Goal: Task Accomplishment & Management: Complete application form

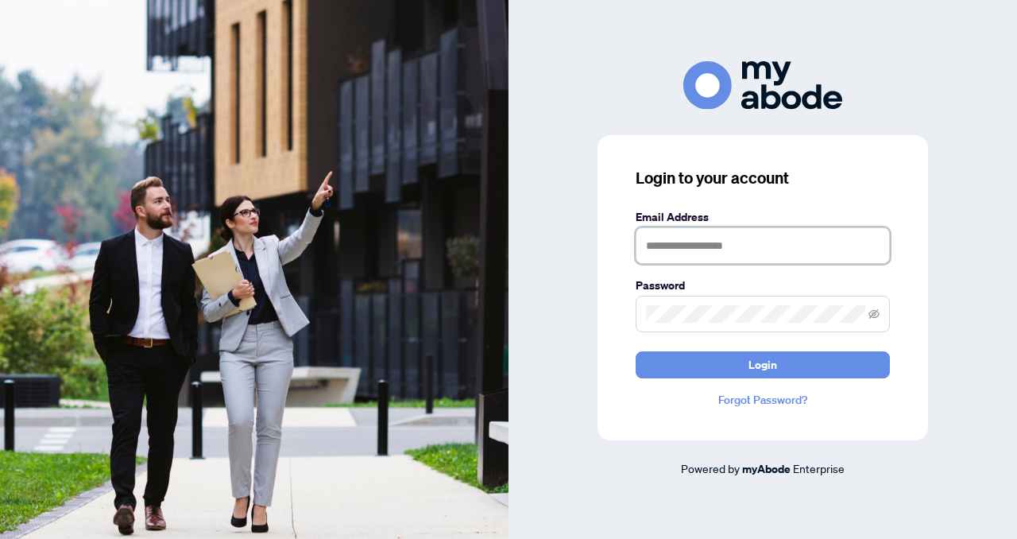
click at [646, 242] on input "text" at bounding box center [762, 245] width 254 height 37
type input "**********"
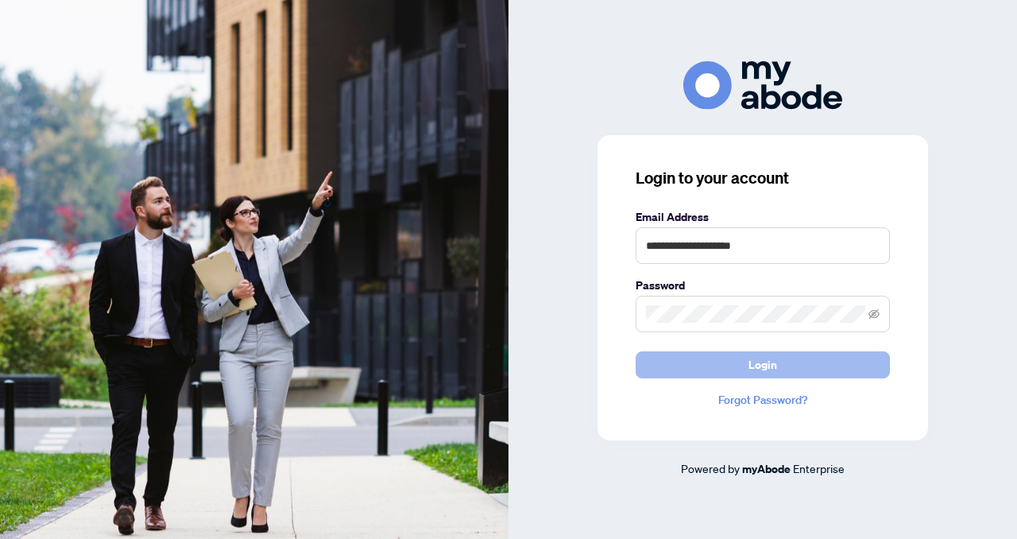
click at [680, 355] on button "Login" at bounding box center [762, 364] width 254 height 27
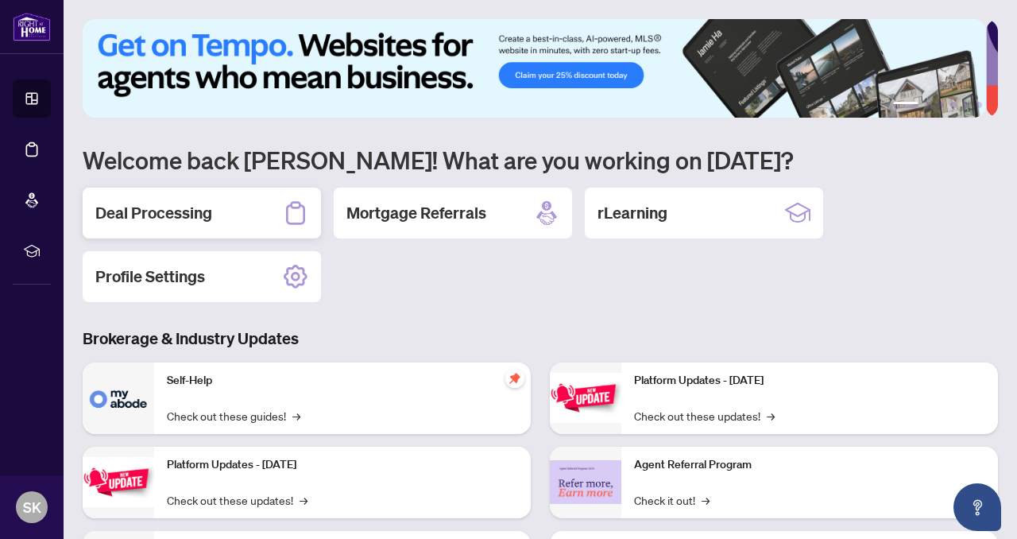
click at [209, 210] on h2 "Deal Processing" at bounding box center [153, 213] width 117 height 22
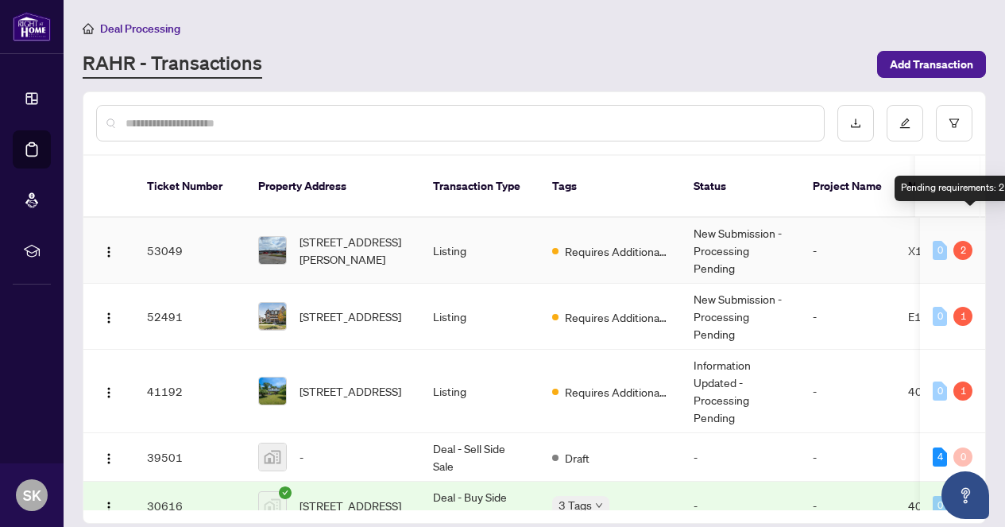
click at [961, 241] on div "2" at bounding box center [962, 250] width 19 height 19
click at [965, 241] on div "2" at bounding box center [962, 250] width 19 height 19
click at [955, 241] on div "2" at bounding box center [962, 250] width 19 height 19
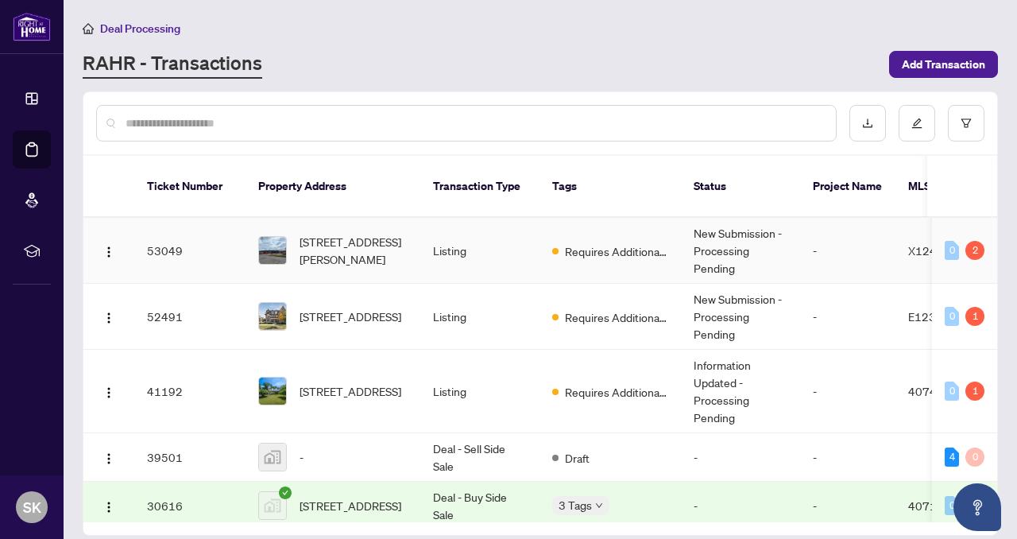
click at [179, 230] on td "53049" at bounding box center [189, 251] width 111 height 66
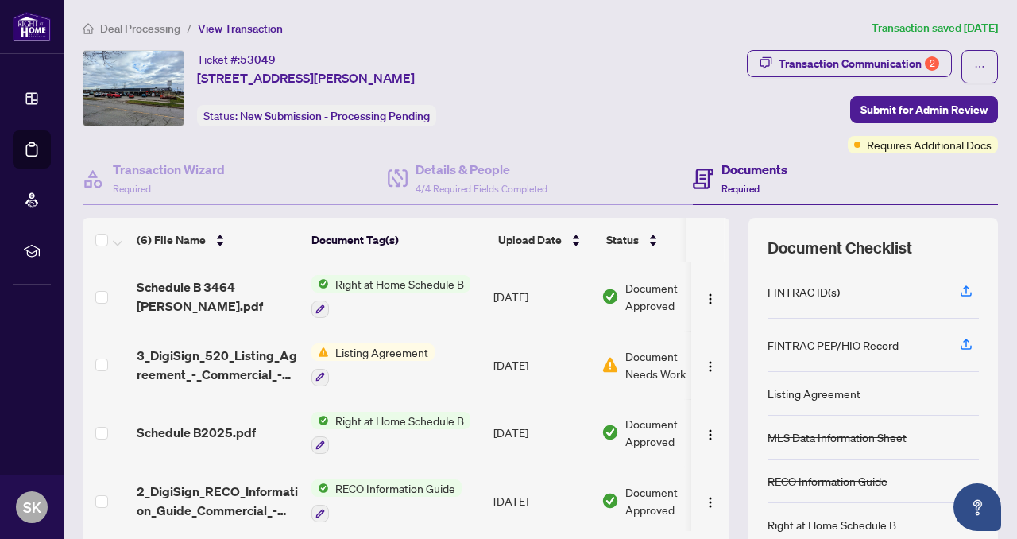
click at [646, 358] on span "Document Needs Work" at bounding box center [666, 364] width 83 height 35
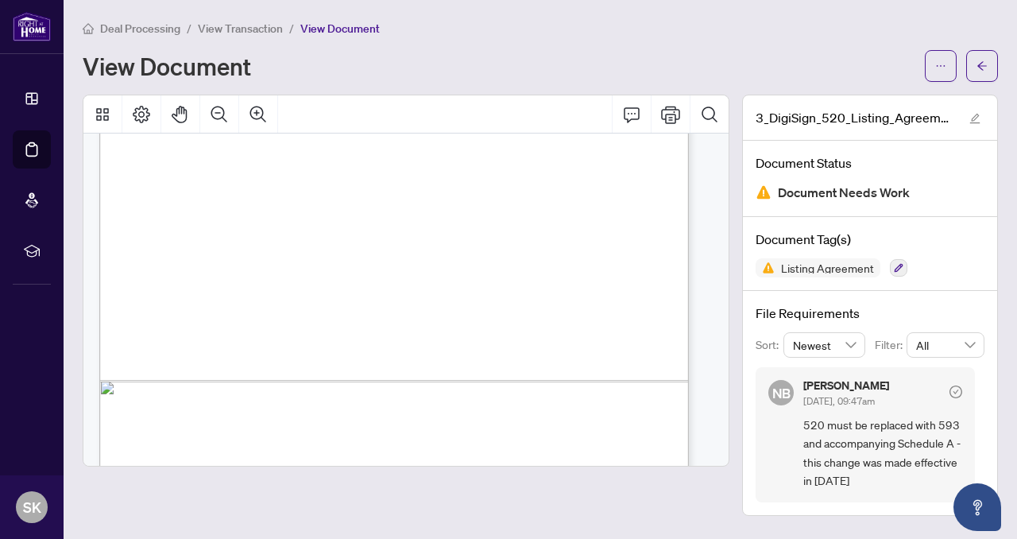
scroll to position [3590, 0]
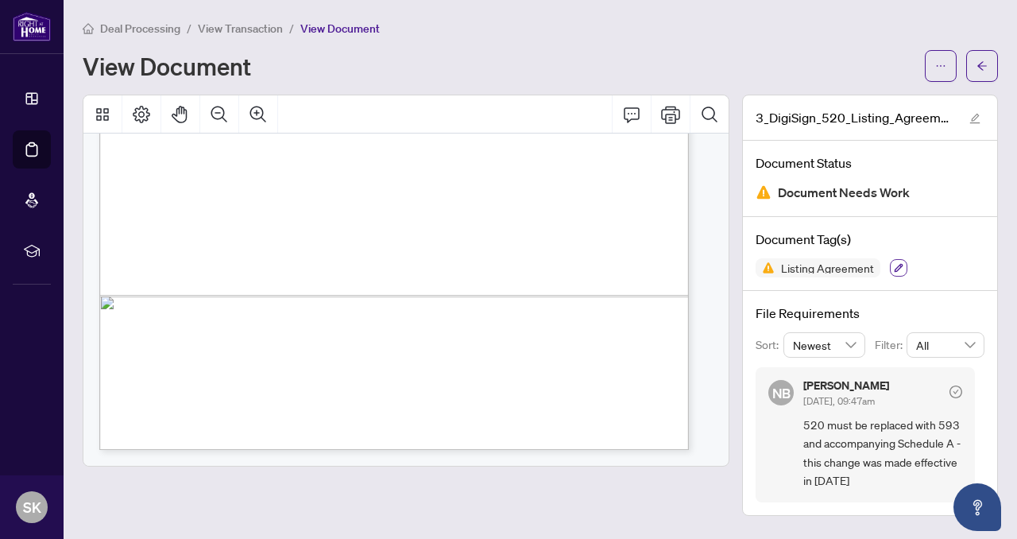
click at [891, 264] on button "button" at bounding box center [898, 267] width 17 height 17
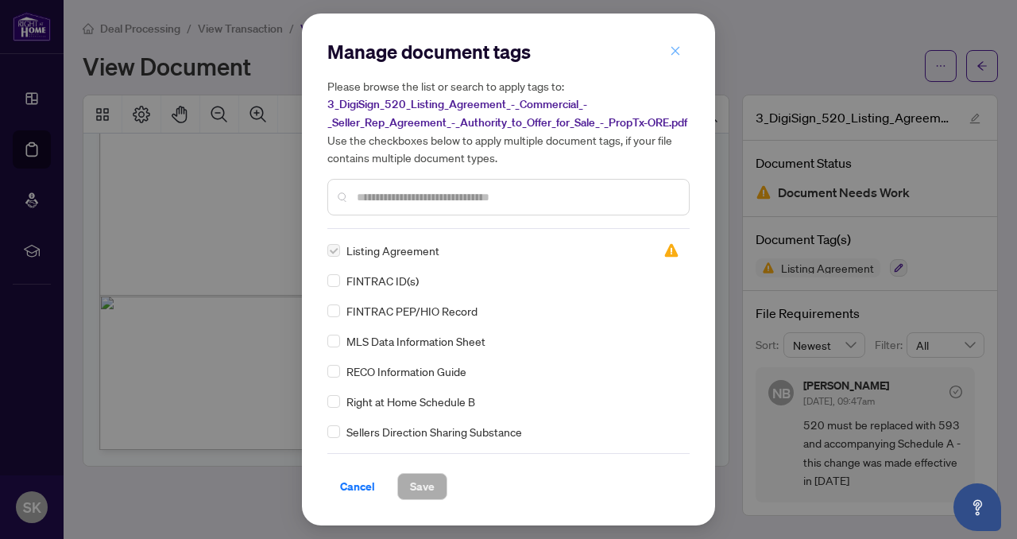
click at [673, 47] on icon "close" at bounding box center [675, 50] width 11 height 11
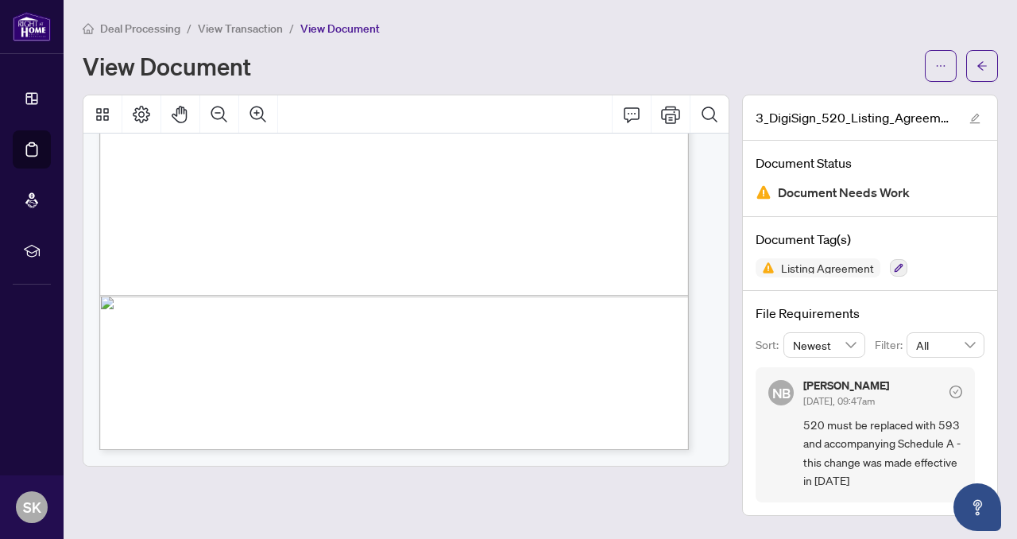
scroll to position [0, 0]
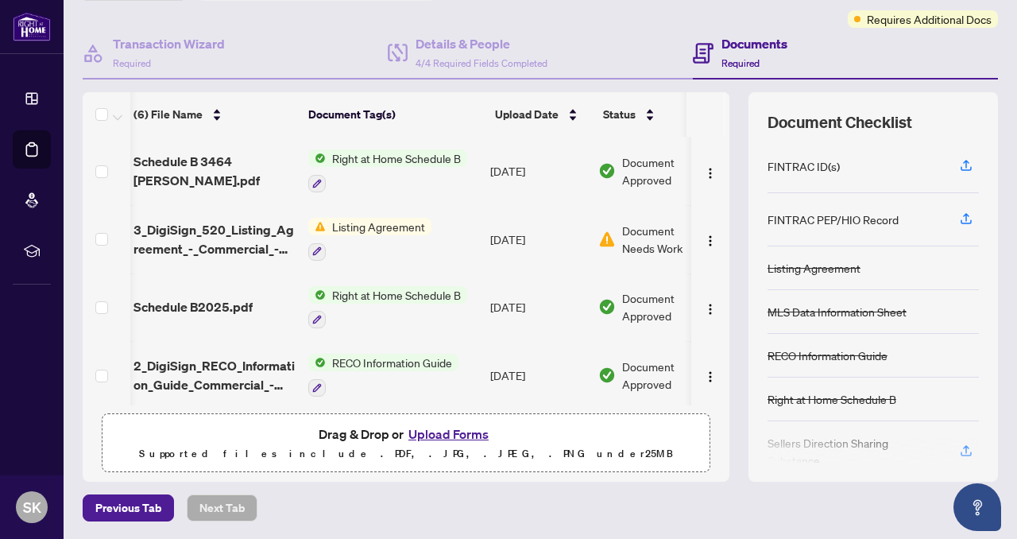
scroll to position [102, 0]
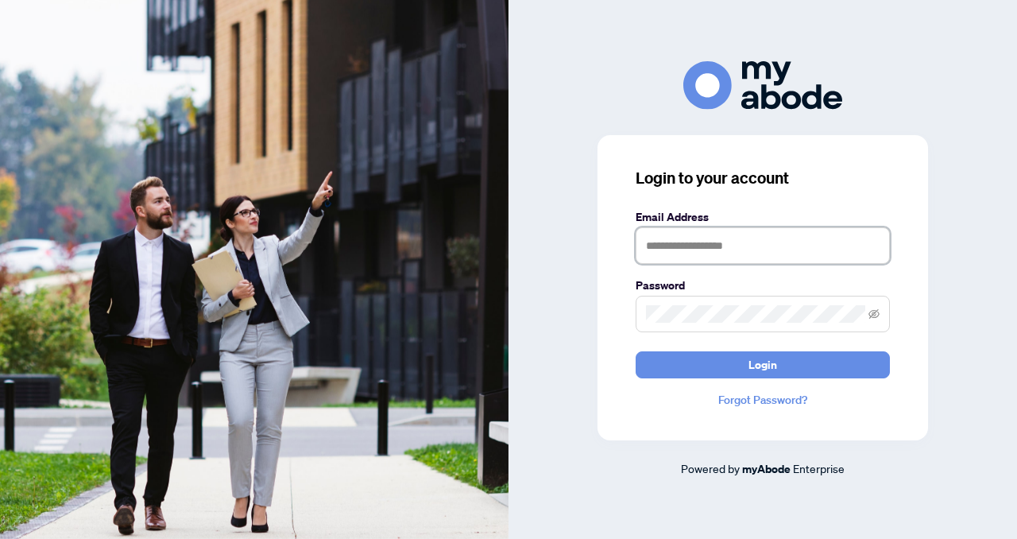
click at [647, 242] on input "text" at bounding box center [762, 245] width 254 height 37
type input "**********"
click at [643, 311] on span at bounding box center [762, 313] width 254 height 37
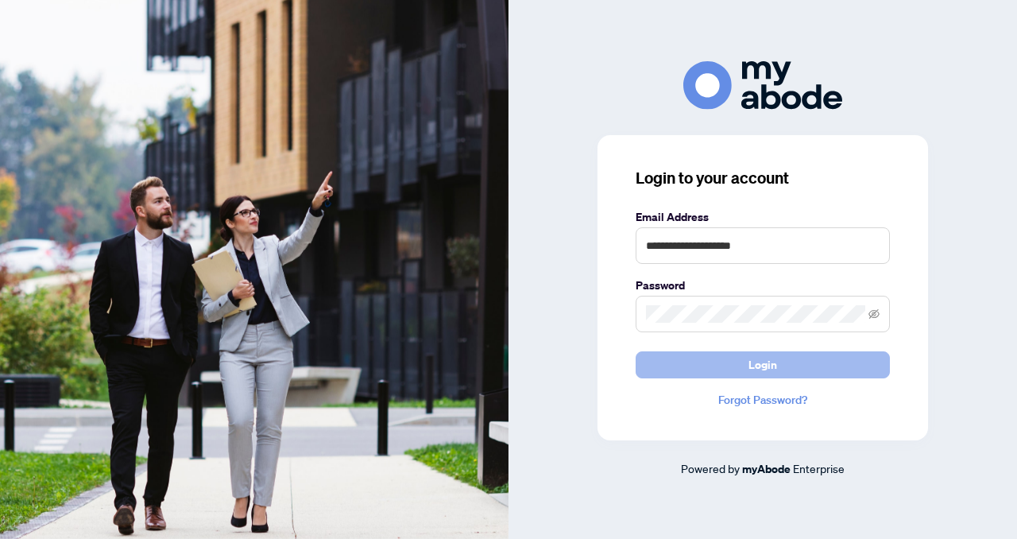
click at [690, 368] on button "Login" at bounding box center [762, 364] width 254 height 27
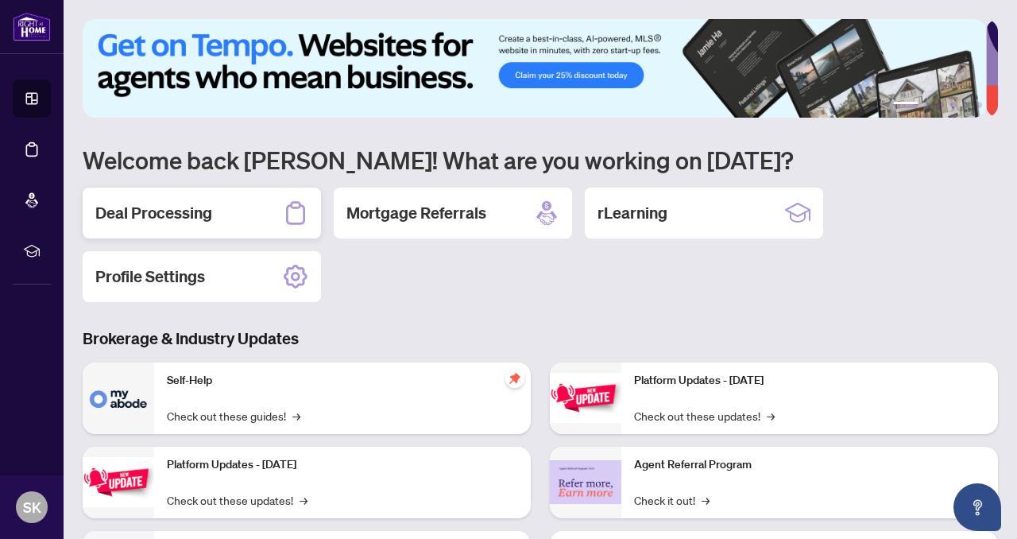
click at [175, 216] on h2 "Deal Processing" at bounding box center [153, 213] width 117 height 22
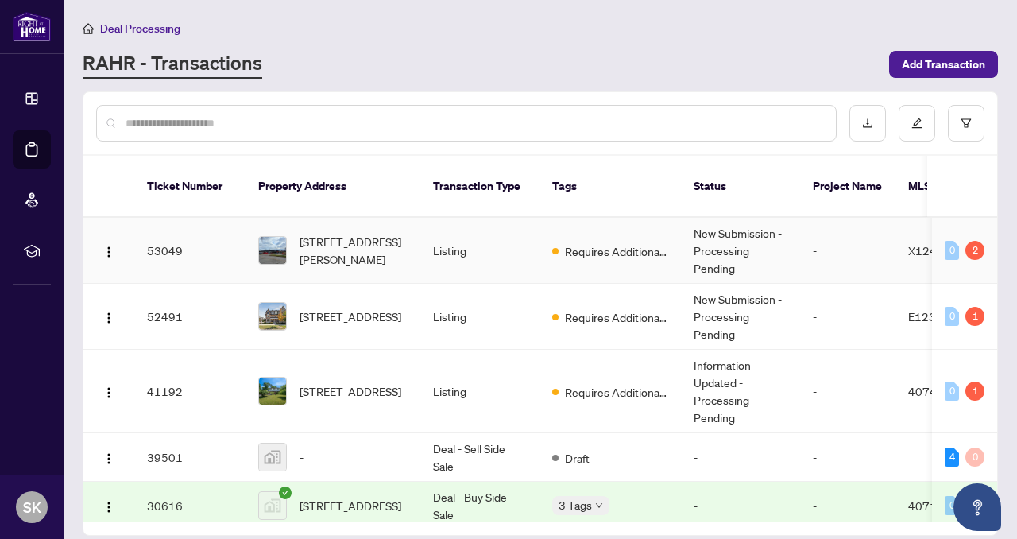
click at [158, 234] on td "53049" at bounding box center [189, 251] width 111 height 66
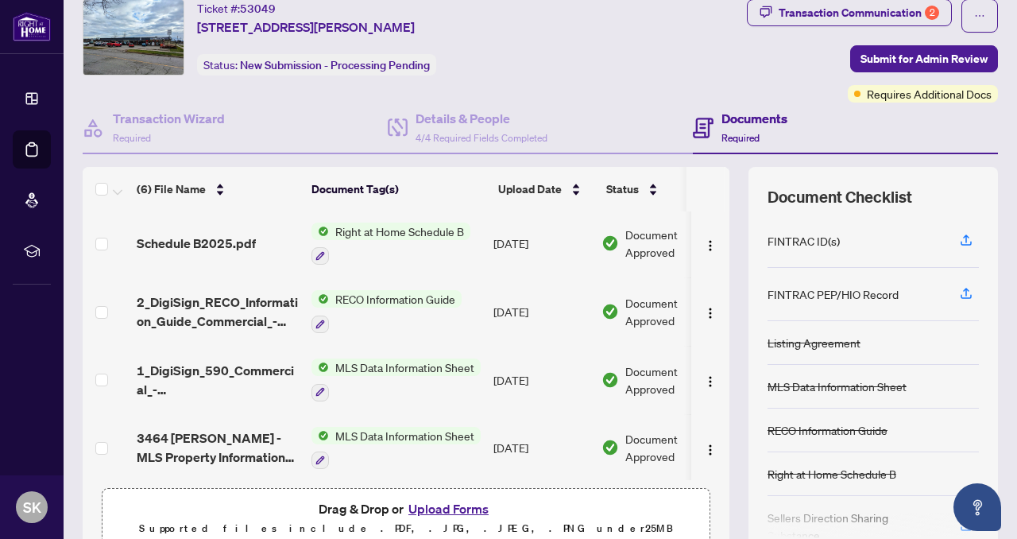
scroll to position [126, 0]
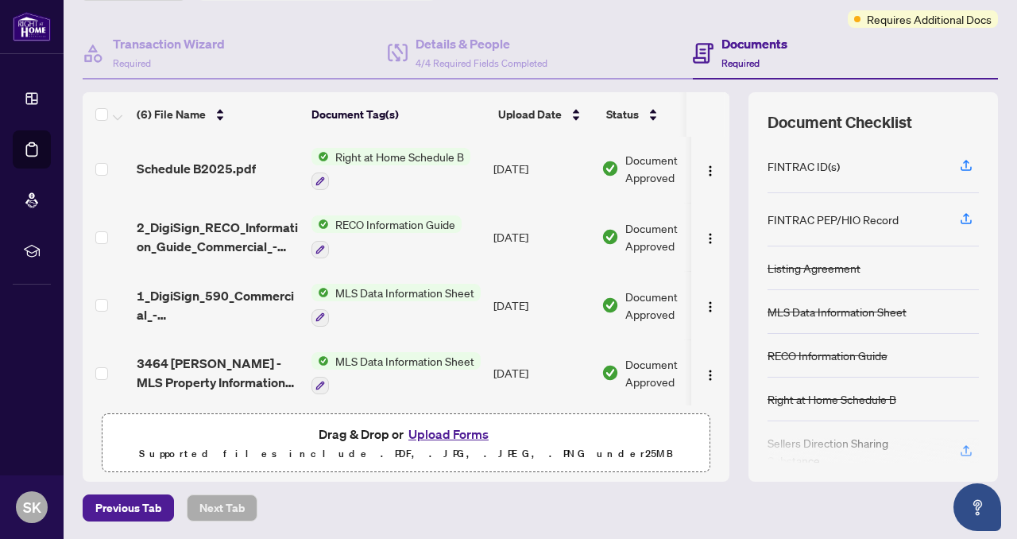
click at [438, 431] on button "Upload Forms" at bounding box center [449, 433] width 90 height 21
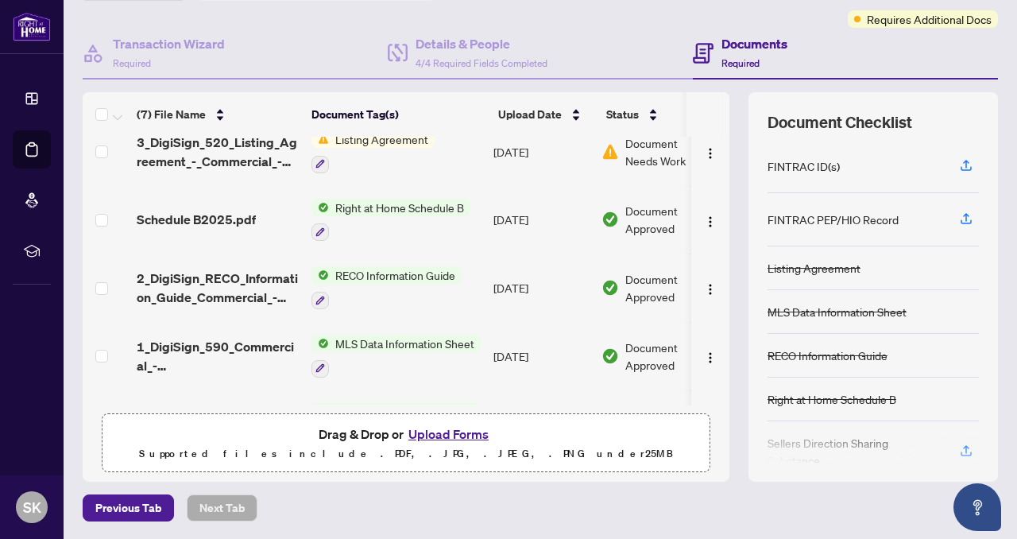
click at [455, 431] on button "Upload Forms" at bounding box center [449, 433] width 90 height 21
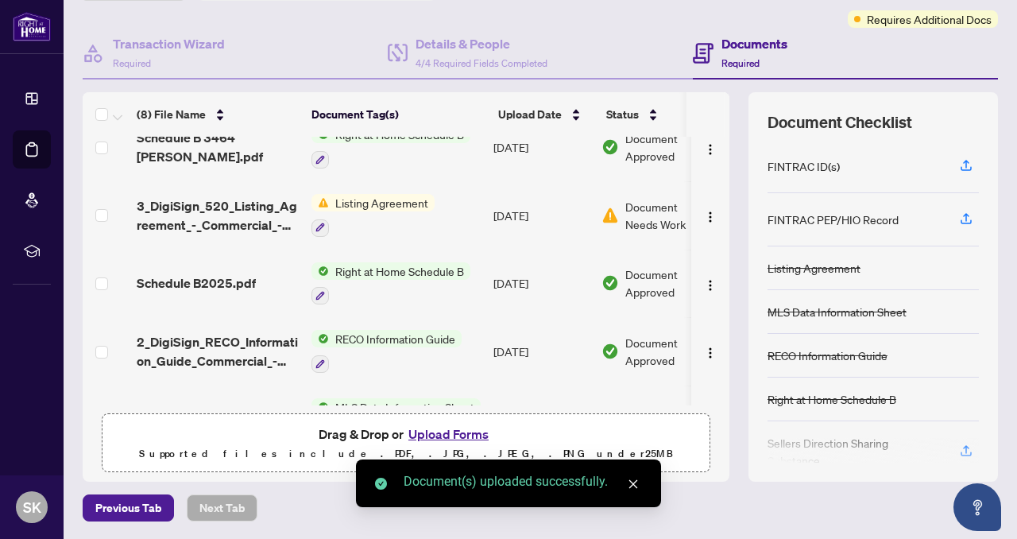
click at [460, 434] on button "Upload Forms" at bounding box center [449, 433] width 90 height 21
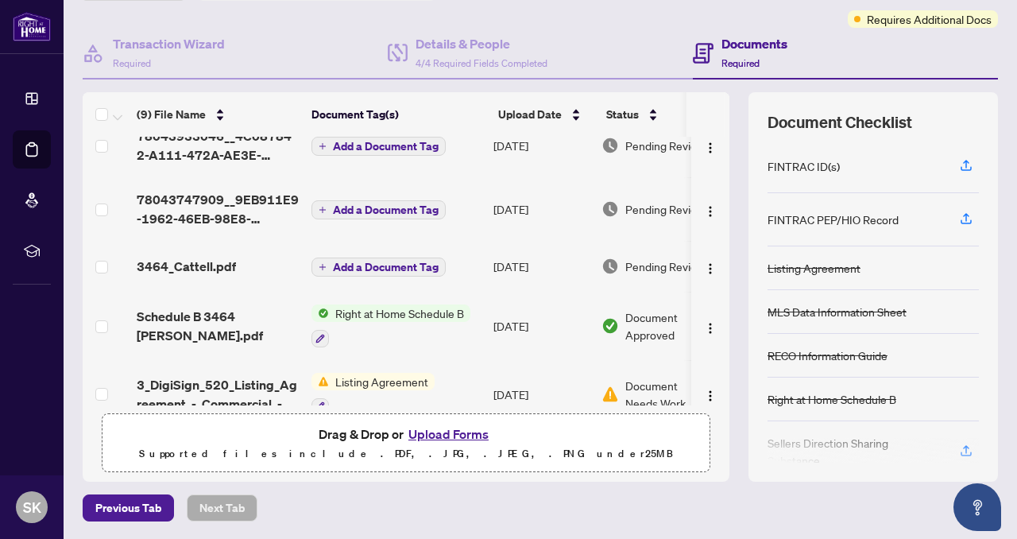
scroll to position [0, 0]
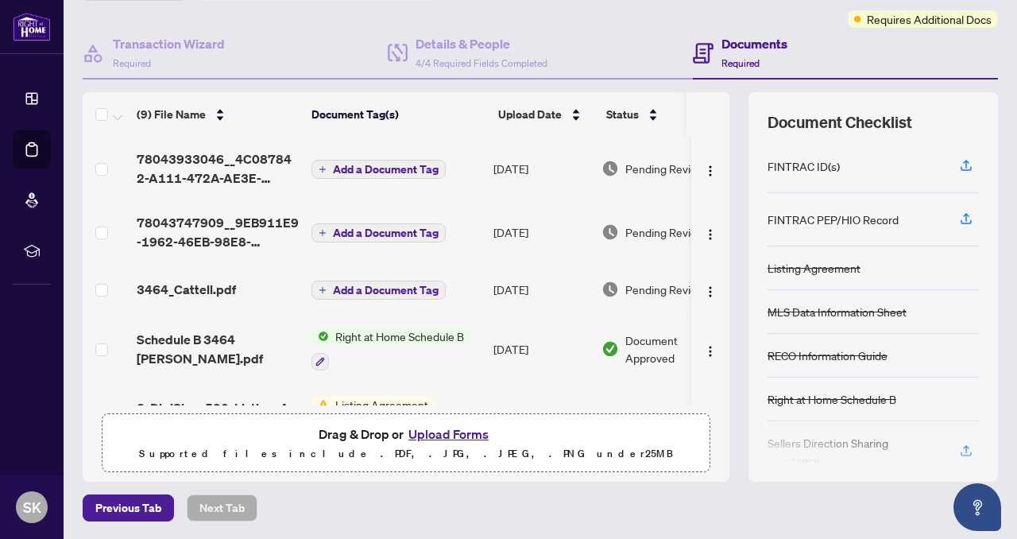
click at [384, 168] on span "Add a Document Tag" at bounding box center [386, 169] width 106 height 11
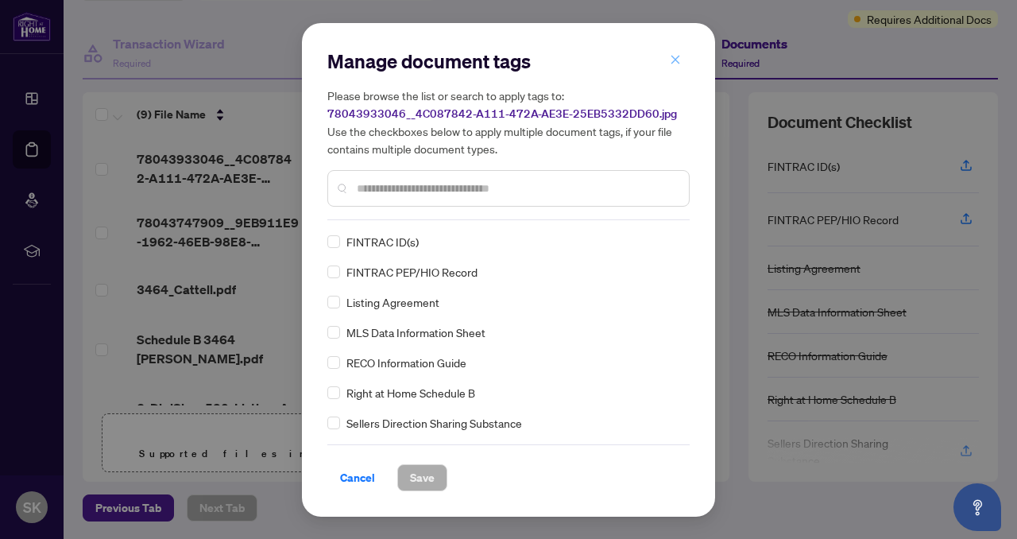
click at [679, 56] on icon "close" at bounding box center [675, 59] width 11 height 11
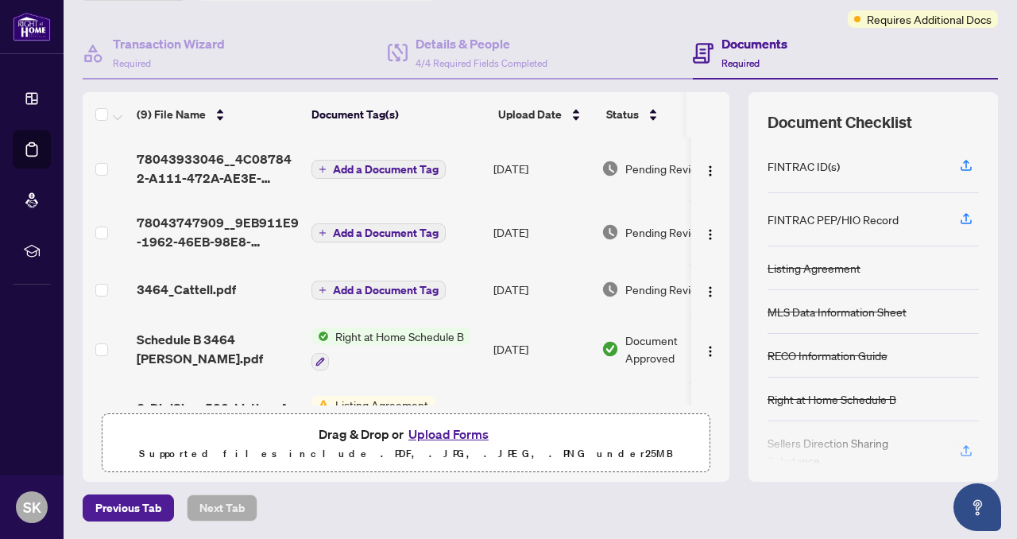
click at [380, 231] on span "Add a Document Tag" at bounding box center [386, 232] width 106 height 11
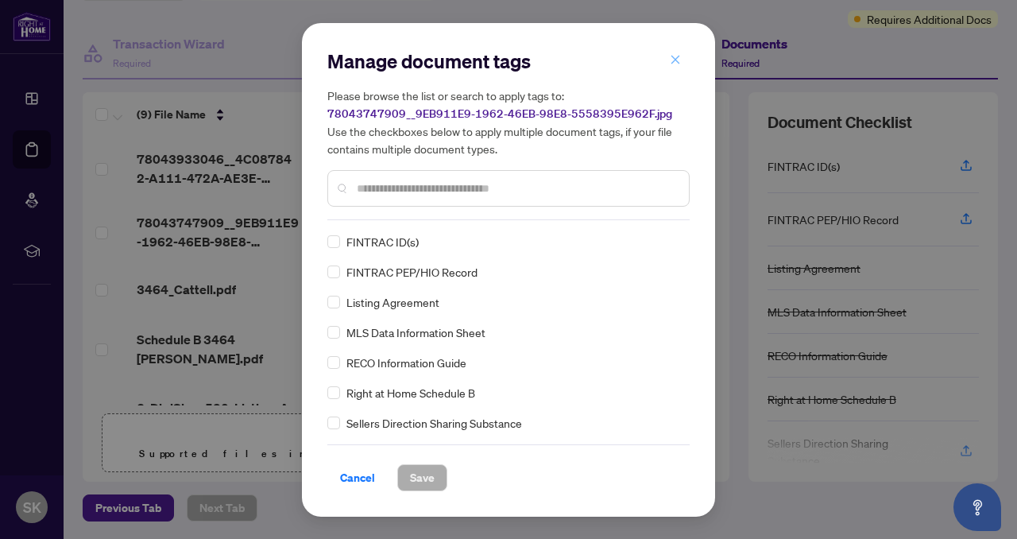
click at [674, 61] on icon "close" at bounding box center [675, 59] width 11 height 11
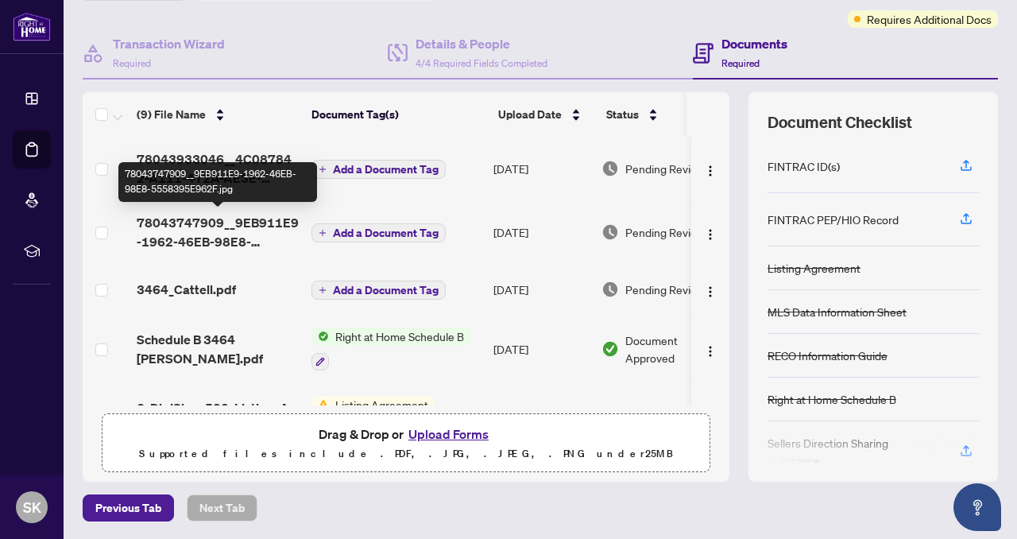
click at [224, 229] on span "78043747909__9EB911E9-1962-46EB-98E8-5558395E962F.jpg" at bounding box center [218, 232] width 162 height 38
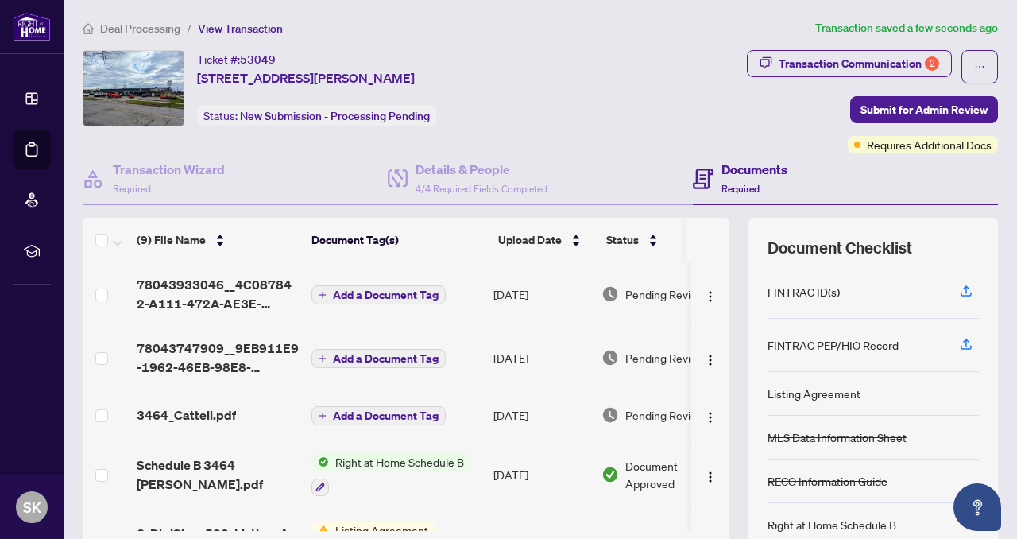
click at [414, 355] on span "Add a Document Tag" at bounding box center [386, 358] width 106 height 11
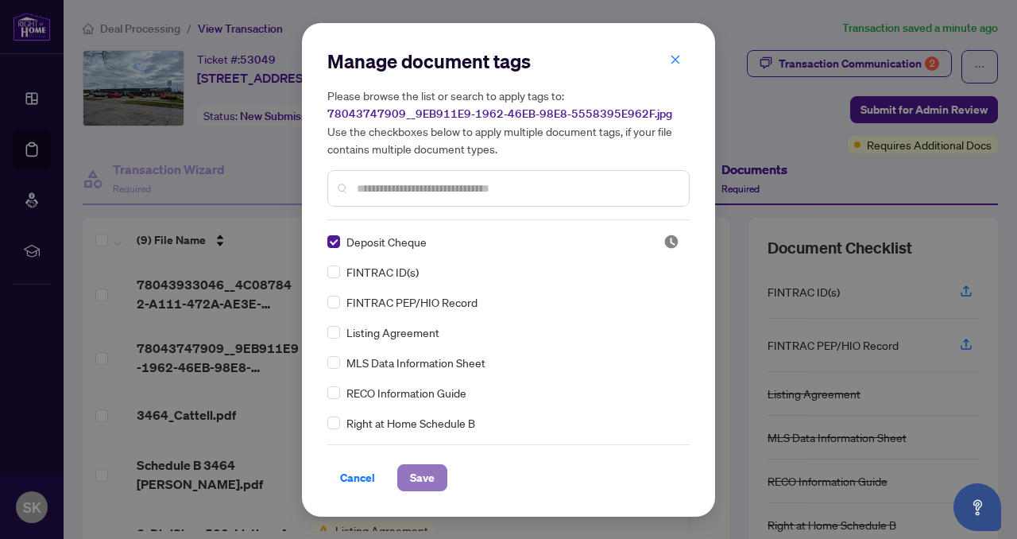
click at [428, 484] on span "Save" at bounding box center [422, 477] width 25 height 25
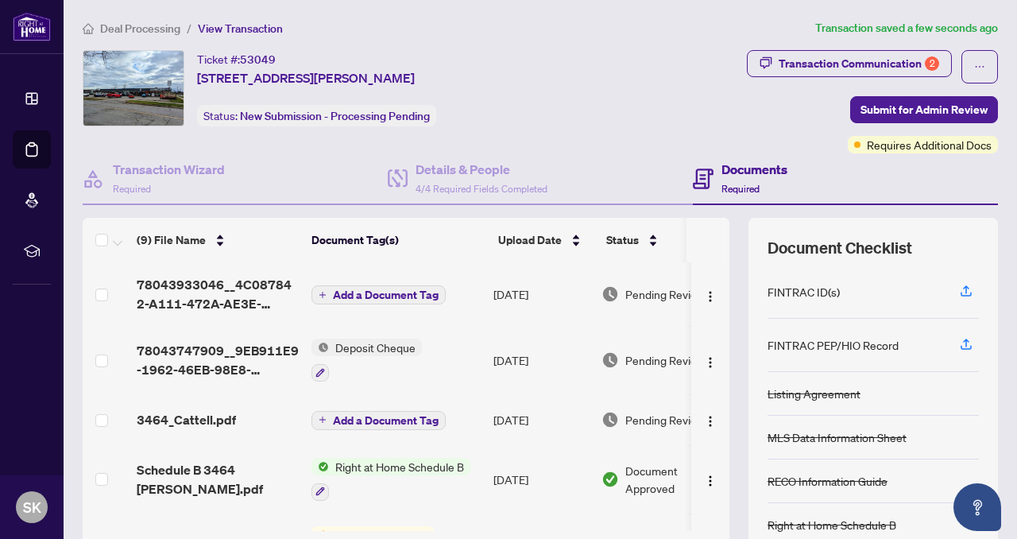
click at [370, 292] on span "Add a Document Tag" at bounding box center [386, 294] width 106 height 11
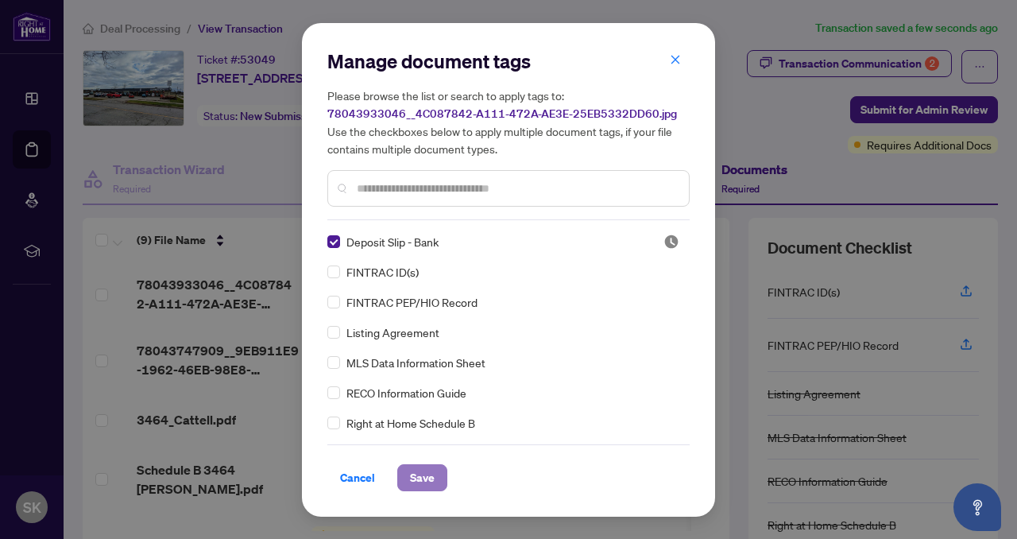
click at [419, 474] on span "Save" at bounding box center [422, 477] width 25 height 25
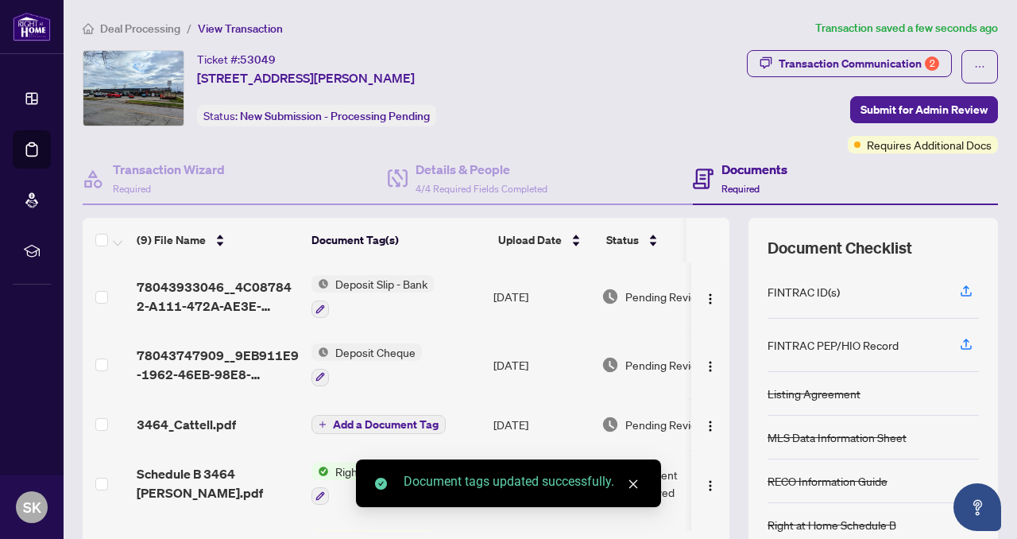
click at [396, 419] on span "Add a Document Tag" at bounding box center [386, 424] width 106 height 11
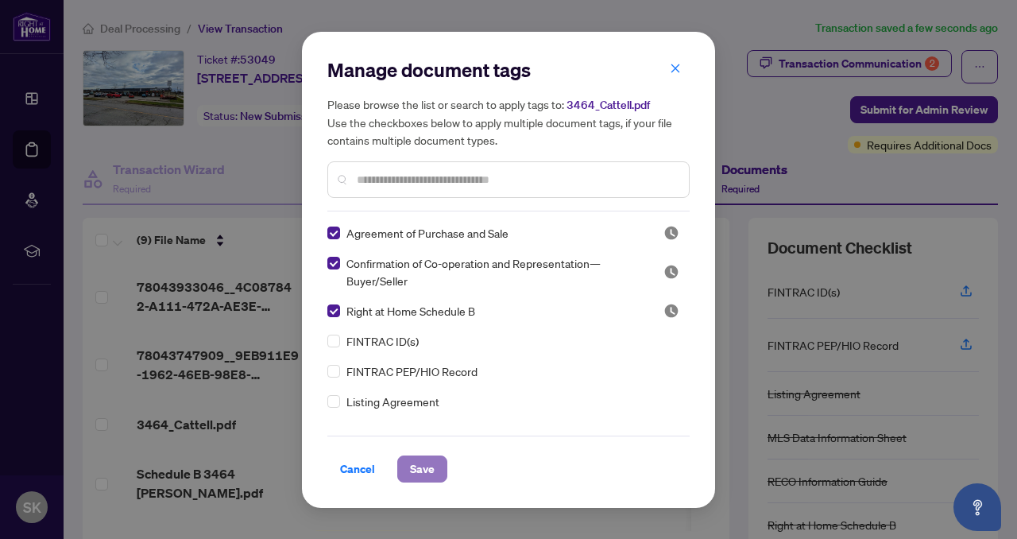
click at [424, 474] on span "Save" at bounding box center [422, 468] width 25 height 25
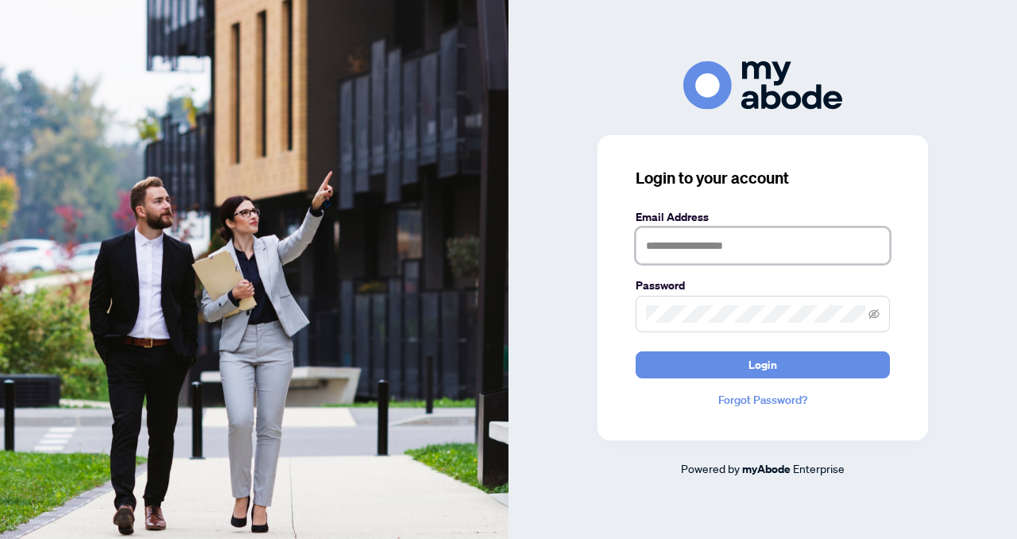
click at [651, 241] on input "text" at bounding box center [762, 245] width 254 height 37
type input "**********"
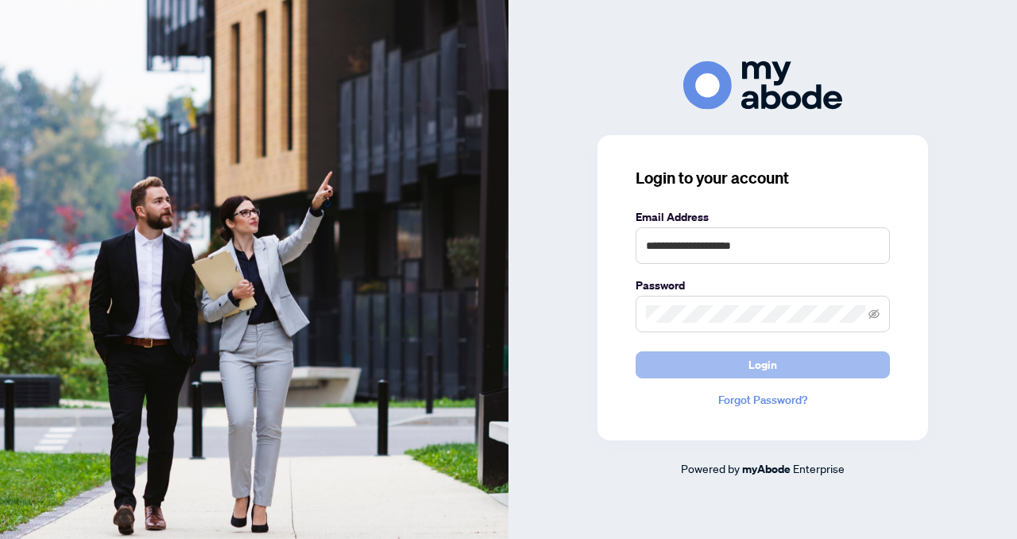
click at [656, 365] on button "Login" at bounding box center [762, 364] width 254 height 27
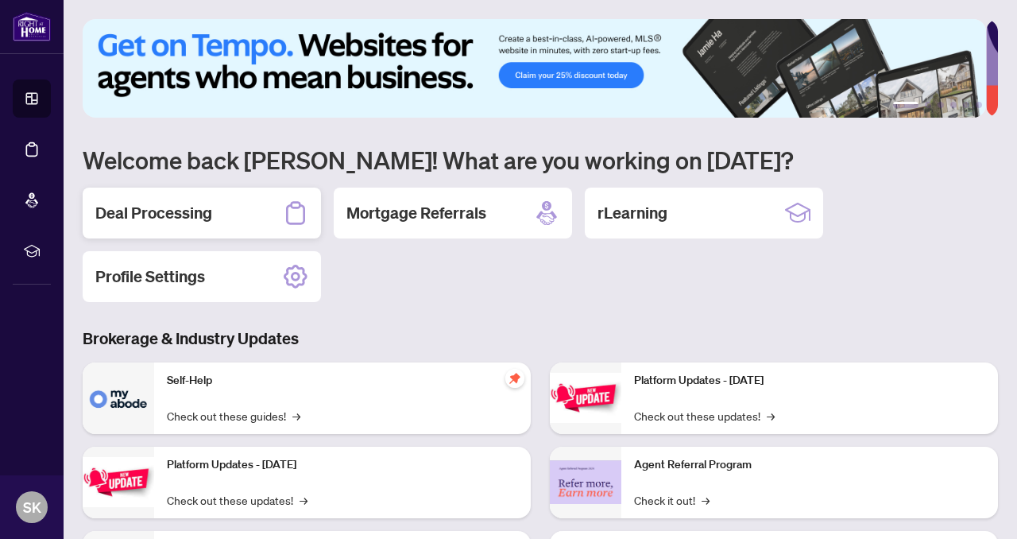
click at [183, 218] on h2 "Deal Processing" at bounding box center [153, 213] width 117 height 22
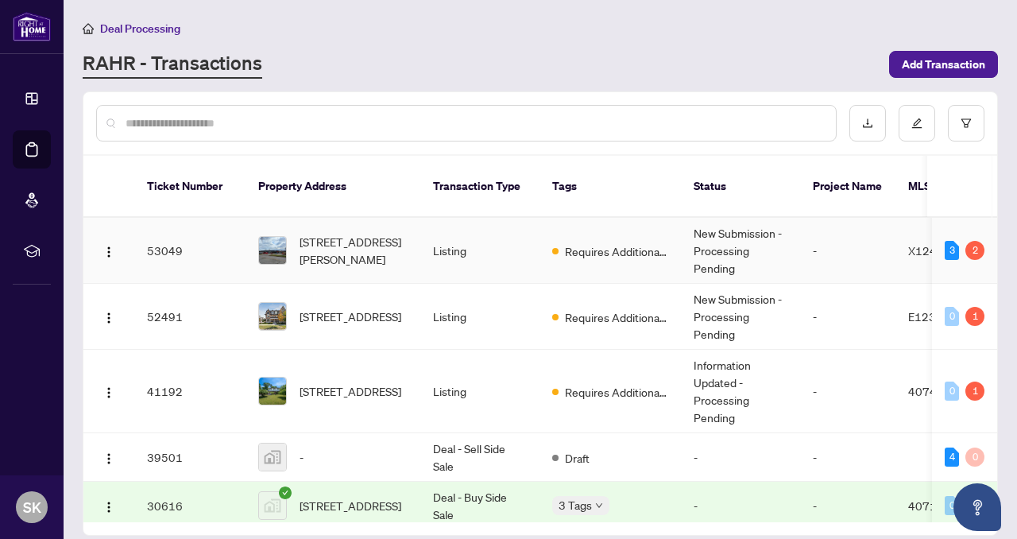
click at [172, 222] on td "53049" at bounding box center [189, 251] width 111 height 66
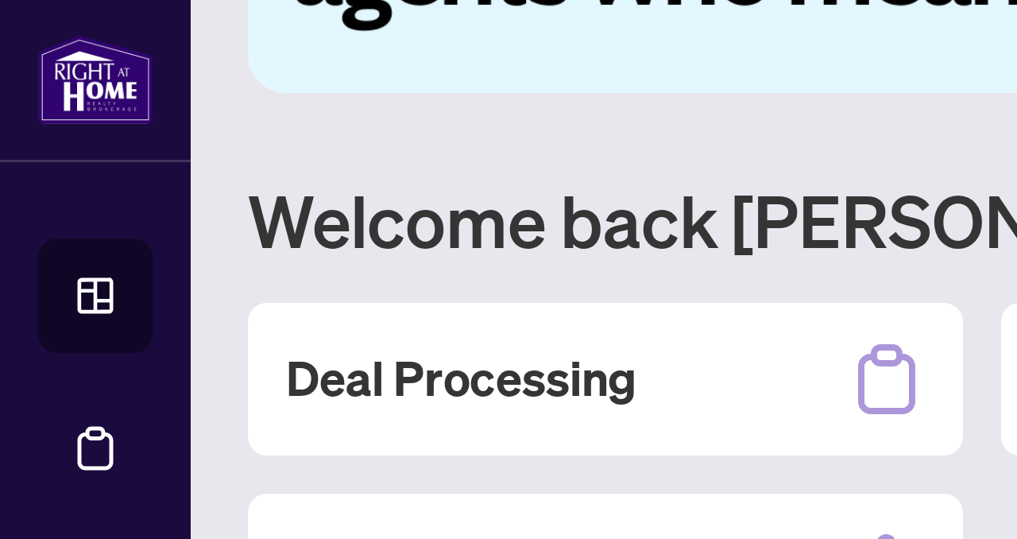
scroll to position [87, 0]
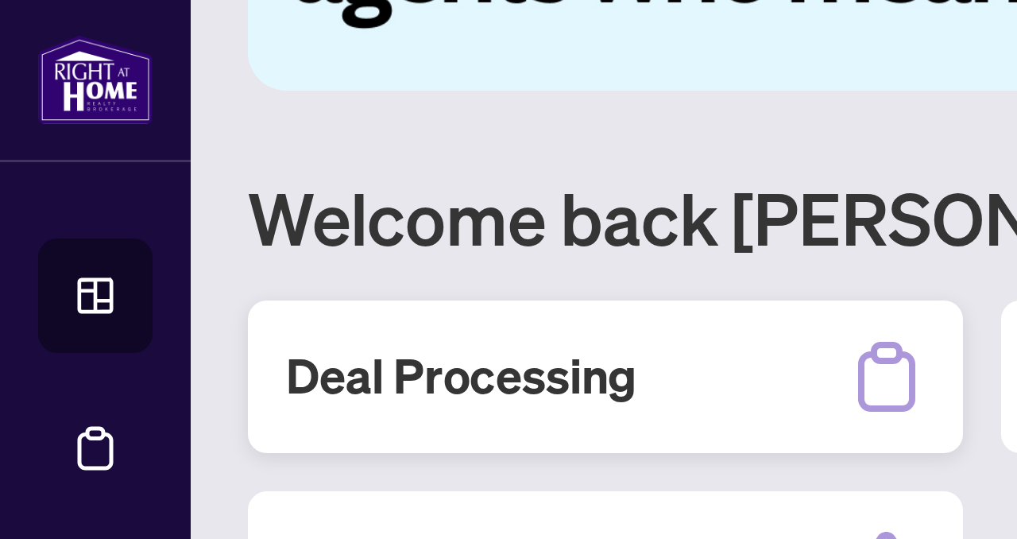
click at [144, 130] on h2 "Deal Processing" at bounding box center [153, 125] width 117 height 22
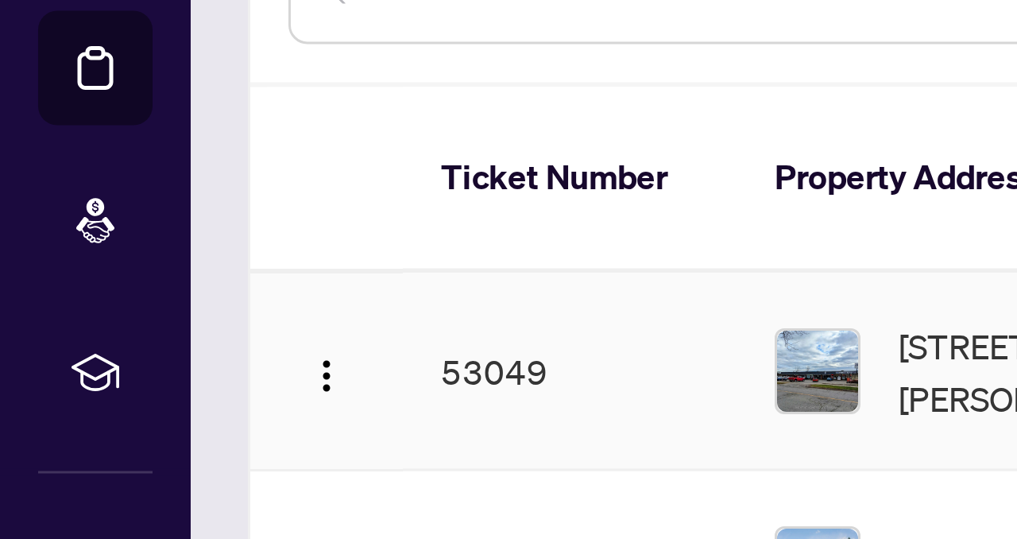
scroll to position [4, 0]
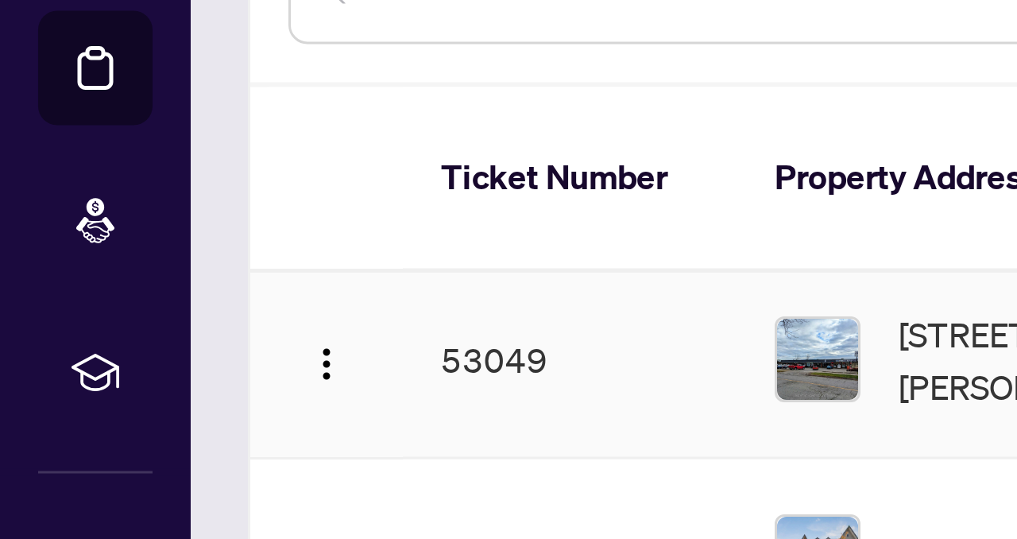
click at [156, 230] on td "53049" at bounding box center [189, 247] width 111 height 66
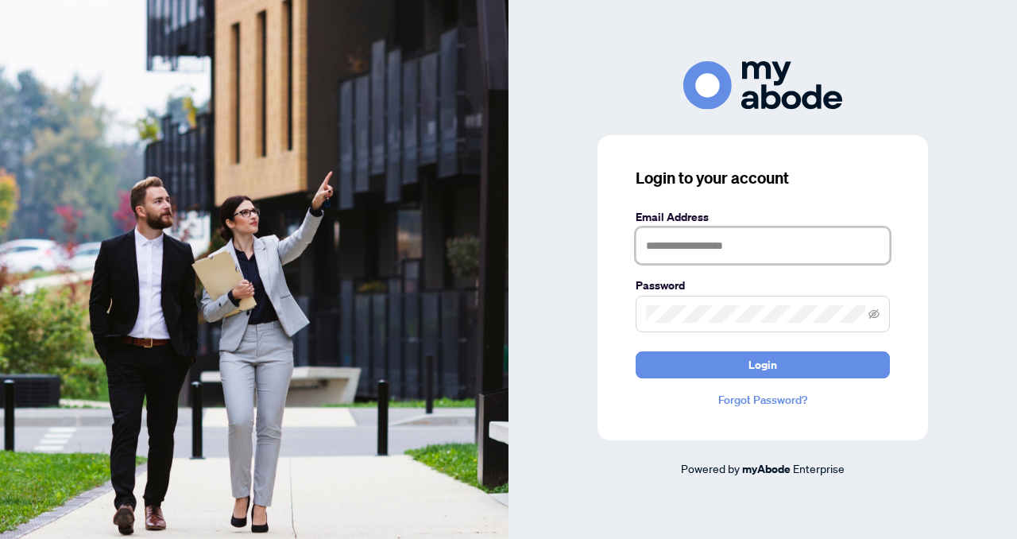
click at [648, 239] on input "text" at bounding box center [762, 245] width 254 height 37
type input "**********"
click at [643, 313] on span at bounding box center [762, 313] width 254 height 37
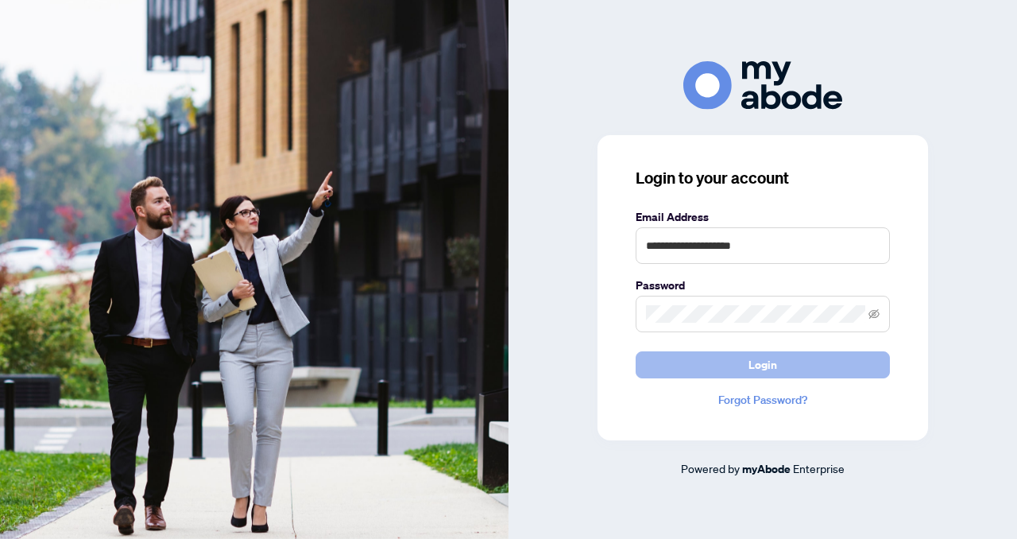
click at [689, 365] on button "Login" at bounding box center [762, 364] width 254 height 27
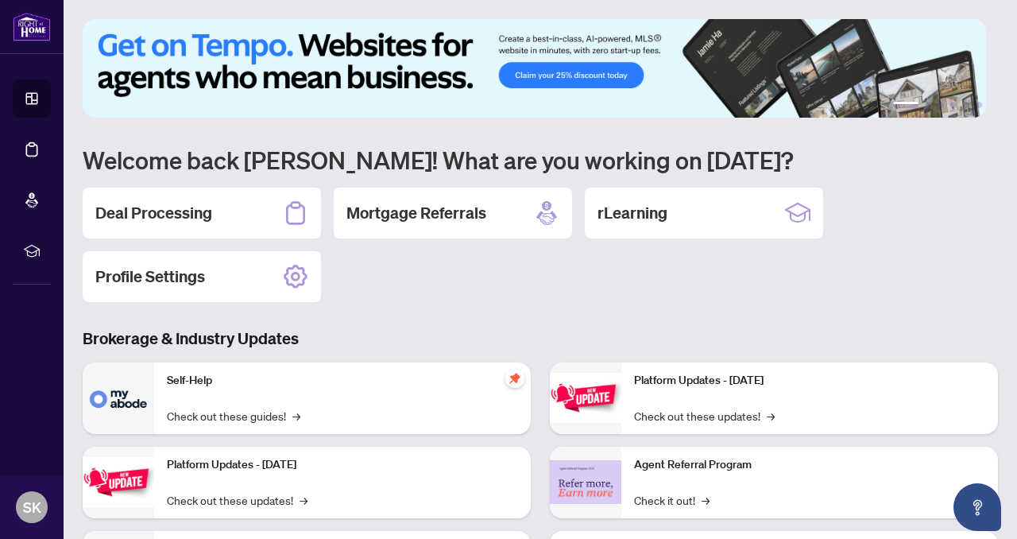
click at [689, 365] on div "Platform Updates - [DATE] Check out these updates! →" at bounding box center [809, 397] width 377 height 71
click at [185, 207] on h2 "Deal Processing" at bounding box center [153, 213] width 117 height 22
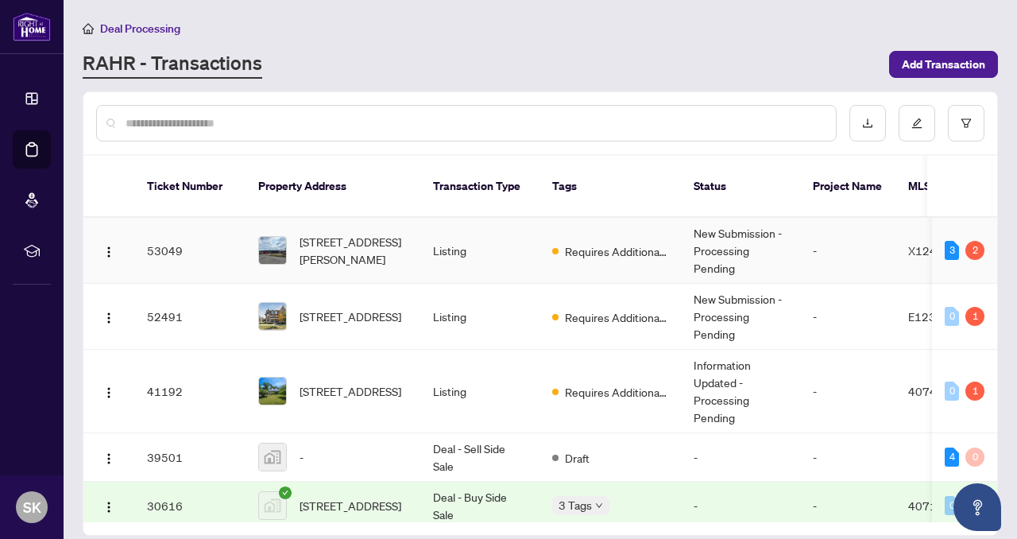
click at [164, 237] on td "53049" at bounding box center [189, 251] width 111 height 66
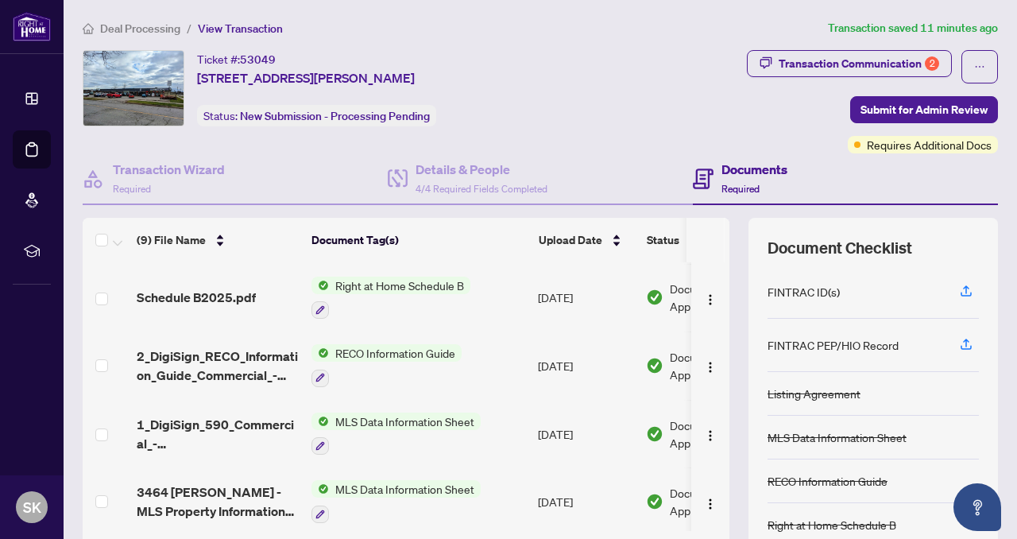
scroll to position [126, 0]
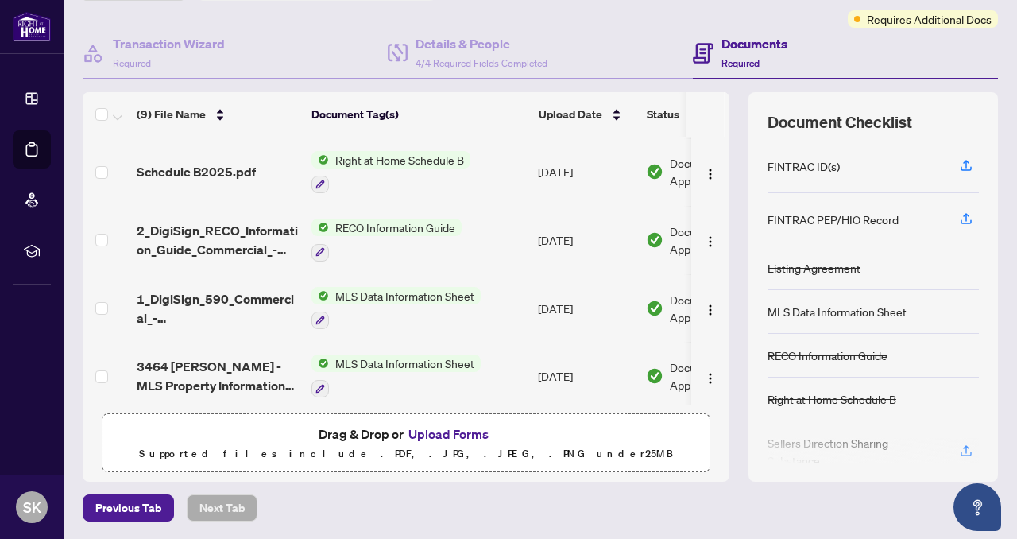
click at [446, 434] on button "Upload Forms" at bounding box center [449, 433] width 90 height 21
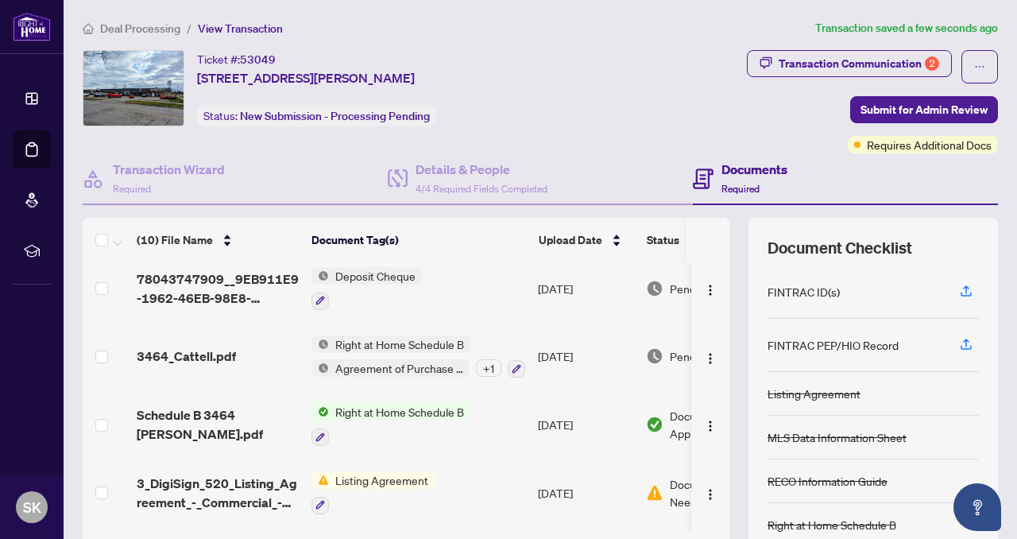
scroll to position [0, 0]
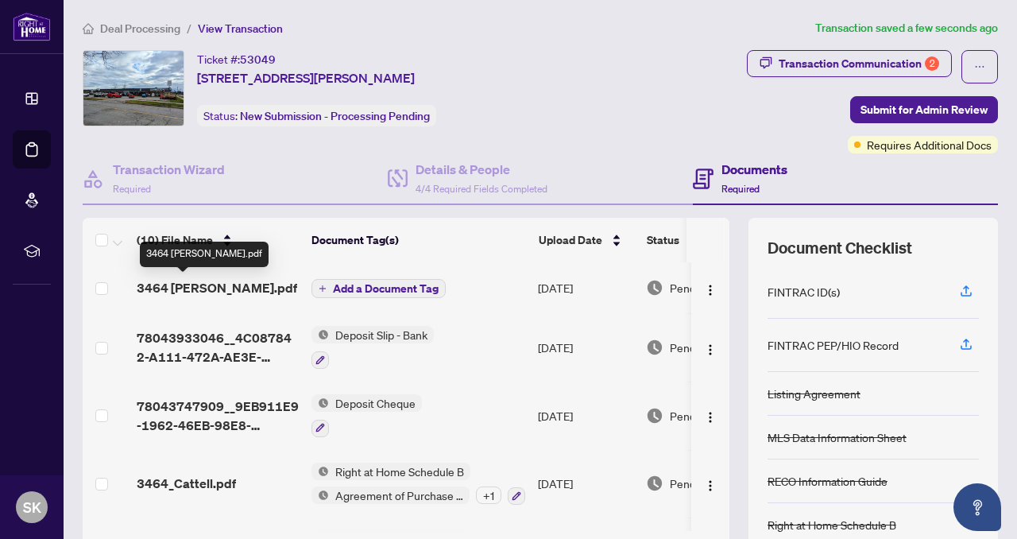
click at [187, 288] on span "3464 [PERSON_NAME].pdf" at bounding box center [217, 287] width 160 height 19
click at [389, 287] on span "Add a Document Tag" at bounding box center [386, 288] width 106 height 11
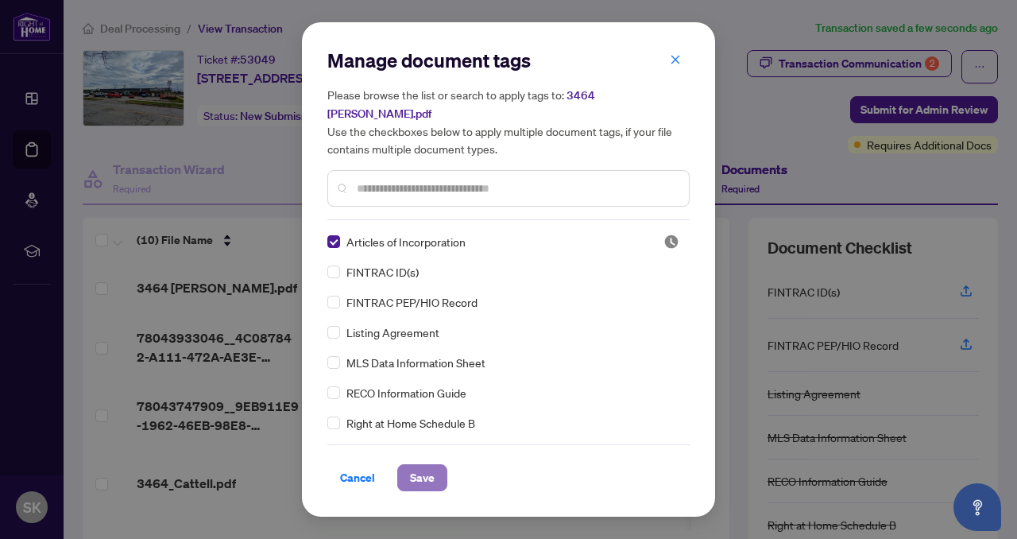
click at [431, 469] on span "Save" at bounding box center [422, 477] width 25 height 25
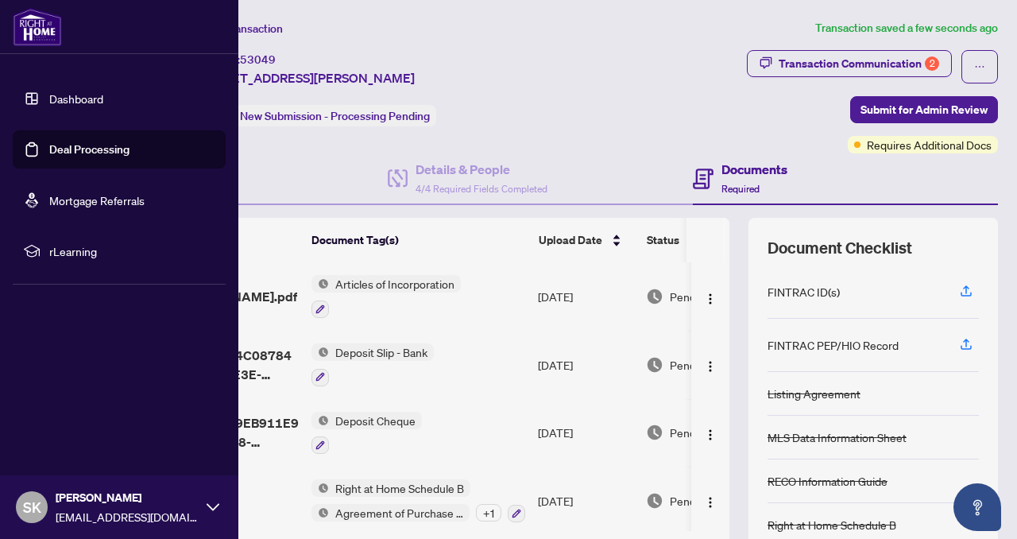
click at [102, 103] on link "Dashboard" at bounding box center [76, 98] width 54 height 14
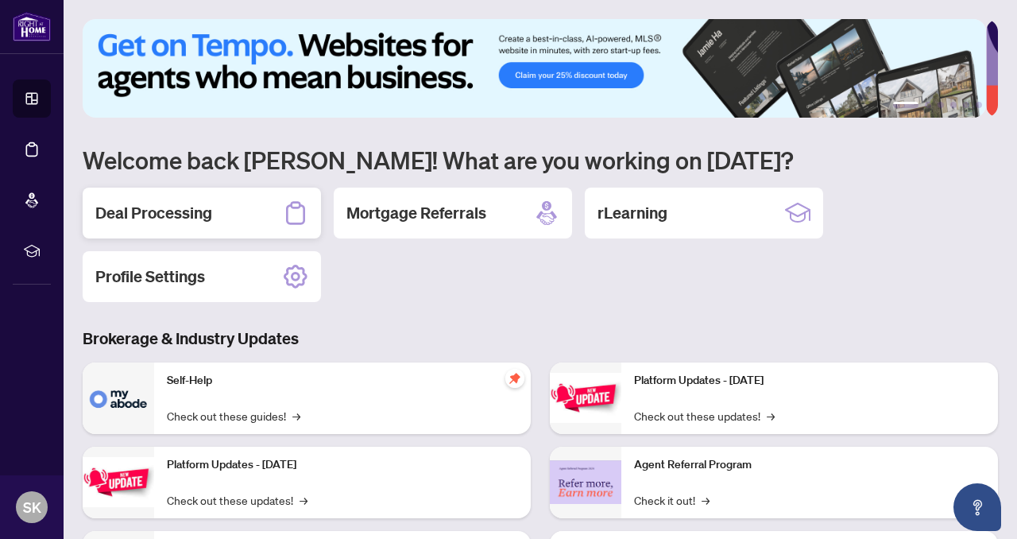
click at [180, 213] on h2 "Deal Processing" at bounding box center [153, 213] width 117 height 22
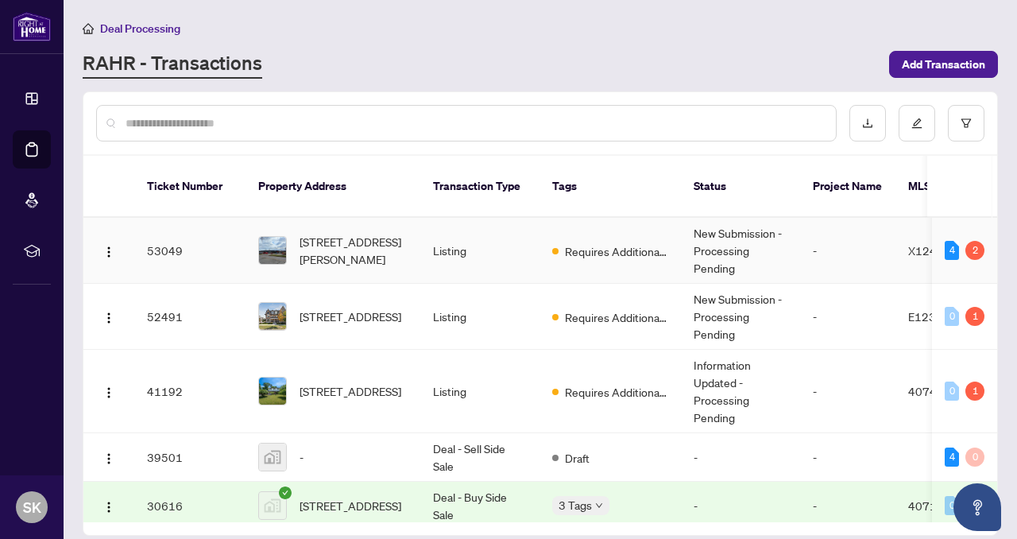
click at [167, 226] on td "53049" at bounding box center [189, 251] width 111 height 66
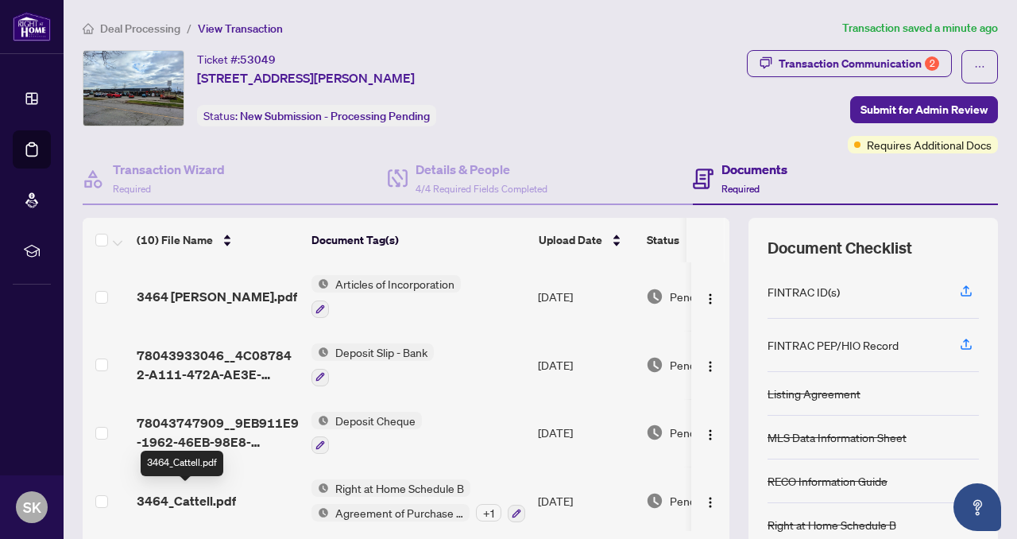
click at [201, 496] on span "3464_Cattell.pdf" at bounding box center [186, 500] width 99 height 19
click at [110, 296] on td at bounding box center [107, 296] width 48 height 68
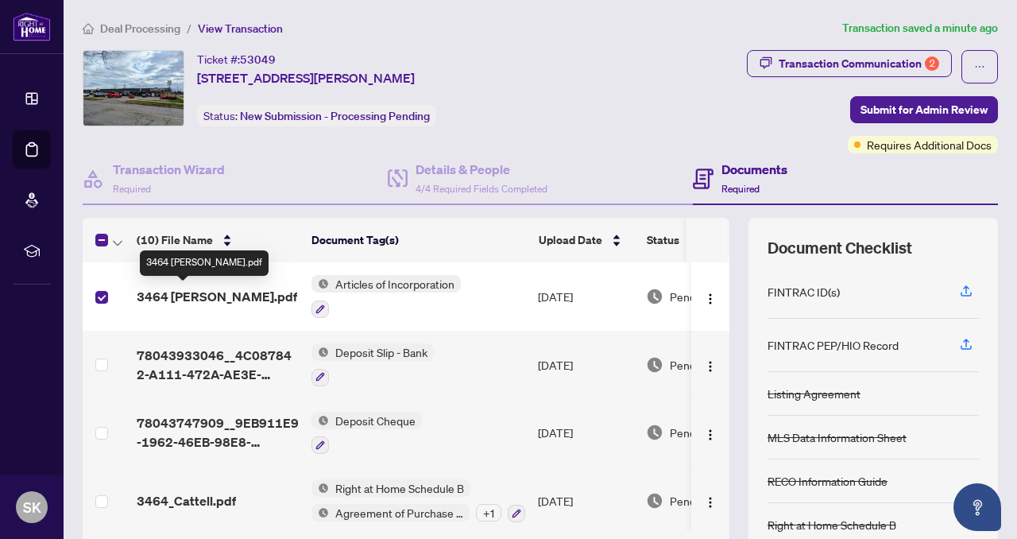
click at [163, 292] on span "3464 [PERSON_NAME].pdf" at bounding box center [217, 296] width 160 height 19
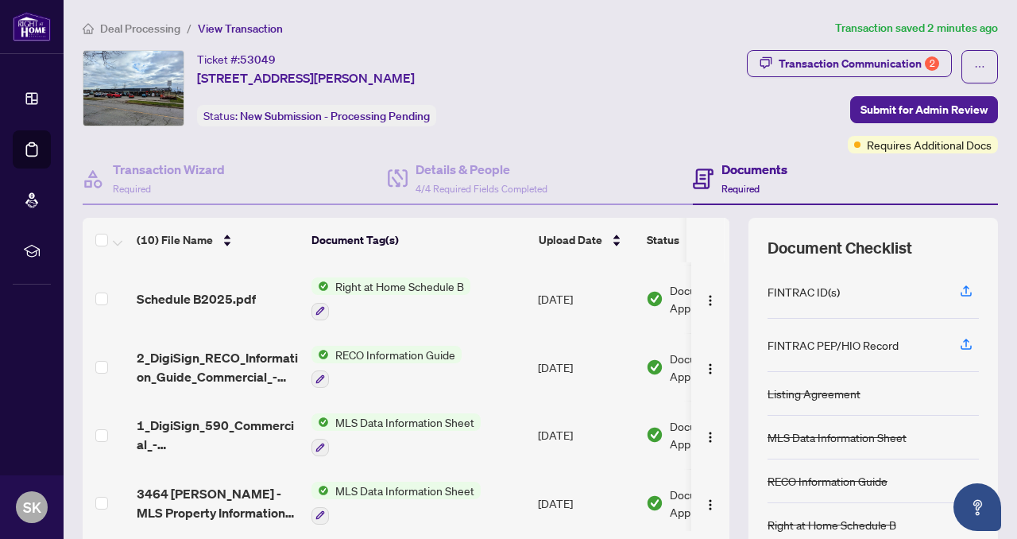
scroll to position [126, 0]
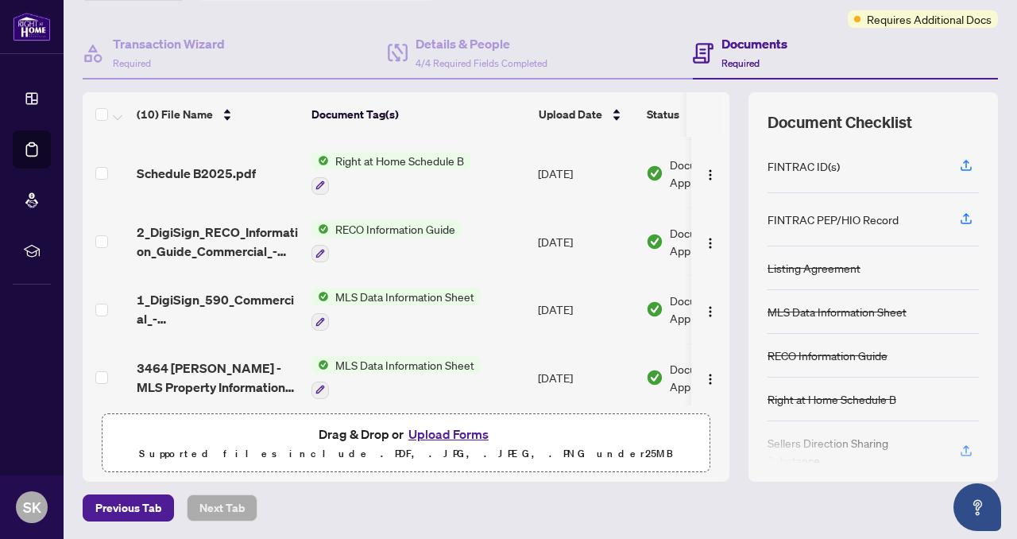
click at [428, 429] on button "Upload Forms" at bounding box center [449, 433] width 90 height 21
click at [384, 156] on span "Right at Home Schedule B" at bounding box center [399, 160] width 141 height 17
click at [470, 180] on div at bounding box center [390, 185] width 159 height 19
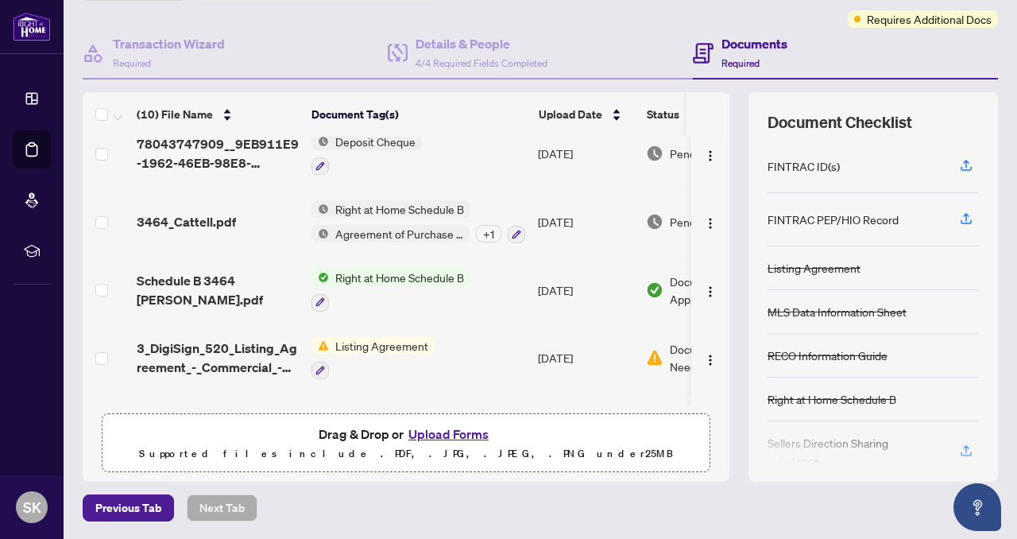
scroll to position [161, 0]
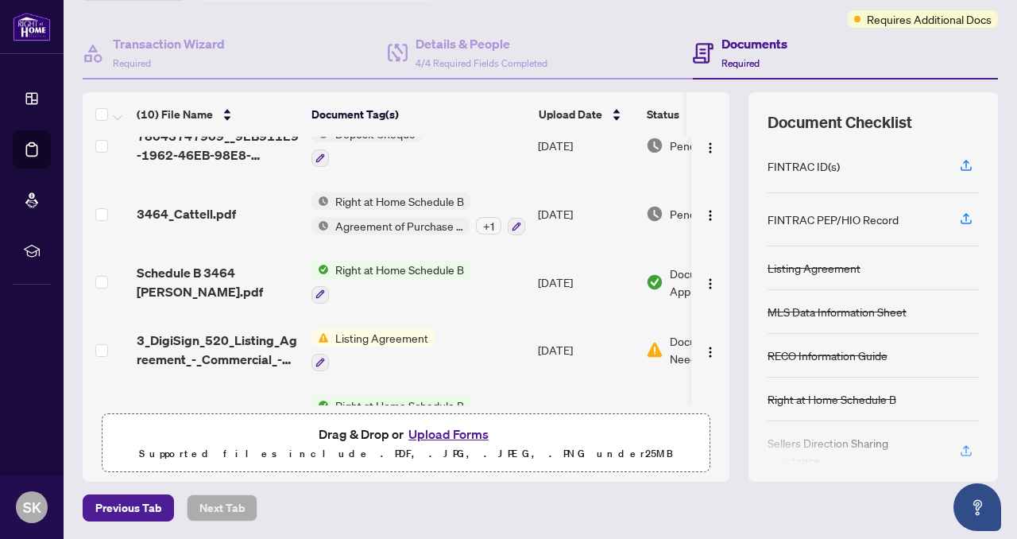
click at [397, 329] on span "Listing Agreement" at bounding box center [382, 337] width 106 height 17
click at [467, 316] on td "Listing Agreement" at bounding box center [418, 350] width 226 height 68
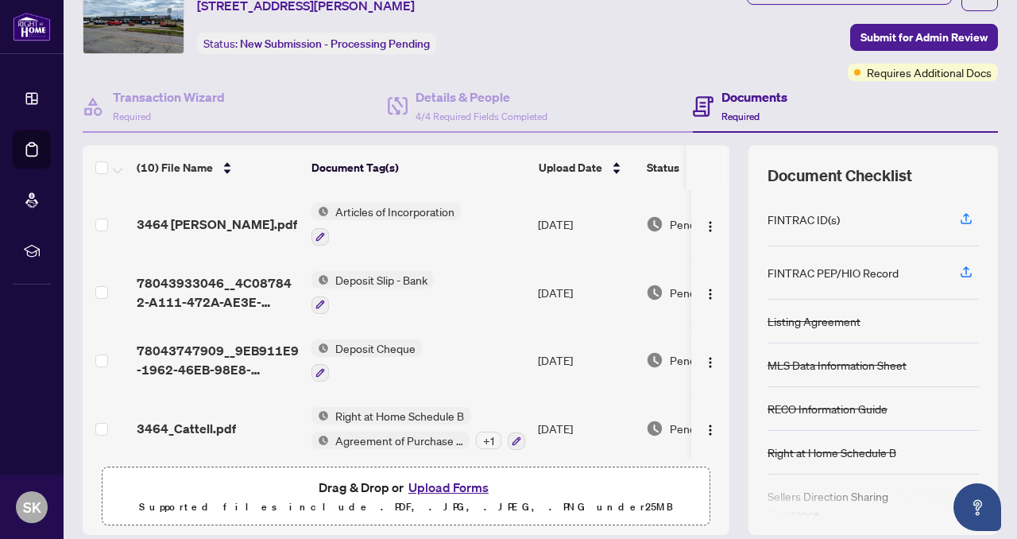
scroll to position [68, 0]
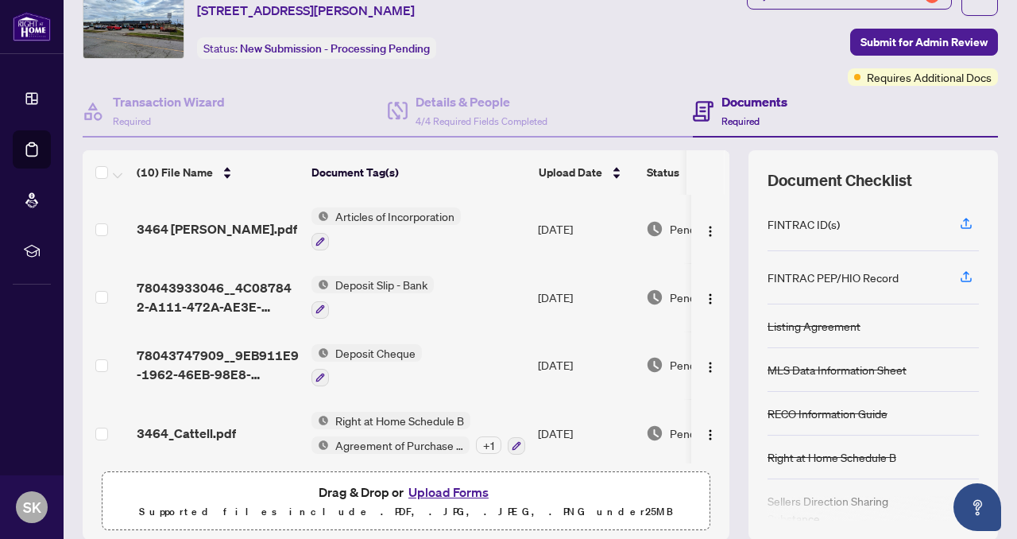
click at [725, 337] on div "(10) File Name Document Tag(s) Upload Date Status 3464 [PERSON_NAME].pdf Articl…" at bounding box center [540, 344] width 915 height 389
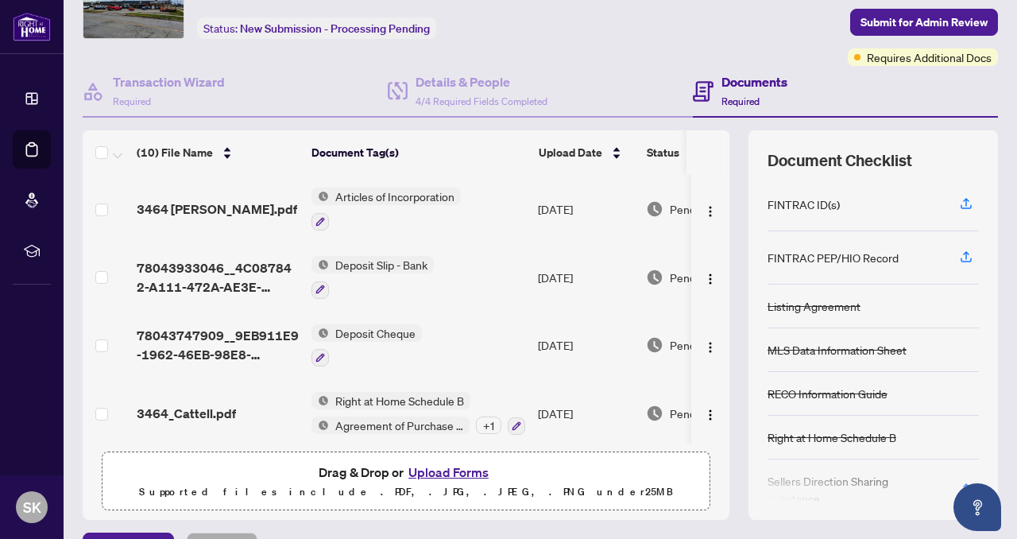
scroll to position [99, 0]
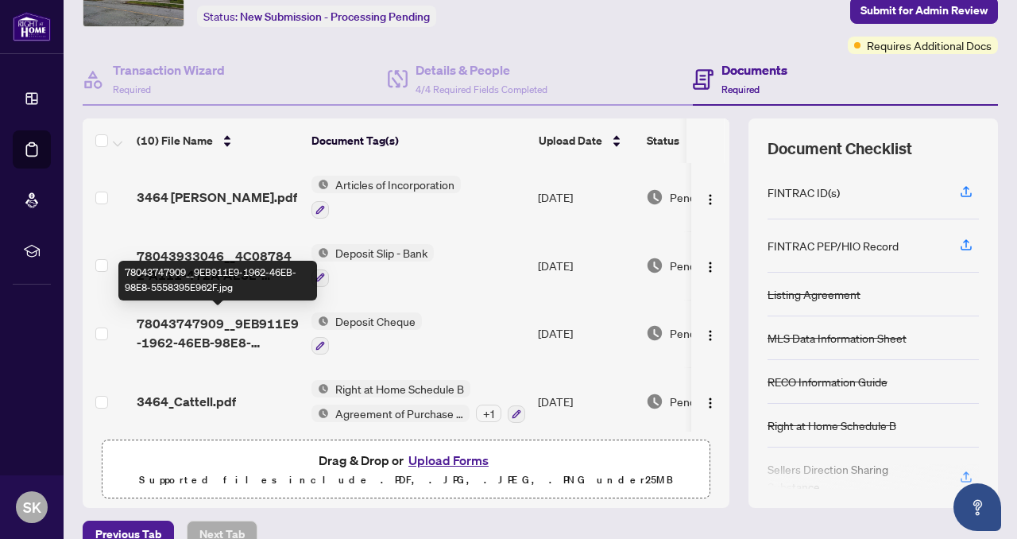
click at [287, 320] on span "78043747909__9EB911E9-1962-46EB-98E8-5558395E962F.jpg" at bounding box center [218, 333] width 162 height 38
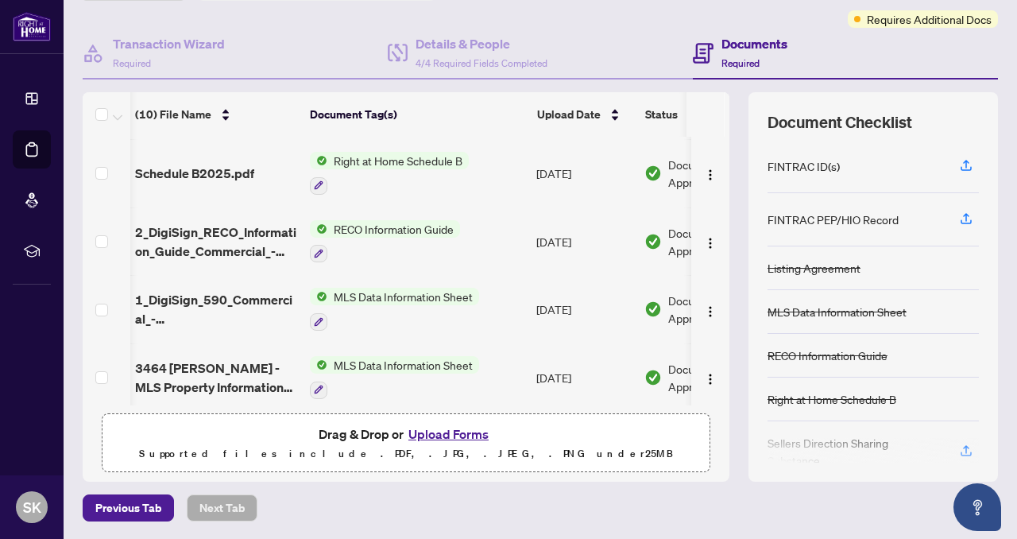
scroll to position [148, 0]
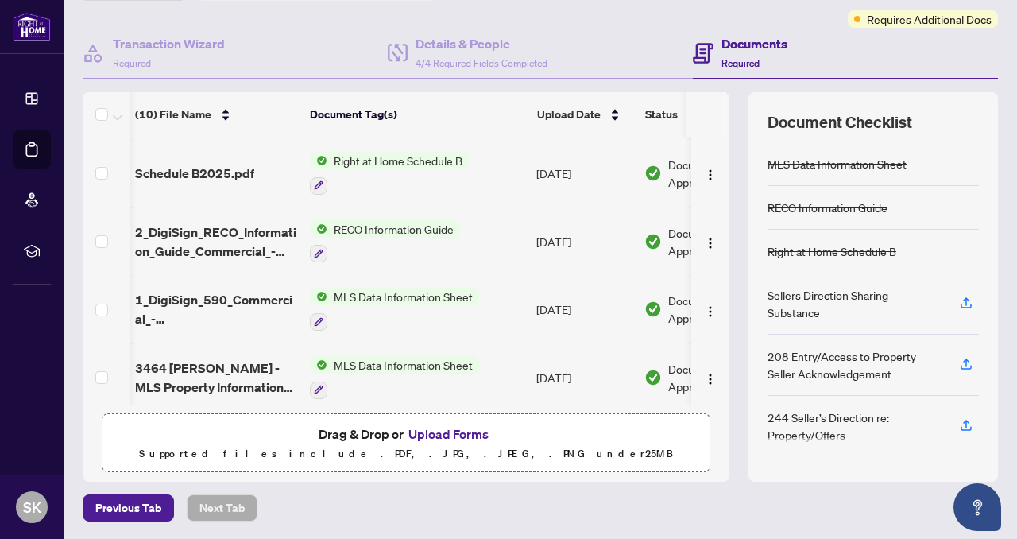
click at [446, 434] on button "Upload Forms" at bounding box center [449, 433] width 90 height 21
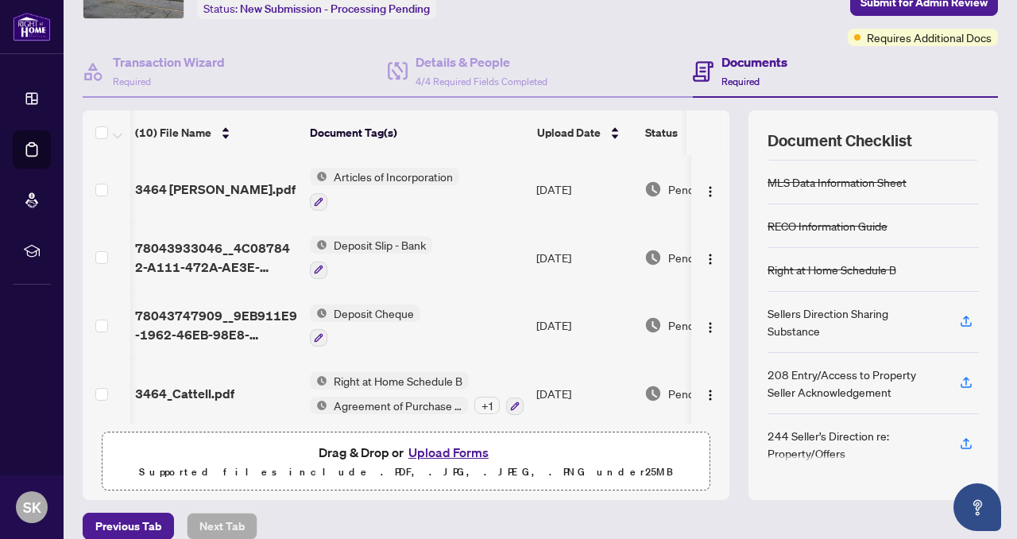
scroll to position [0, 0]
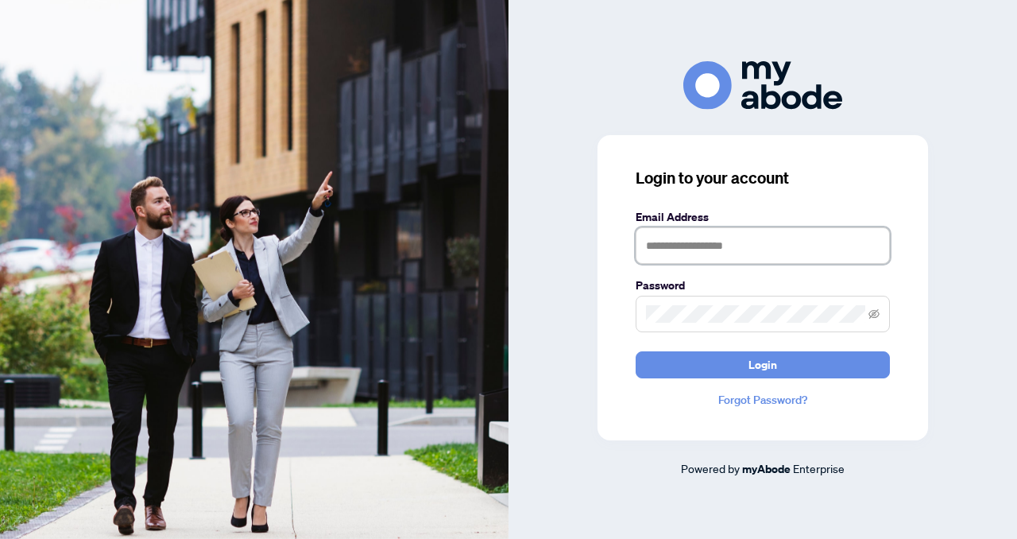
click at [651, 242] on input "text" at bounding box center [762, 245] width 254 height 37
type input "**********"
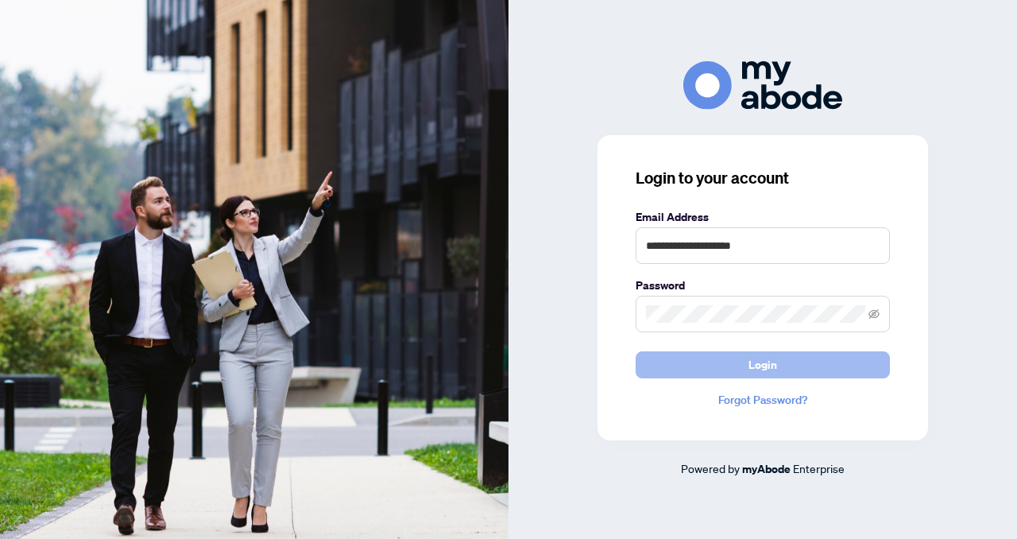
click at [670, 363] on button "Login" at bounding box center [762, 364] width 254 height 27
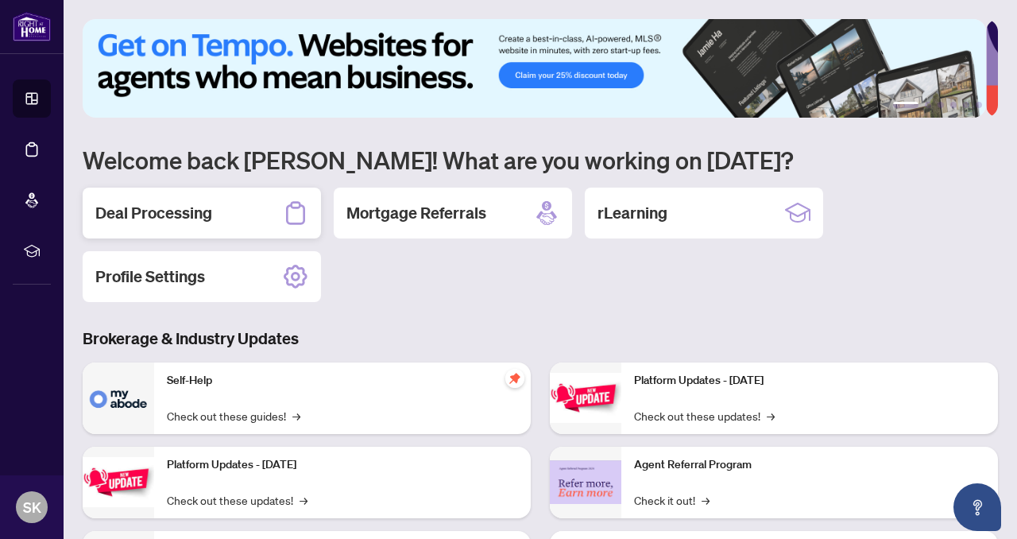
click at [195, 208] on h2 "Deal Processing" at bounding box center [153, 213] width 117 height 22
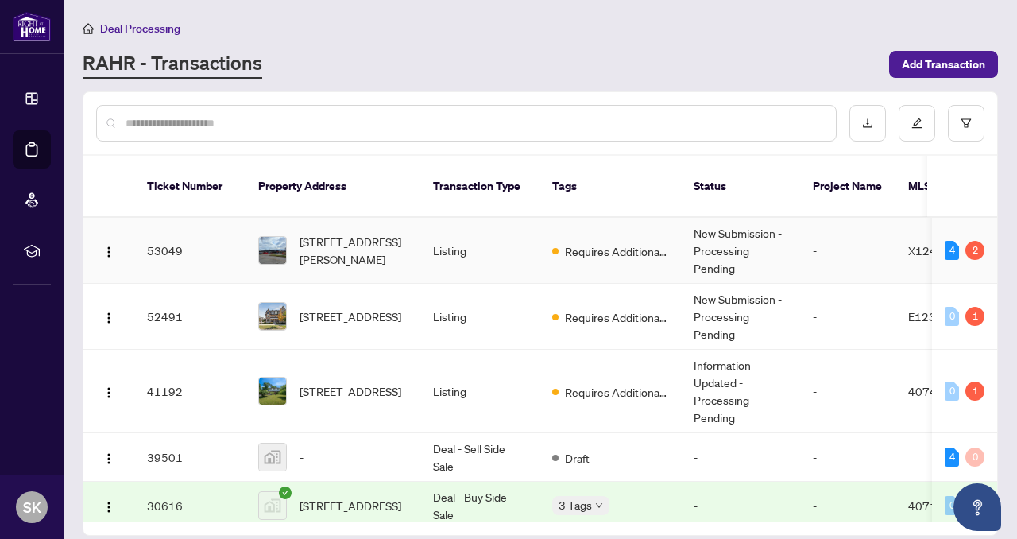
click at [327, 249] on span "3464 Cattell Dr, Niagara Falls, Ontario L2G 7K7, Canada" at bounding box center [353, 250] width 108 height 35
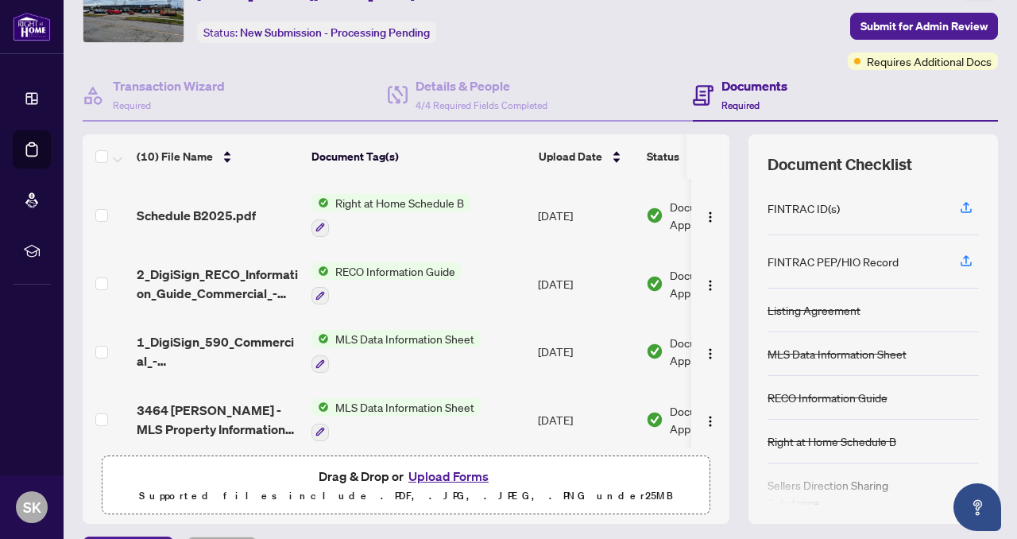
scroll to position [126, 0]
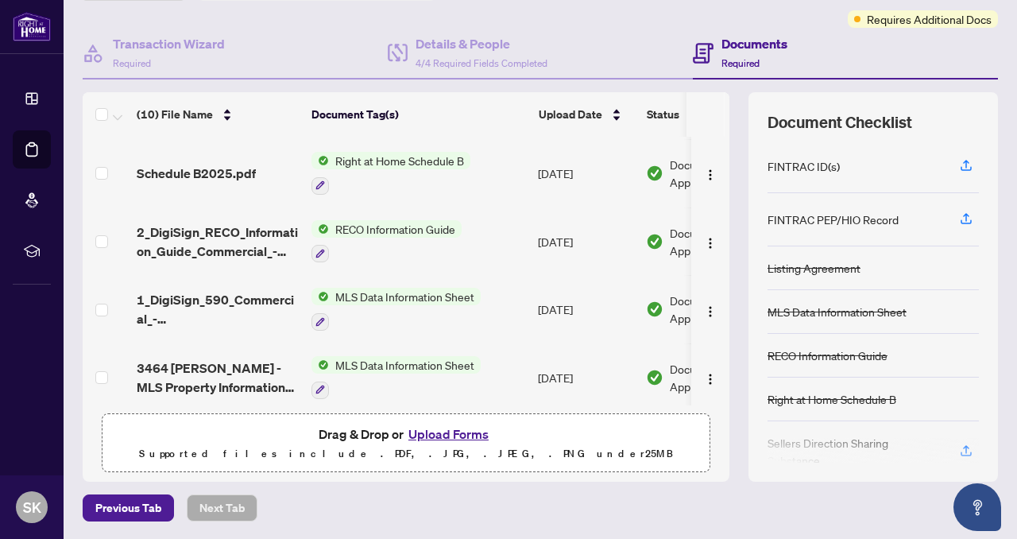
click at [451, 436] on button "Upload Forms" at bounding box center [449, 433] width 90 height 21
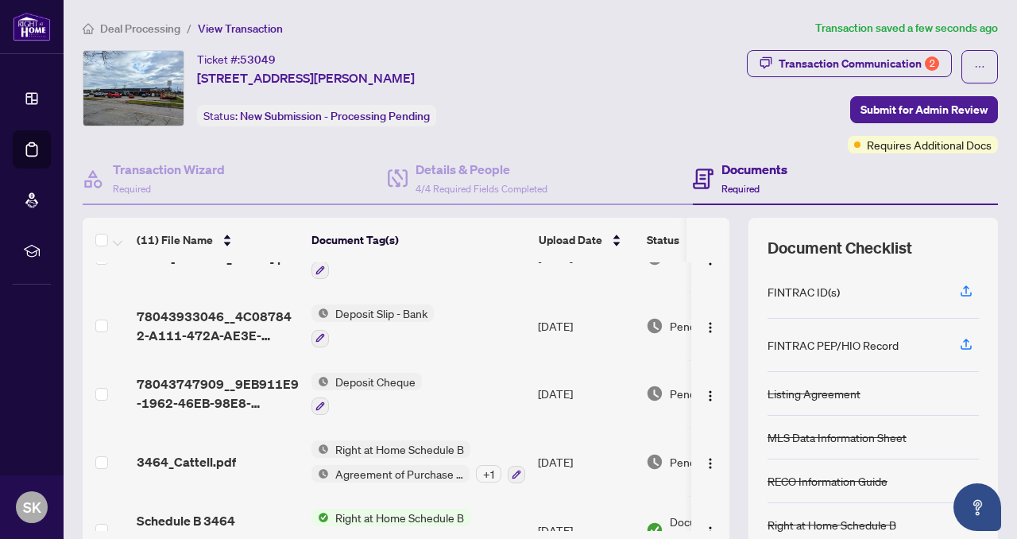
scroll to position [0, 0]
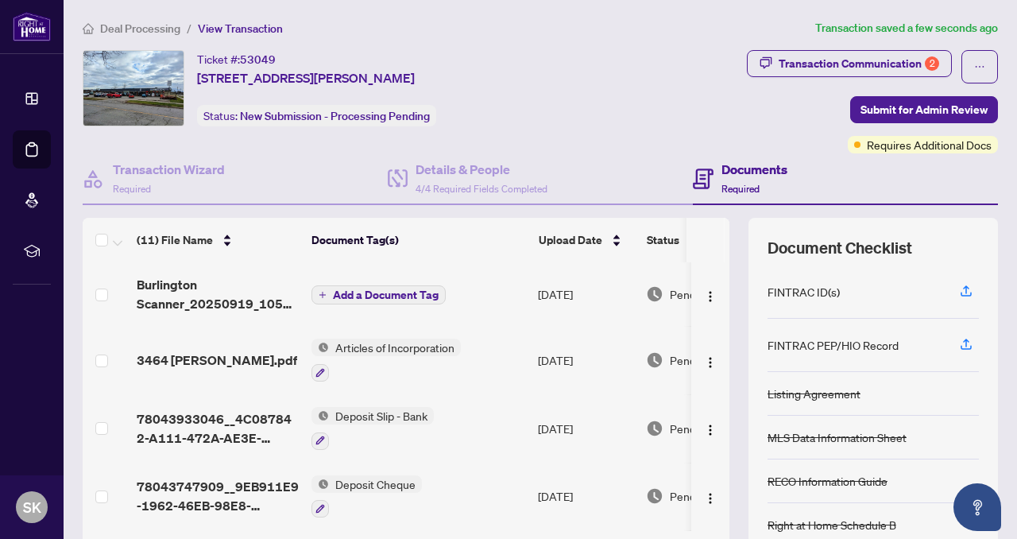
click at [384, 299] on span "Add a Document Tag" at bounding box center [386, 294] width 106 height 11
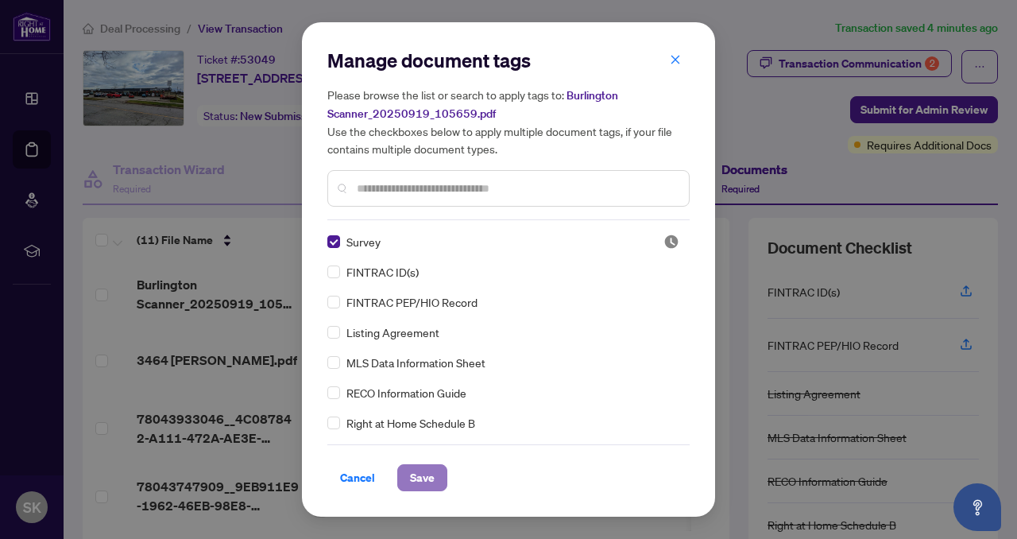
click at [431, 479] on span "Save" at bounding box center [422, 477] width 25 height 25
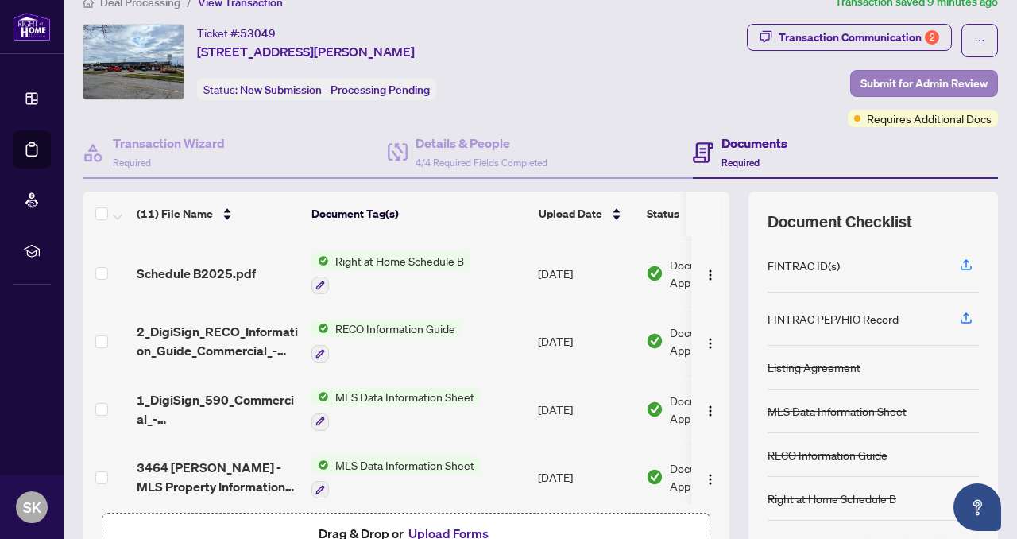
scroll to position [14, 0]
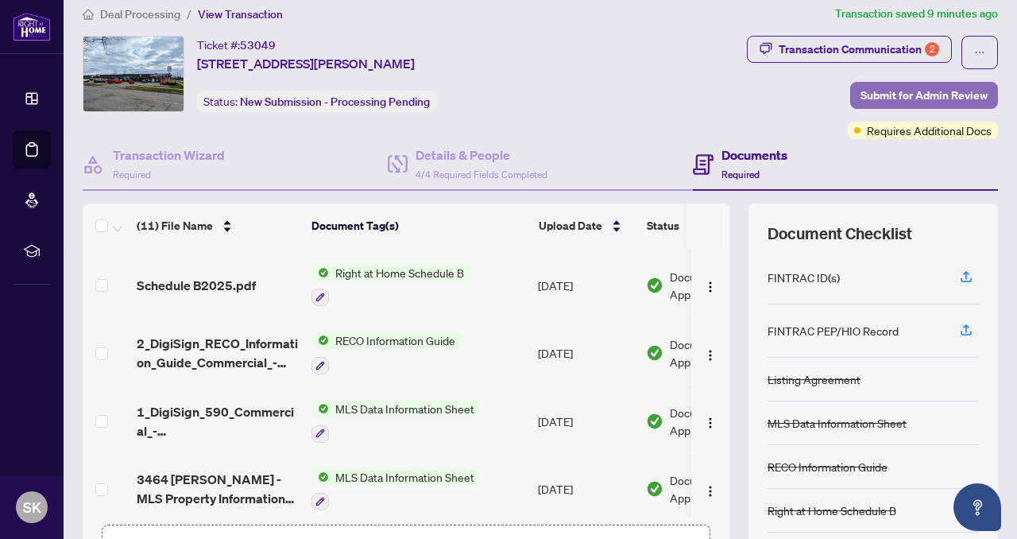
click at [961, 90] on span "Submit for Admin Review" at bounding box center [923, 95] width 127 height 25
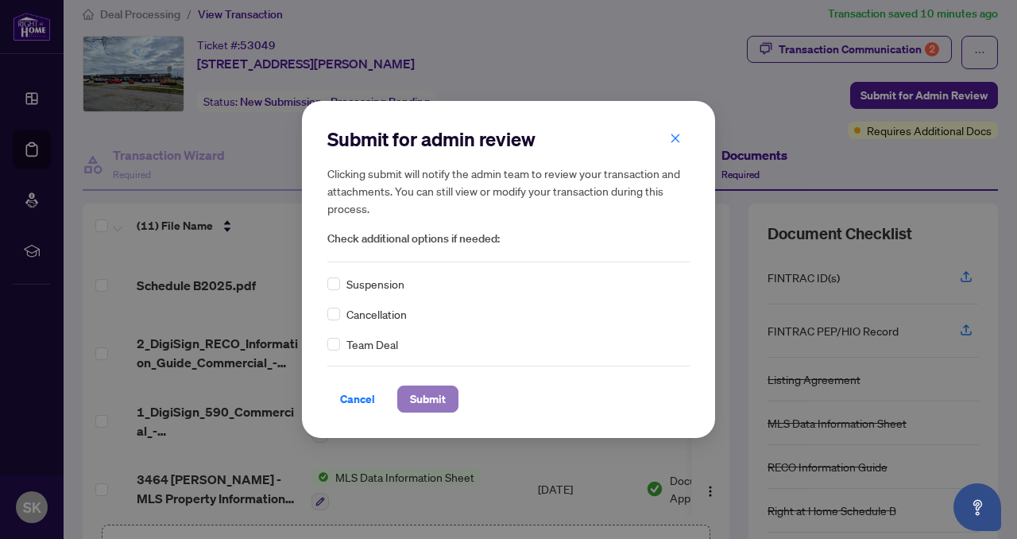
click at [413, 399] on span "Submit" at bounding box center [428, 398] width 36 height 25
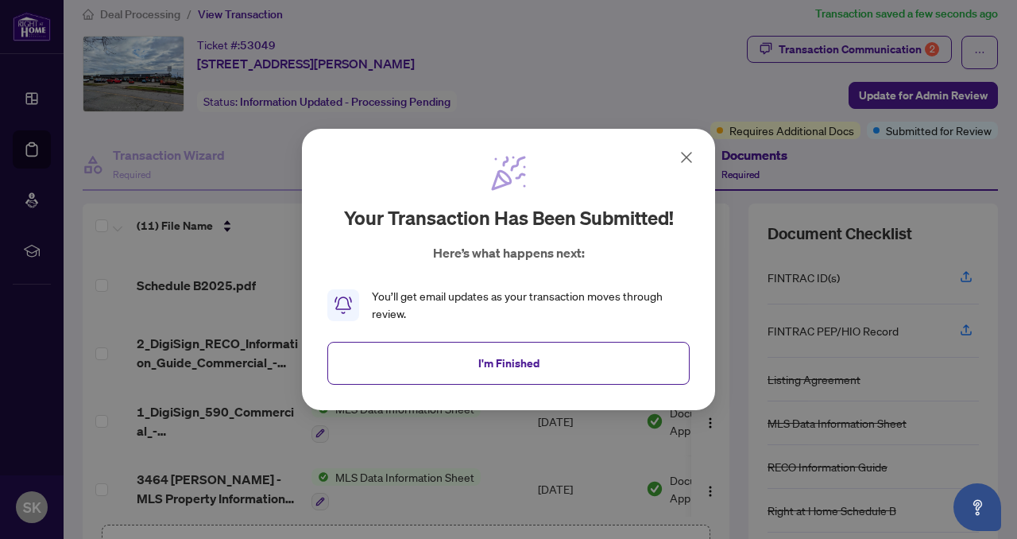
click at [689, 153] on icon at bounding box center [686, 157] width 19 height 19
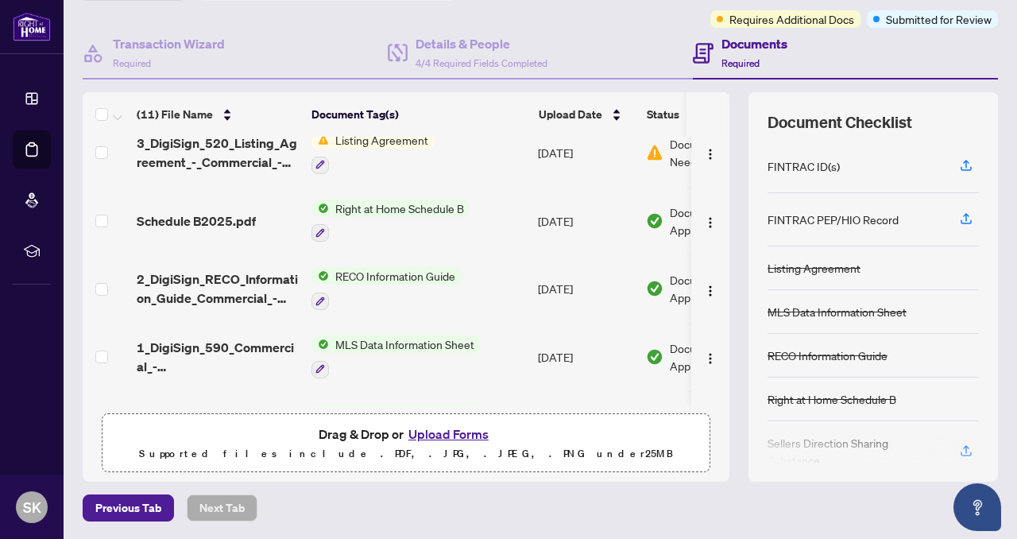
scroll to position [473, 0]
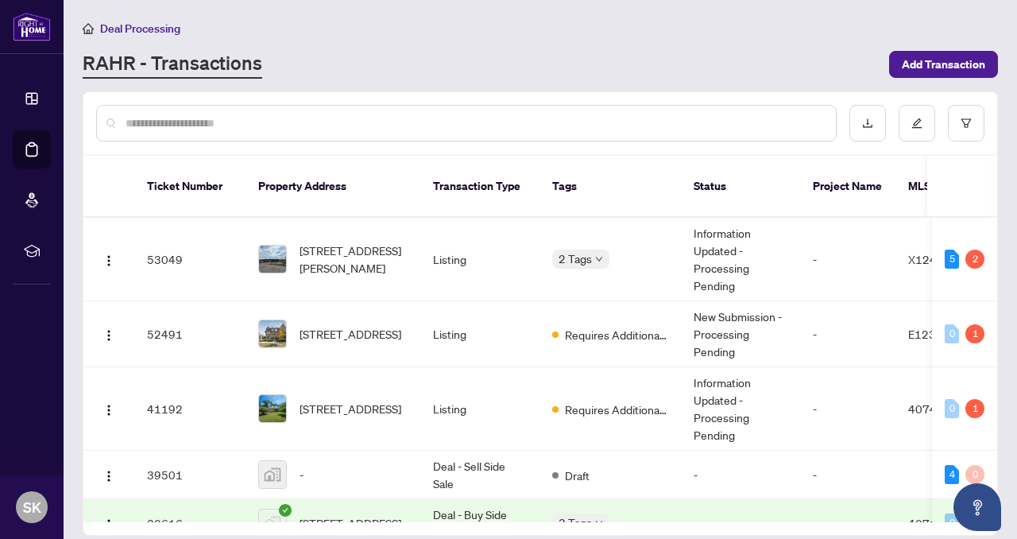
scroll to position [5, 0]
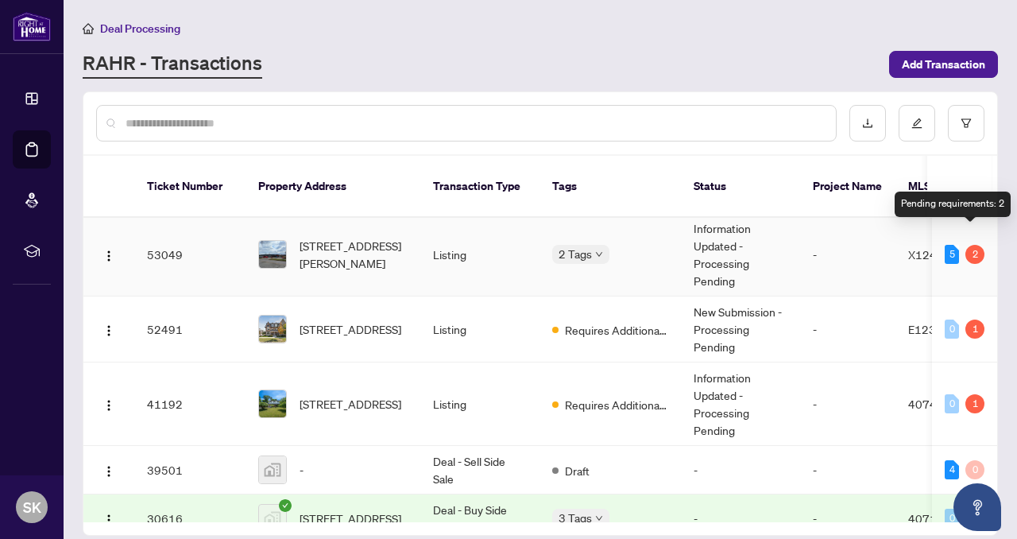
click at [965, 245] on div "2" at bounding box center [974, 254] width 19 height 19
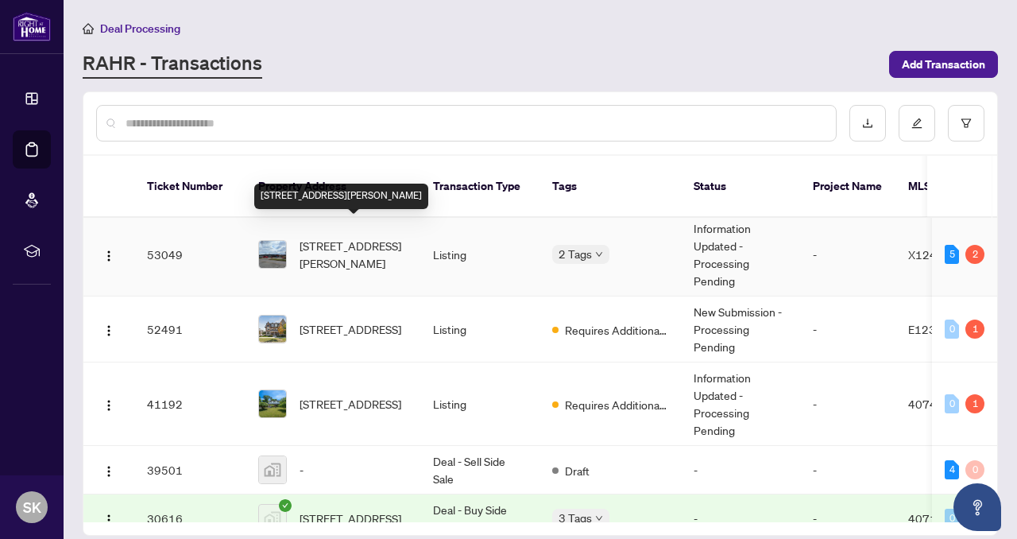
click at [346, 237] on span "[STREET_ADDRESS][PERSON_NAME]" at bounding box center [353, 254] width 108 height 35
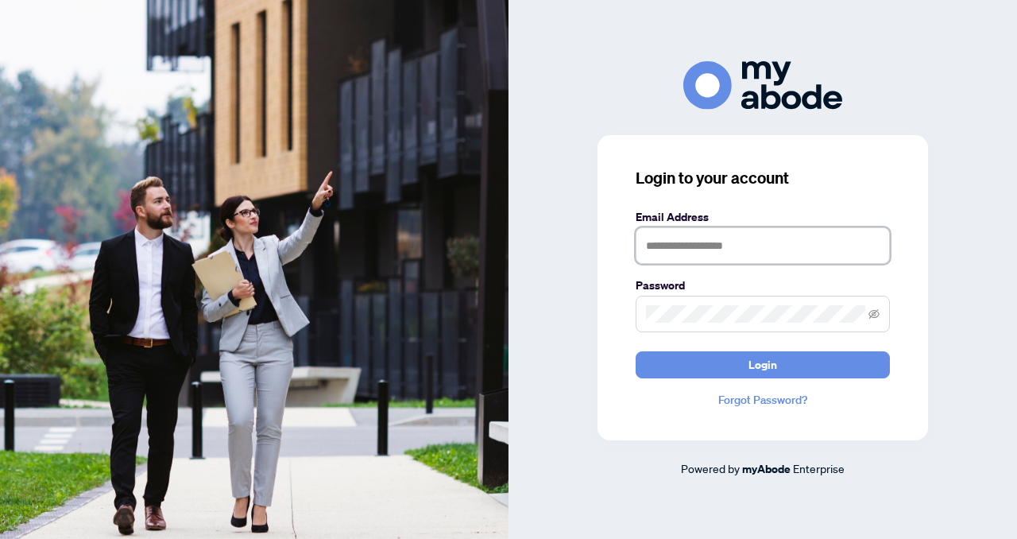
click at [650, 245] on input "text" at bounding box center [762, 245] width 254 height 37
type input "**********"
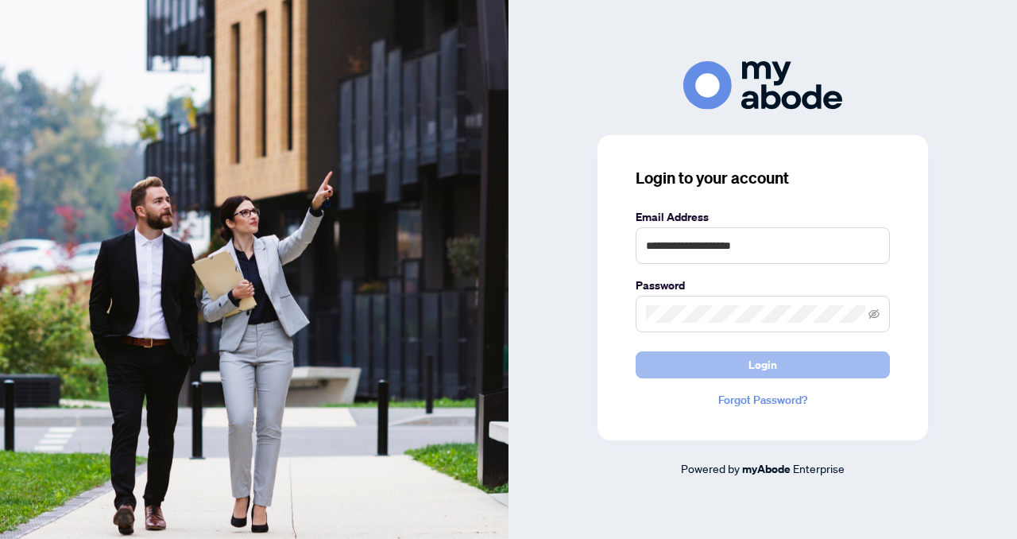
click at [678, 370] on button "Login" at bounding box center [762, 364] width 254 height 27
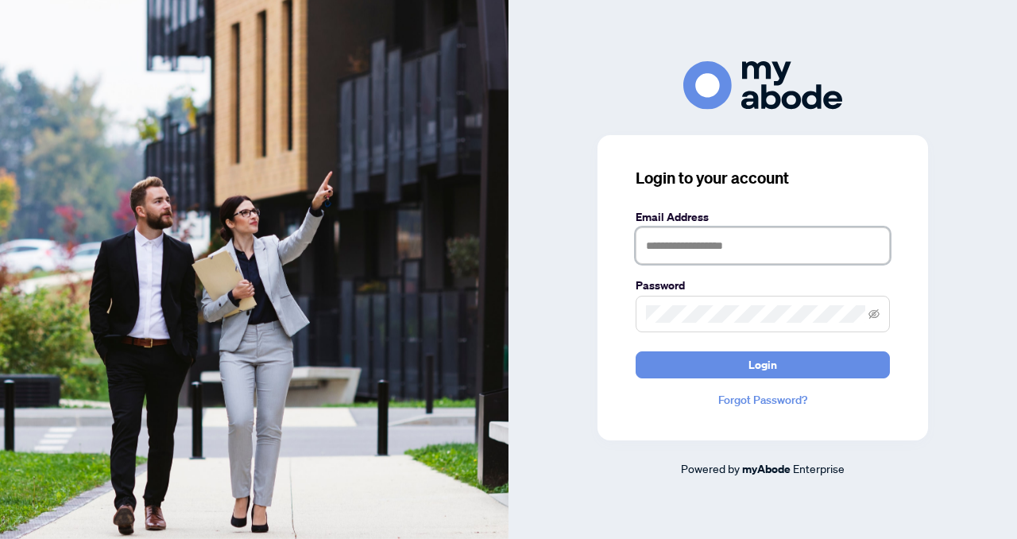
click at [644, 239] on input "text" at bounding box center [762, 245] width 254 height 37
type input "**********"
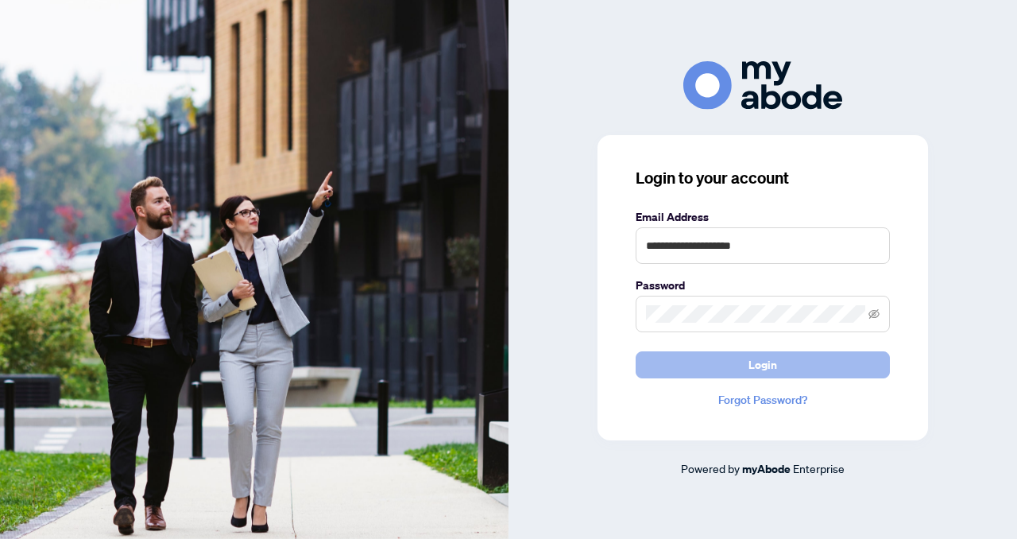
click at [691, 365] on button "Login" at bounding box center [762, 364] width 254 height 27
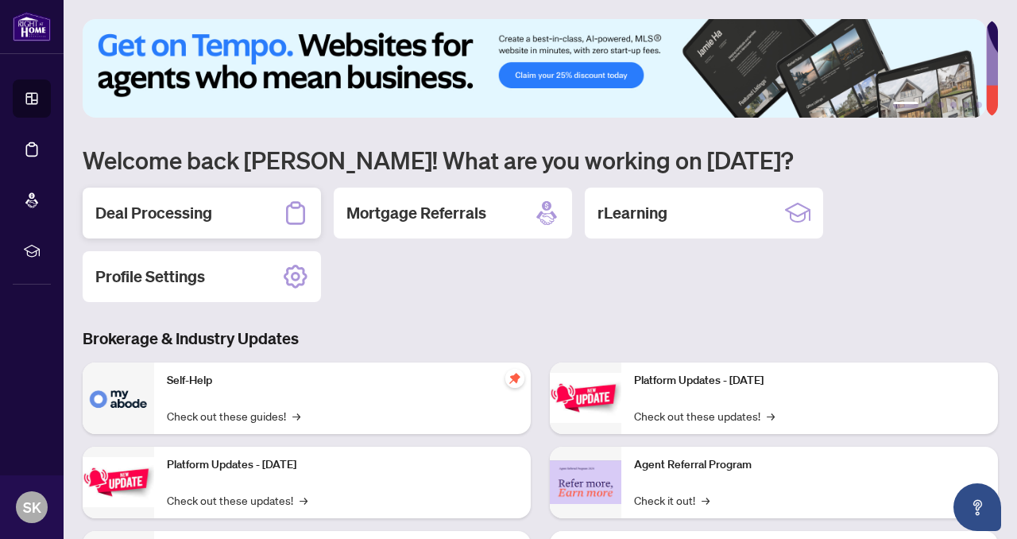
click at [209, 216] on h2 "Deal Processing" at bounding box center [153, 213] width 117 height 22
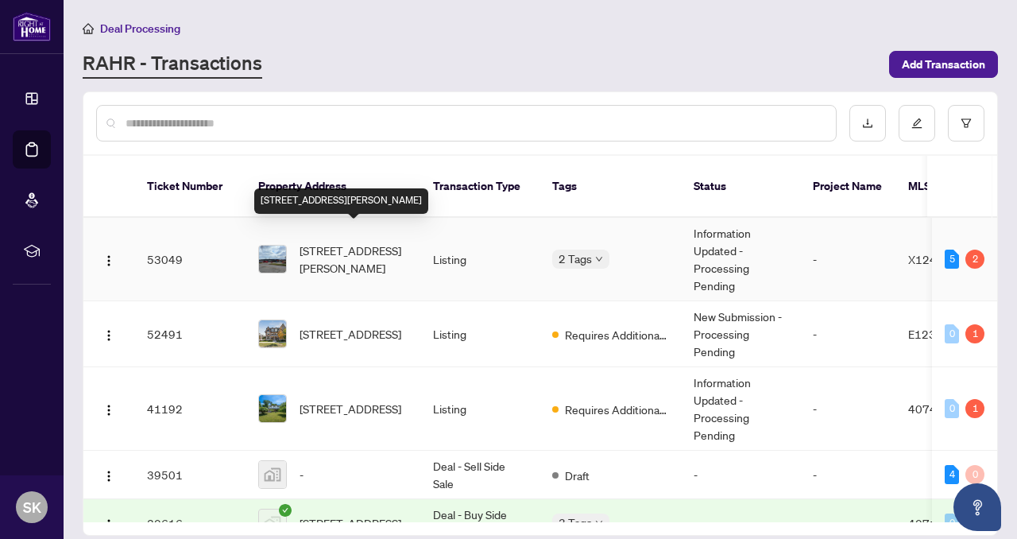
click at [326, 241] on span "[STREET_ADDRESS][PERSON_NAME]" at bounding box center [353, 258] width 108 height 35
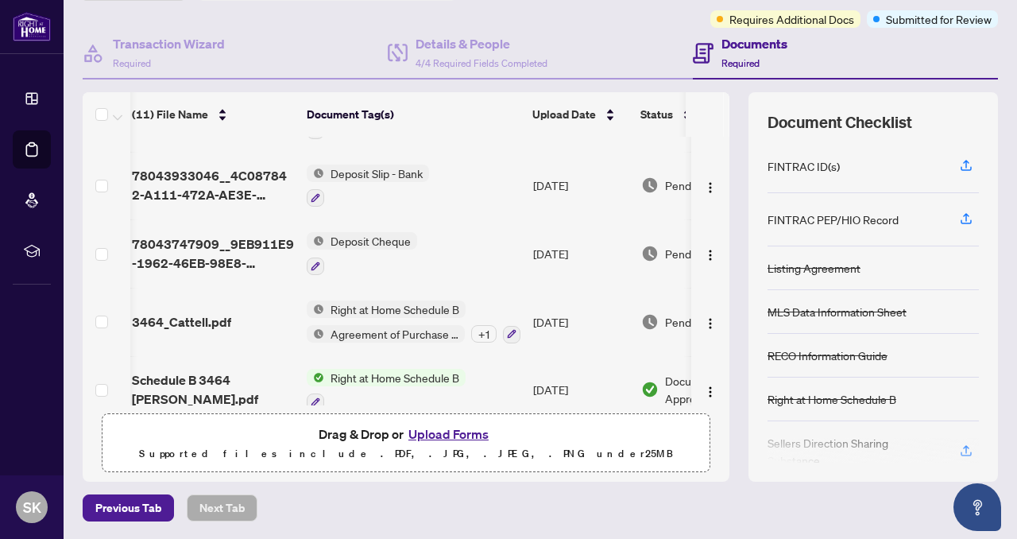
scroll to position [132, 5]
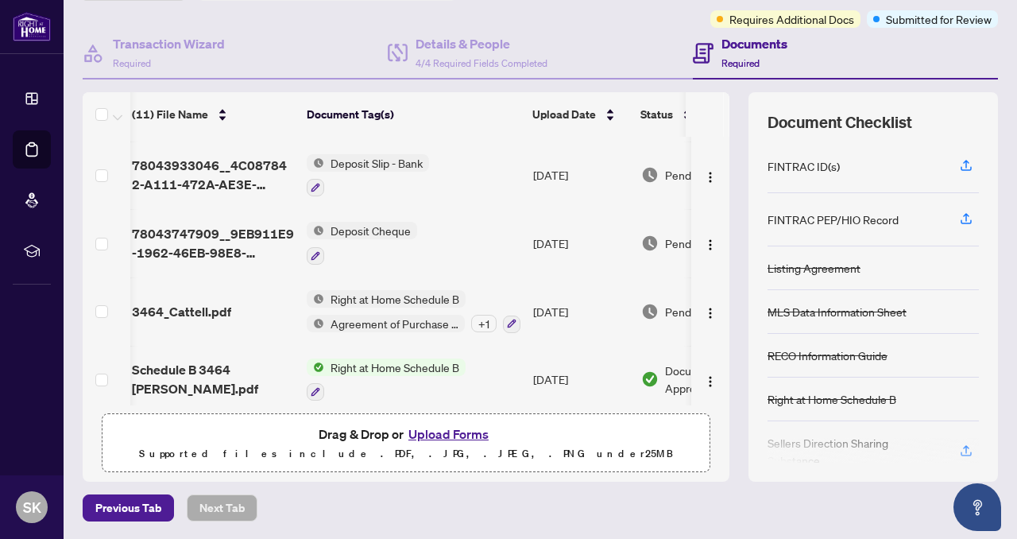
click at [458, 431] on button "Upload Forms" at bounding box center [449, 433] width 90 height 21
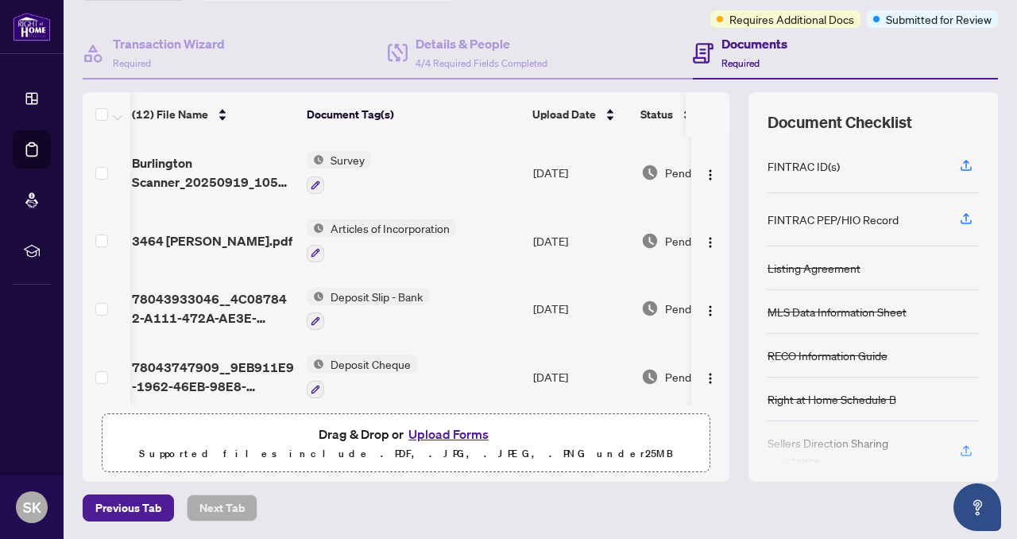
scroll to position [0, 5]
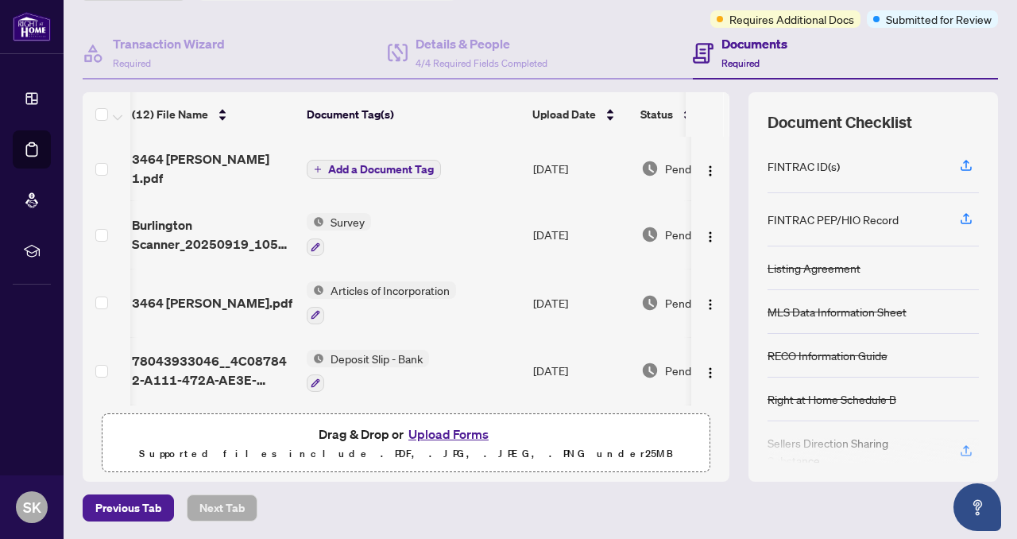
click at [421, 164] on span "Add a Document Tag" at bounding box center [381, 169] width 106 height 11
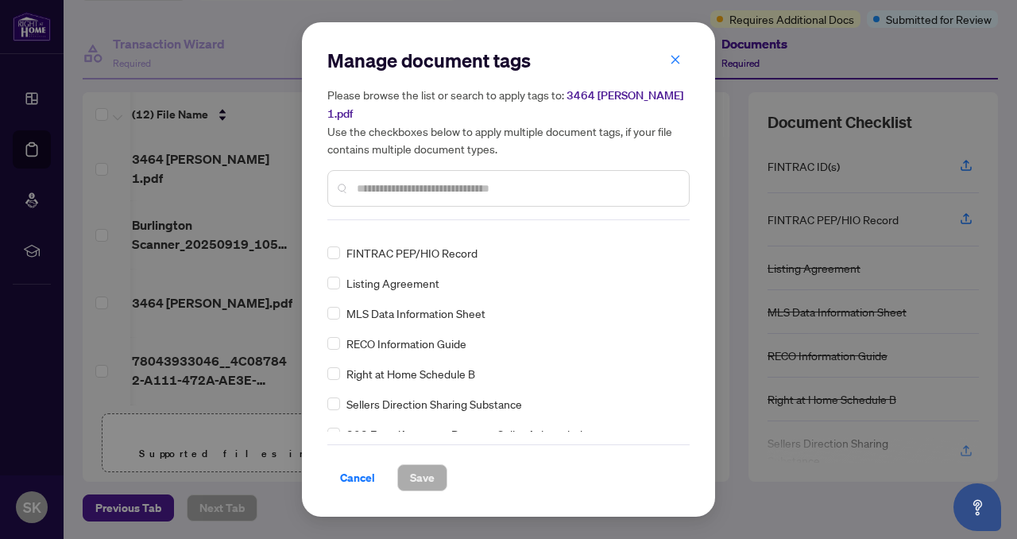
scroll to position [0, 0]
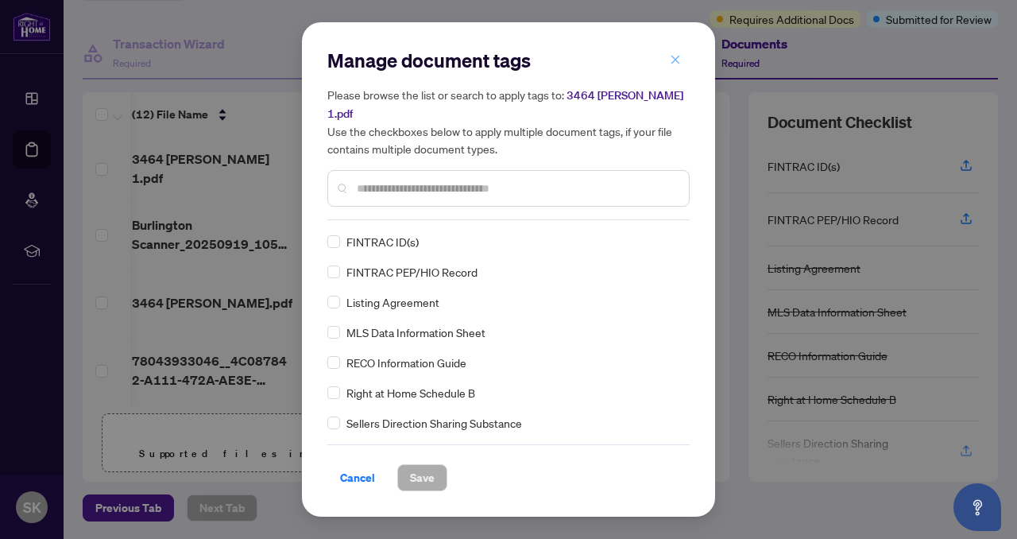
click at [674, 64] on icon "close" at bounding box center [675, 59] width 9 height 9
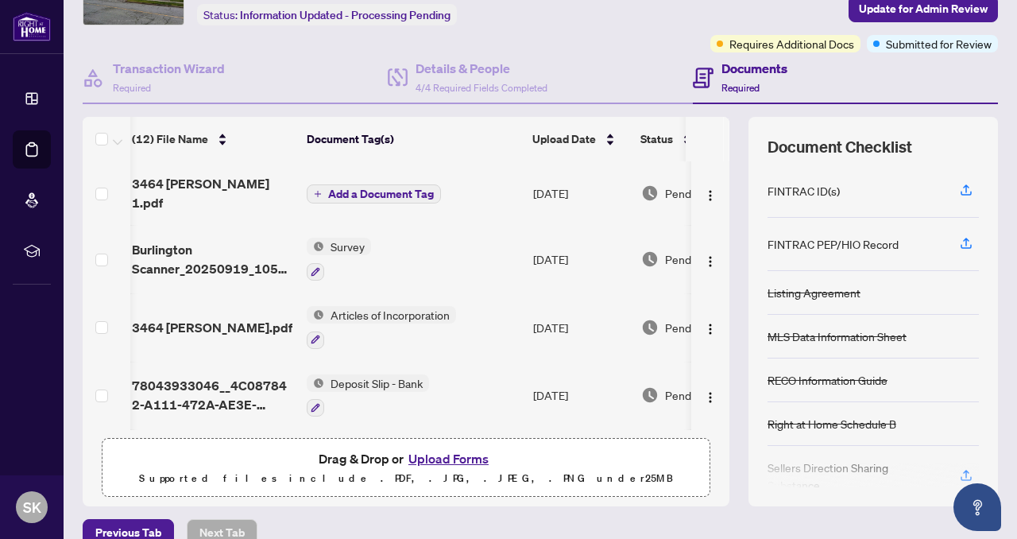
scroll to position [116, 0]
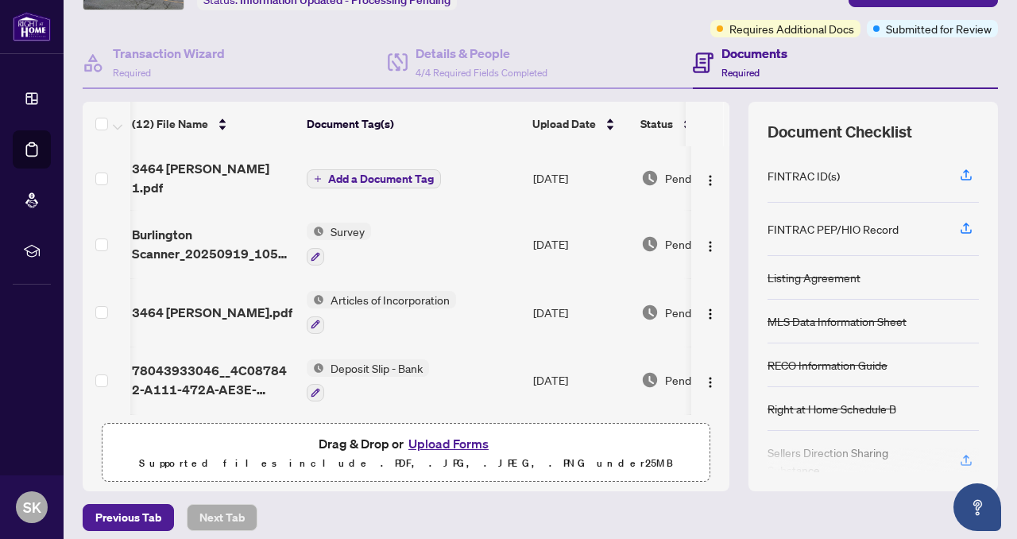
click at [351, 176] on span "Add a Document Tag" at bounding box center [381, 178] width 106 height 11
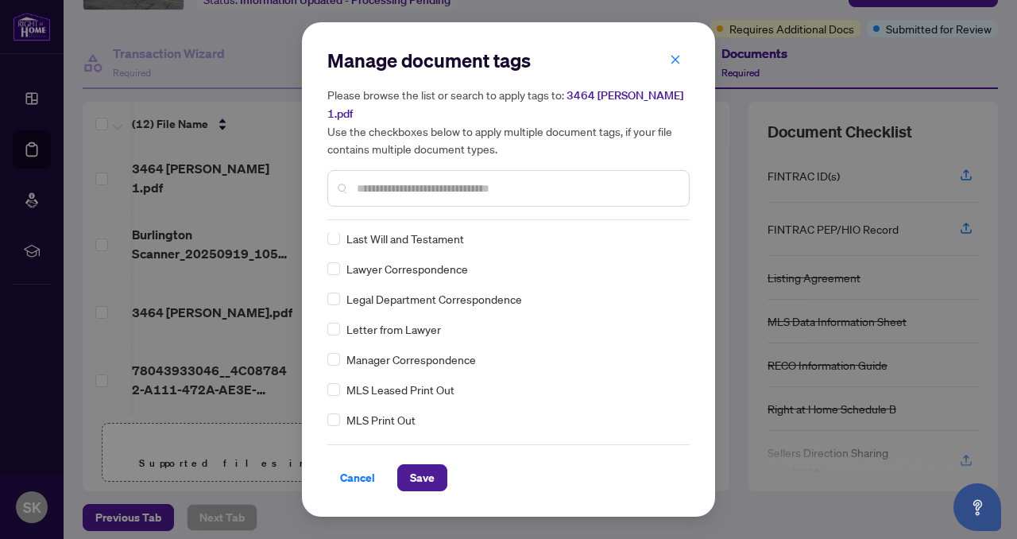
scroll to position [0, 0]
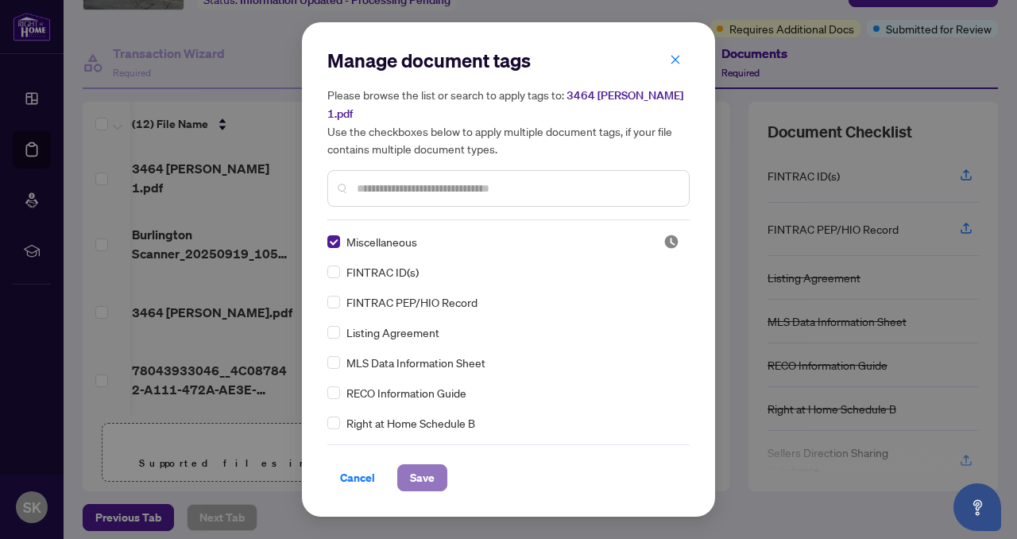
click at [421, 466] on span "Save" at bounding box center [422, 477] width 25 height 25
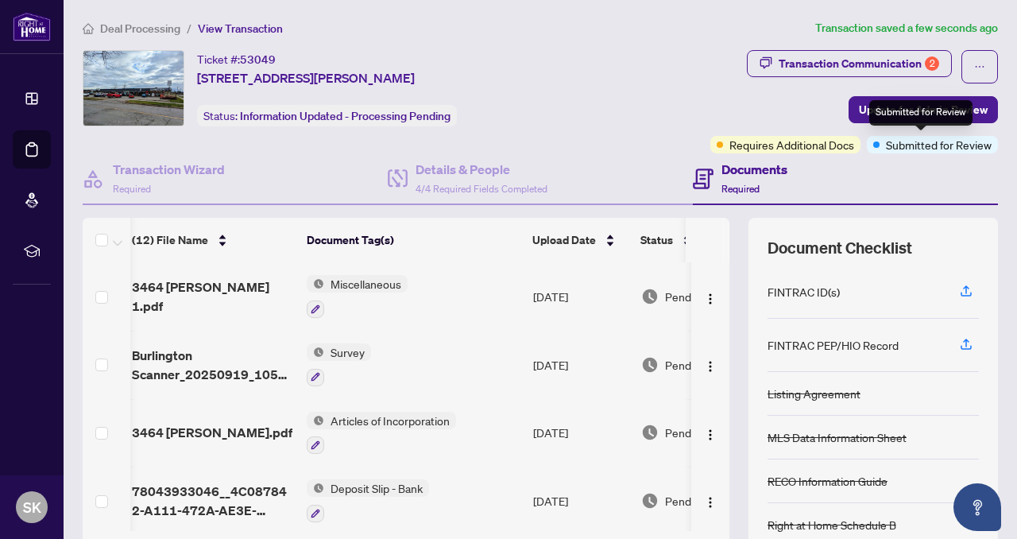
click at [908, 149] on span "Submitted for Review" at bounding box center [939, 144] width 106 height 17
click at [875, 106] on span "Update for Admin Review" at bounding box center [923, 109] width 129 height 25
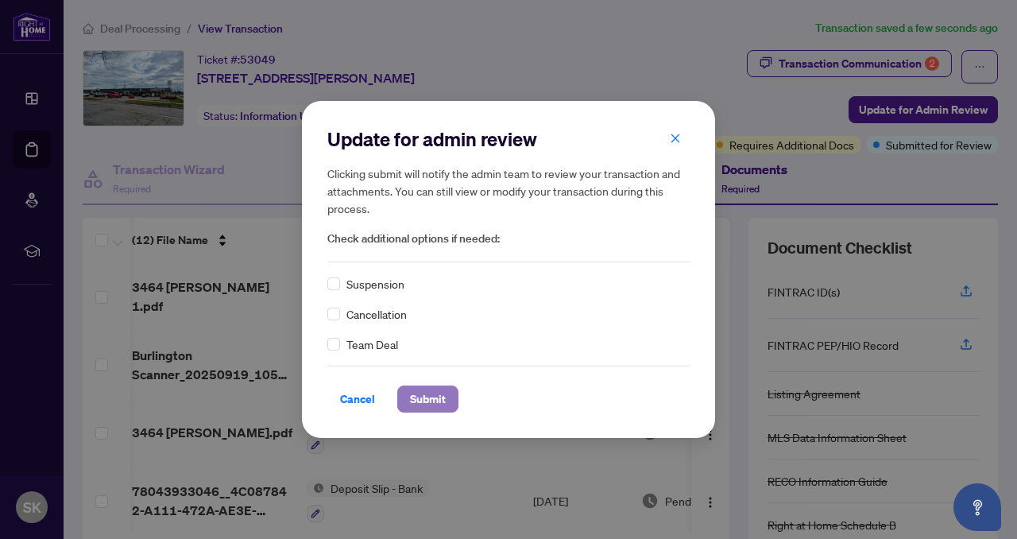
click at [437, 397] on span "Submit" at bounding box center [428, 398] width 36 height 25
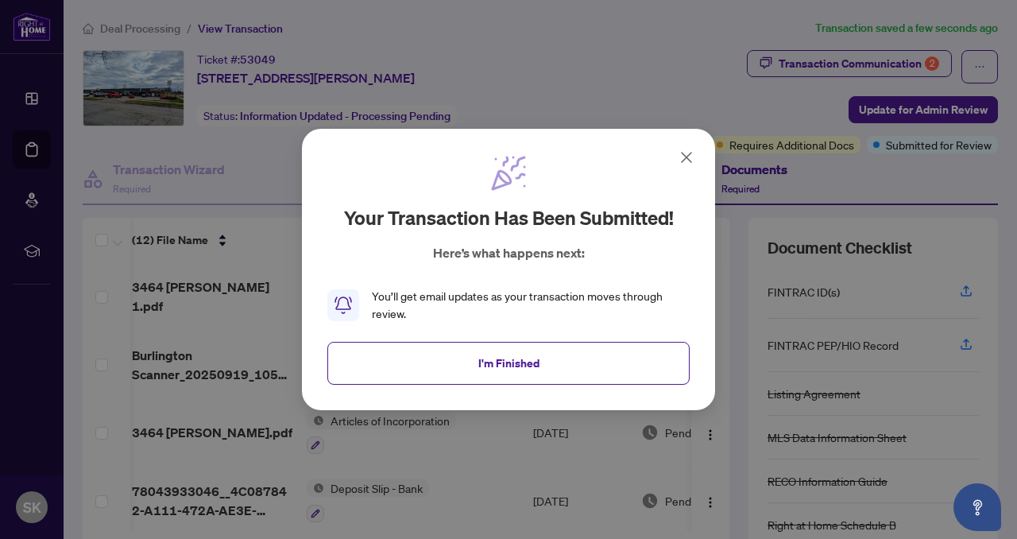
click at [693, 153] on icon at bounding box center [686, 157] width 19 height 19
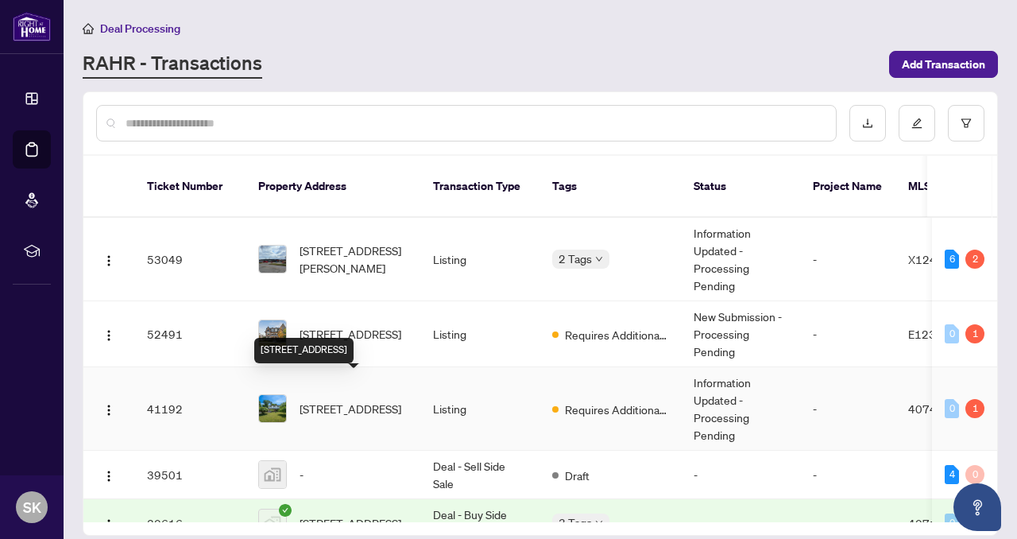
click at [366, 401] on span "85 Robinhood Drive, Dundas, ON L9H 4G2, Canada" at bounding box center [350, 408] width 102 height 17
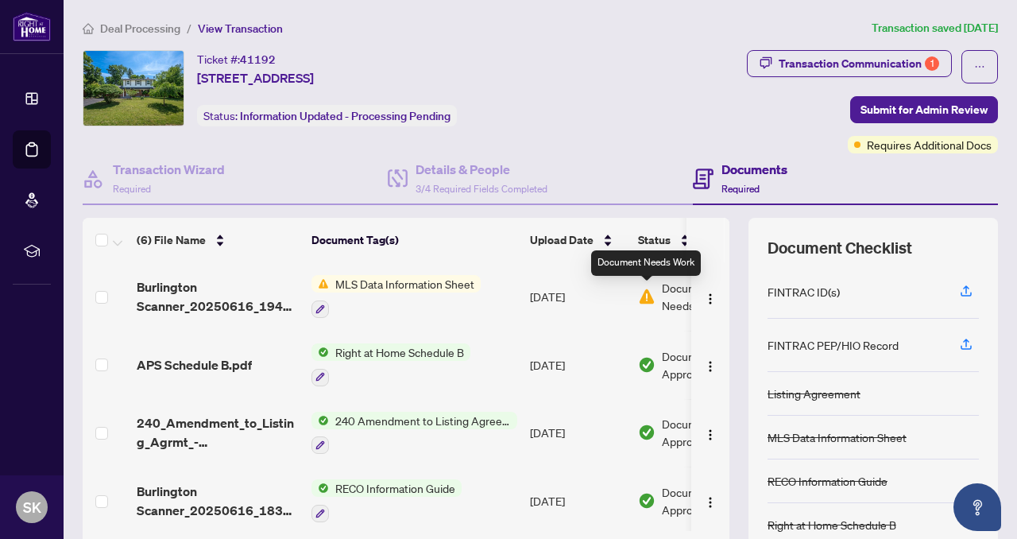
click at [643, 290] on img at bounding box center [646, 296] width 17 height 17
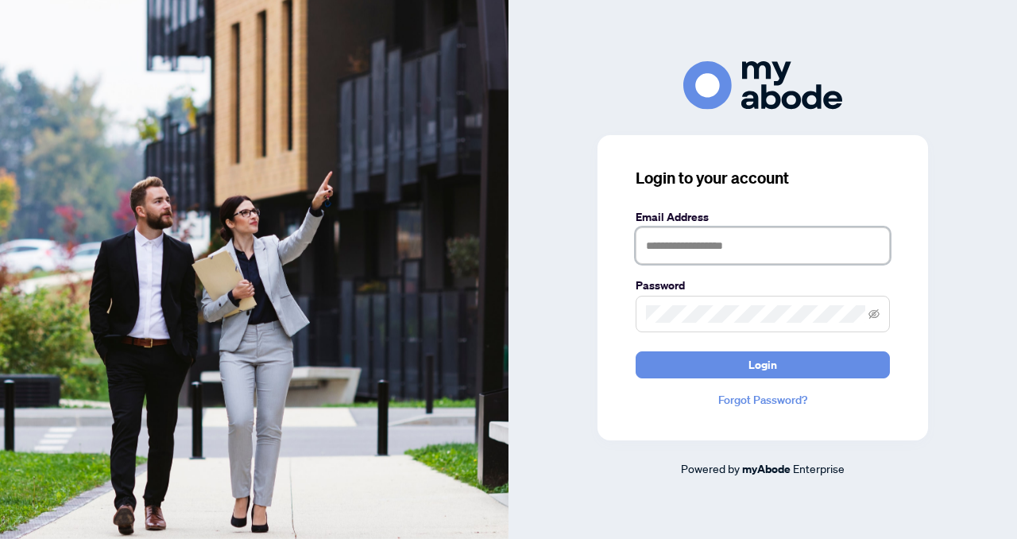
click at [647, 234] on input "text" at bounding box center [762, 245] width 254 height 37
type input "**********"
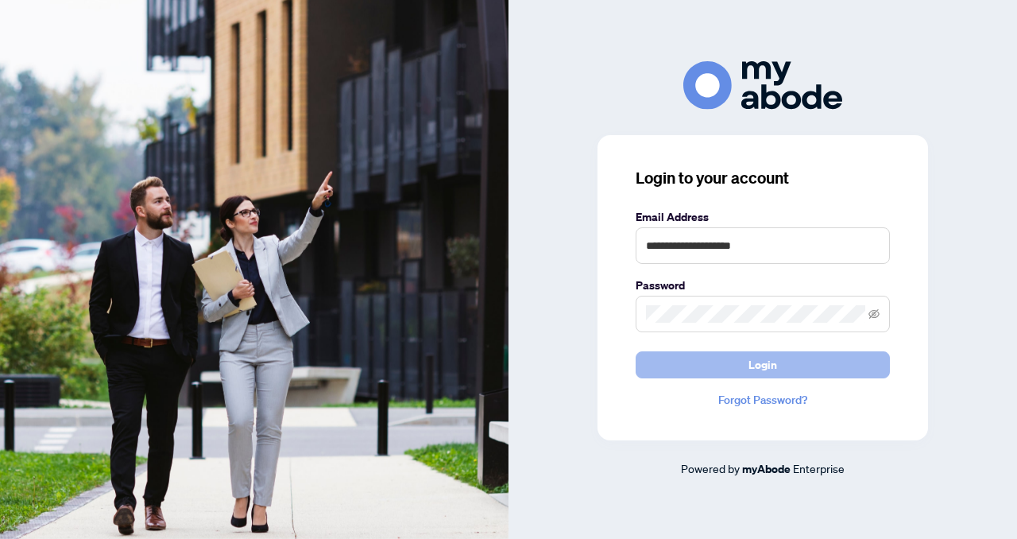
click at [703, 369] on button "Login" at bounding box center [762, 364] width 254 height 27
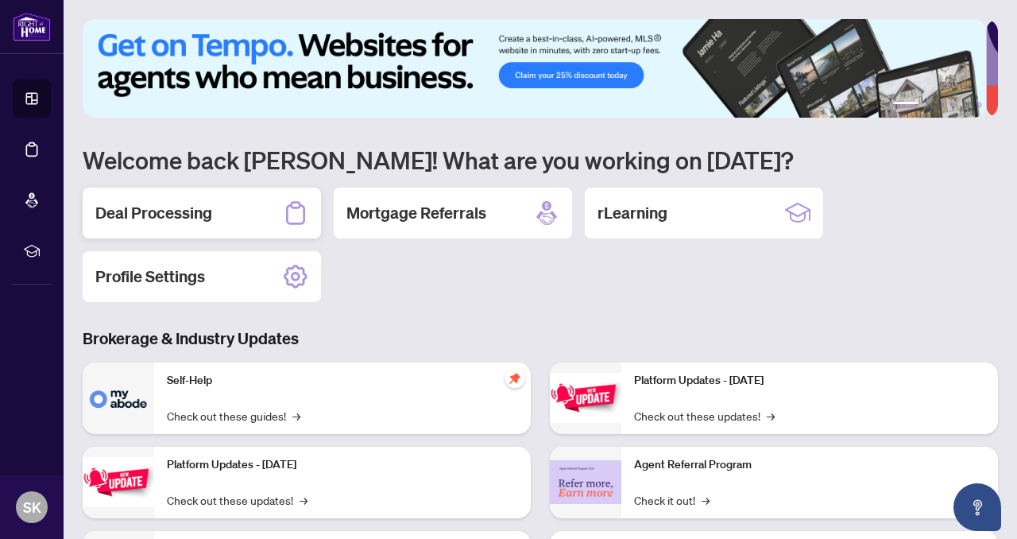
click at [203, 222] on h2 "Deal Processing" at bounding box center [153, 213] width 117 height 22
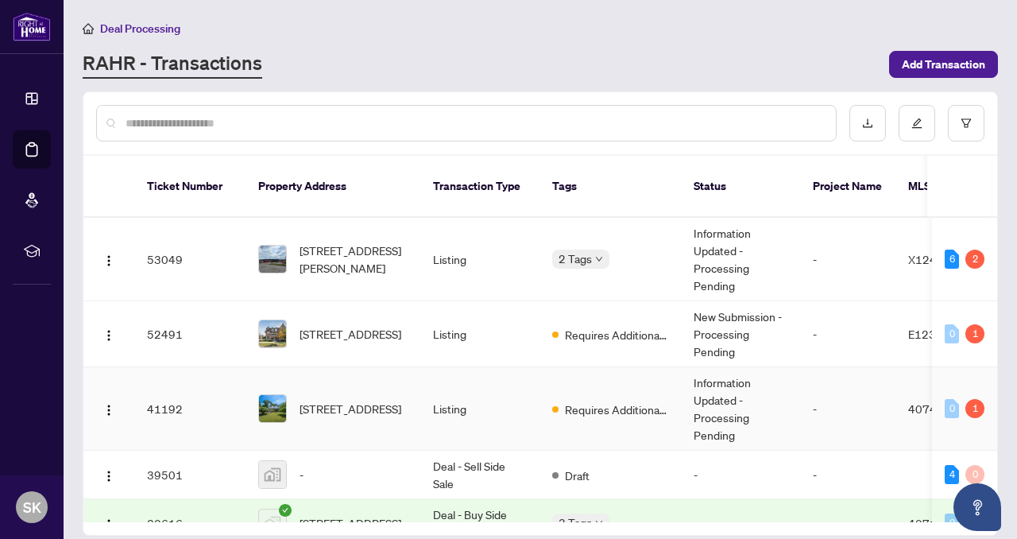
click at [166, 388] on td "41192" at bounding box center [189, 408] width 111 height 83
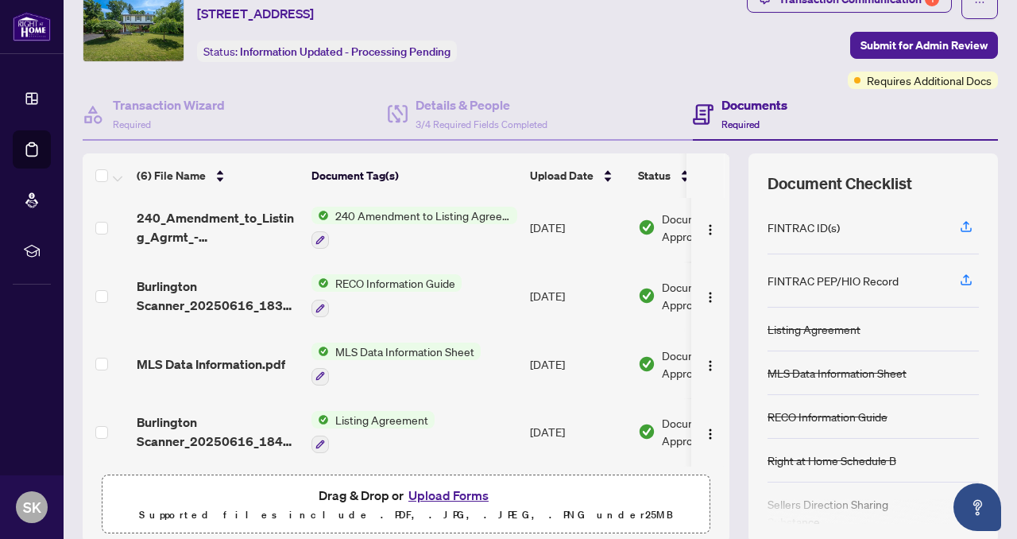
scroll to position [126, 0]
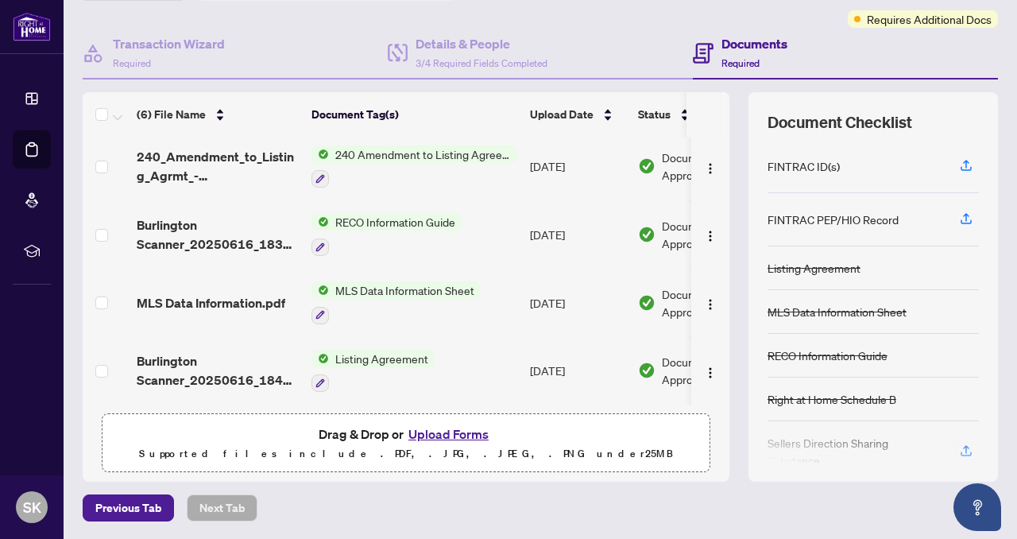
click at [434, 430] on button "Upload Forms" at bounding box center [449, 433] width 90 height 21
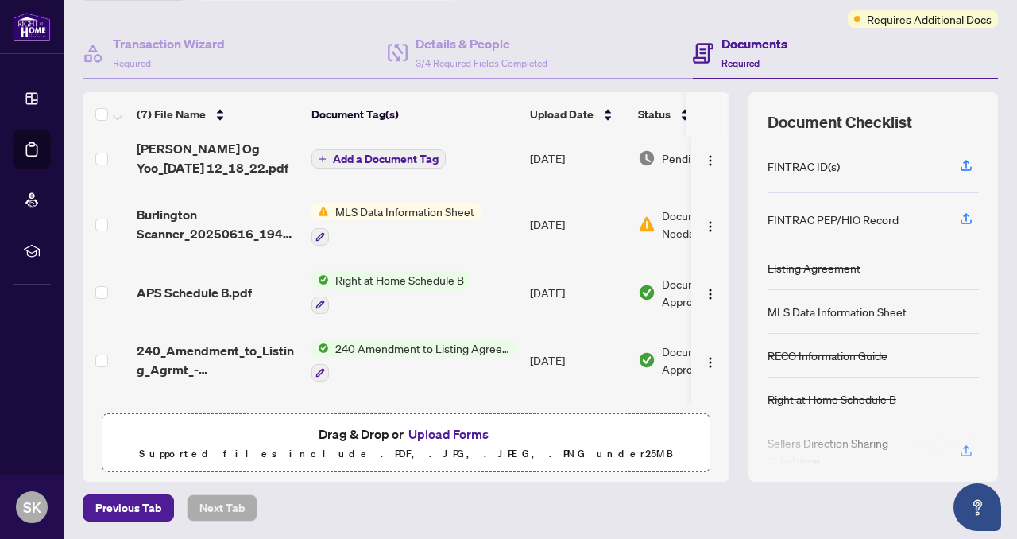
scroll to position [0, 0]
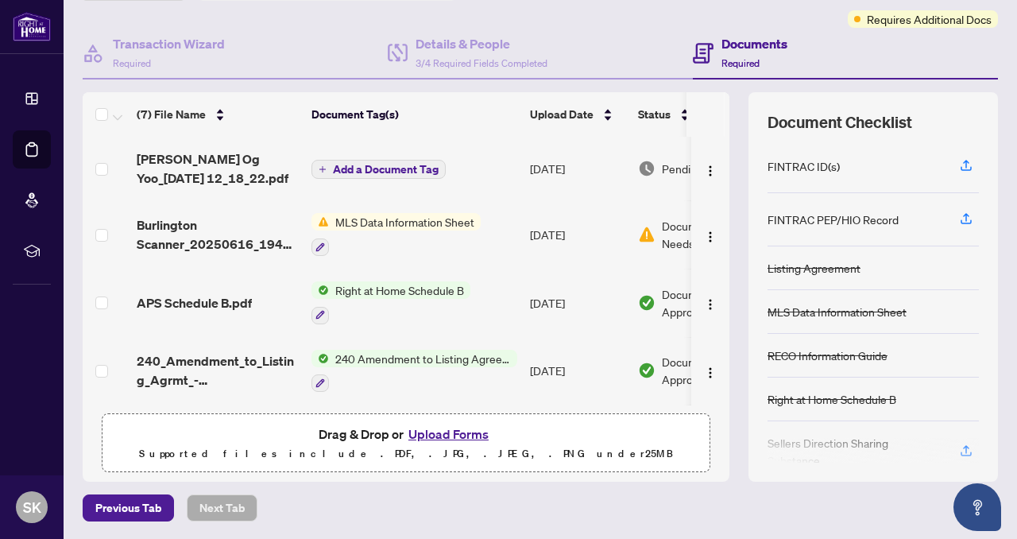
click at [366, 168] on span "Add a Document Tag" at bounding box center [386, 169] width 106 height 11
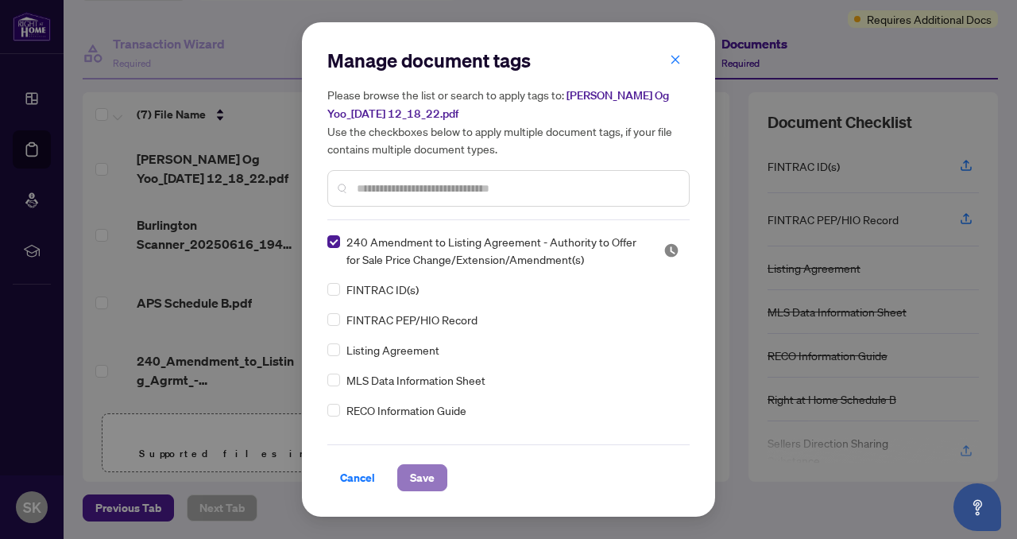
click at [419, 471] on span "Save" at bounding box center [422, 477] width 25 height 25
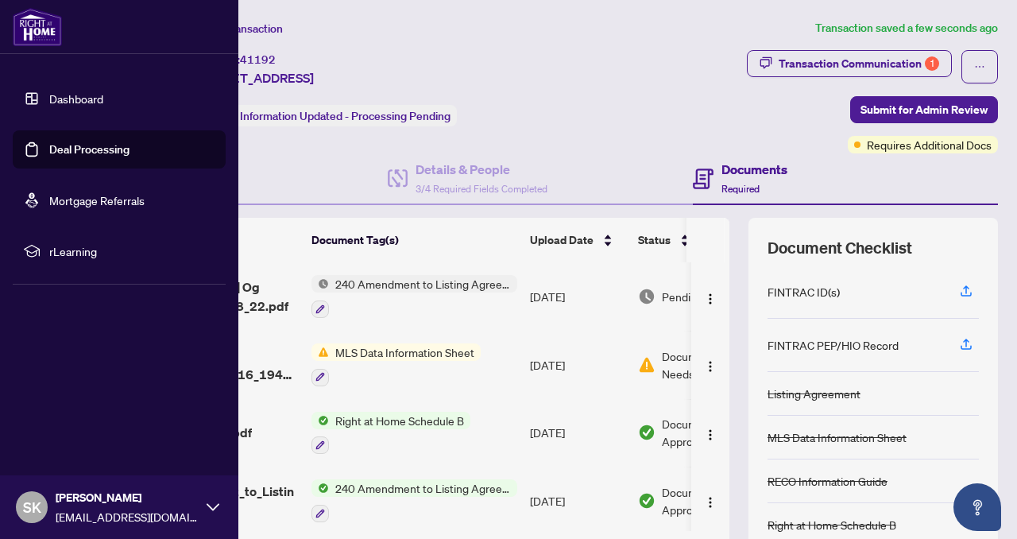
click at [88, 104] on link "Dashboard" at bounding box center [76, 98] width 54 height 14
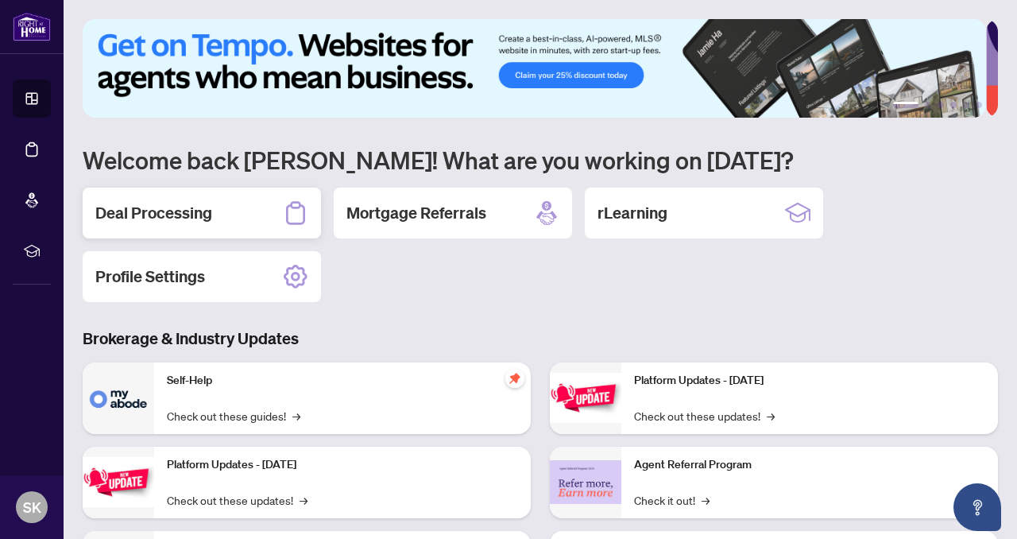
click at [209, 212] on h2 "Deal Processing" at bounding box center [153, 213] width 117 height 22
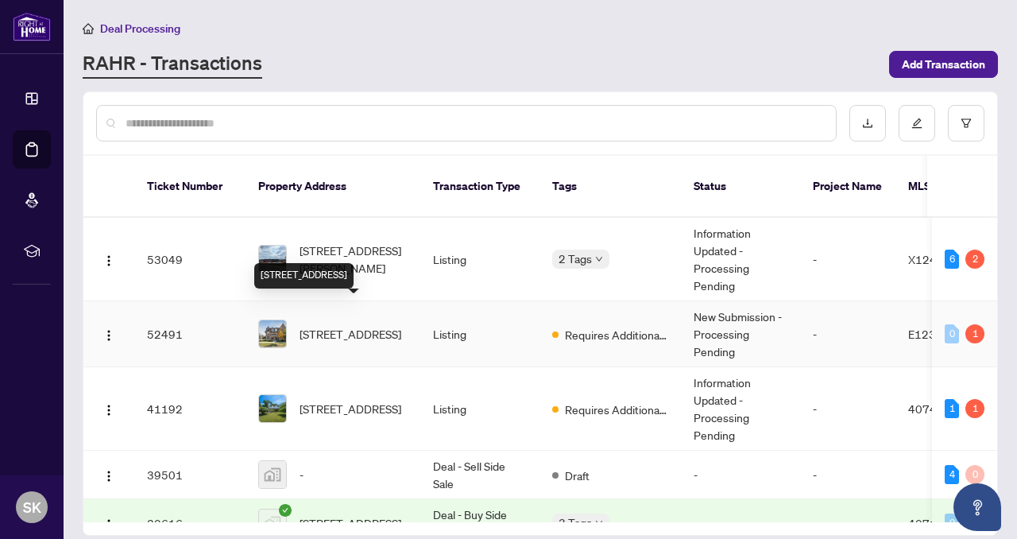
click at [359, 325] on span "[STREET_ADDRESS]" at bounding box center [350, 333] width 102 height 17
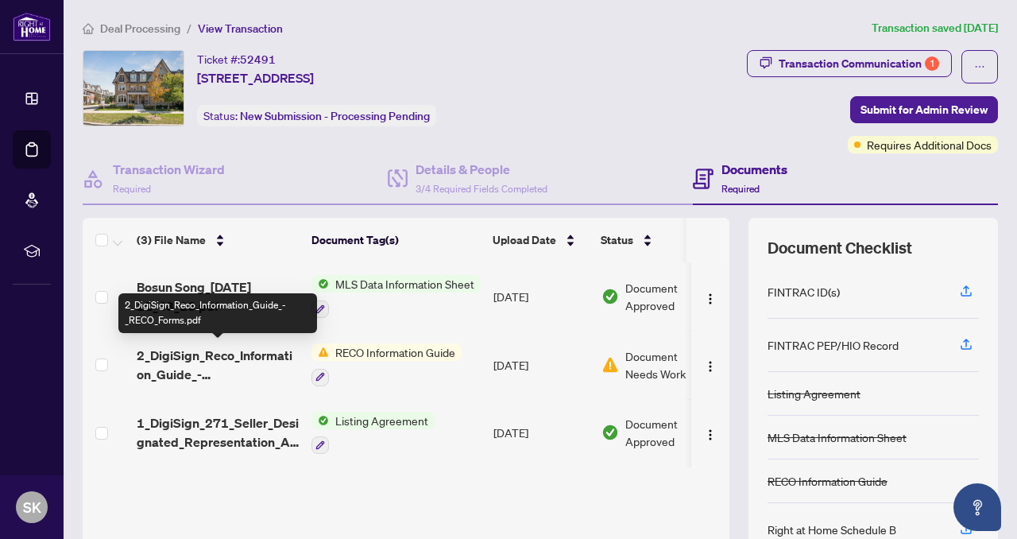
click at [291, 354] on span "2_DigiSign_Reco_Information_Guide_-_RECO_Forms.pdf" at bounding box center [218, 365] width 162 height 38
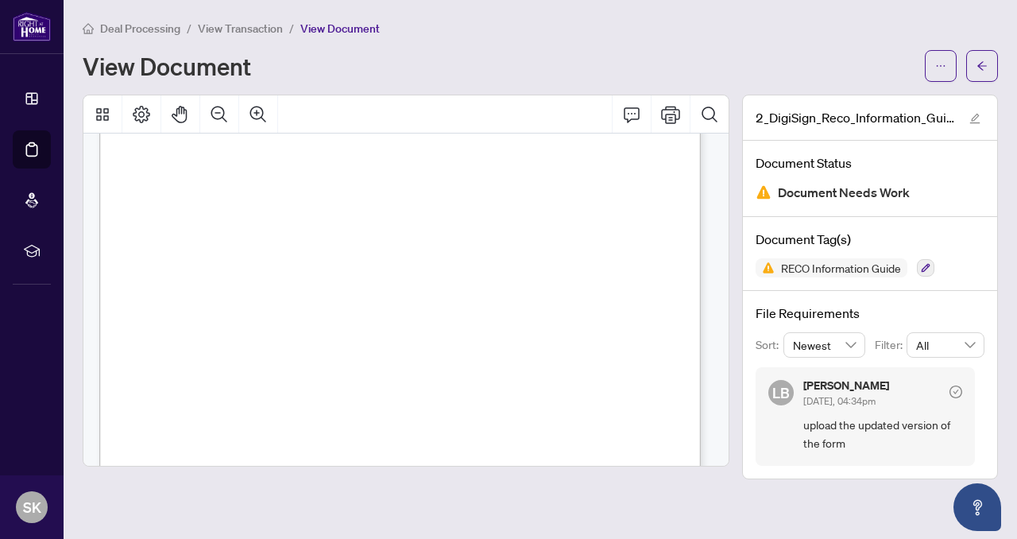
scroll to position [5510, 0]
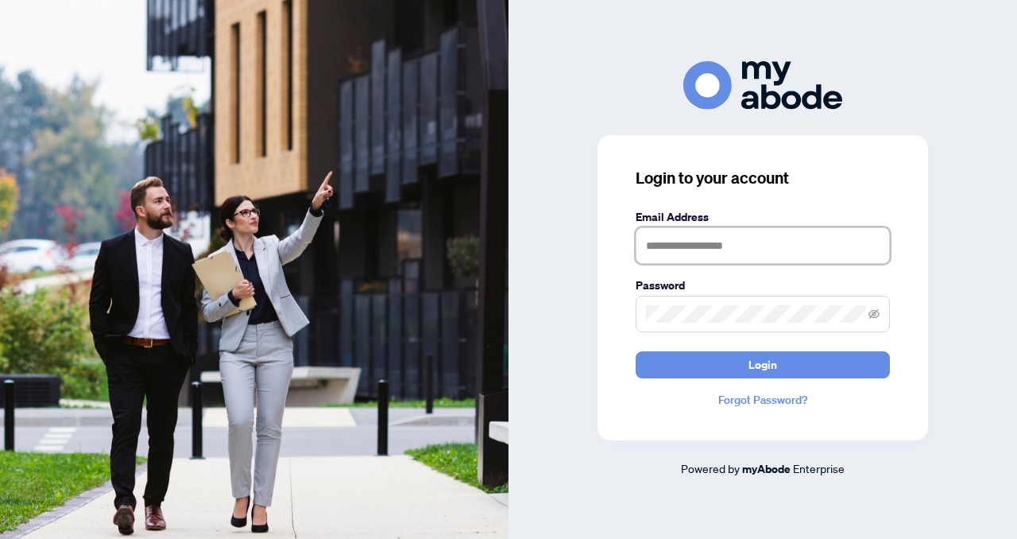
click at [652, 242] on input "text" at bounding box center [762, 245] width 254 height 37
type input "**********"
click at [642, 314] on span at bounding box center [762, 313] width 254 height 37
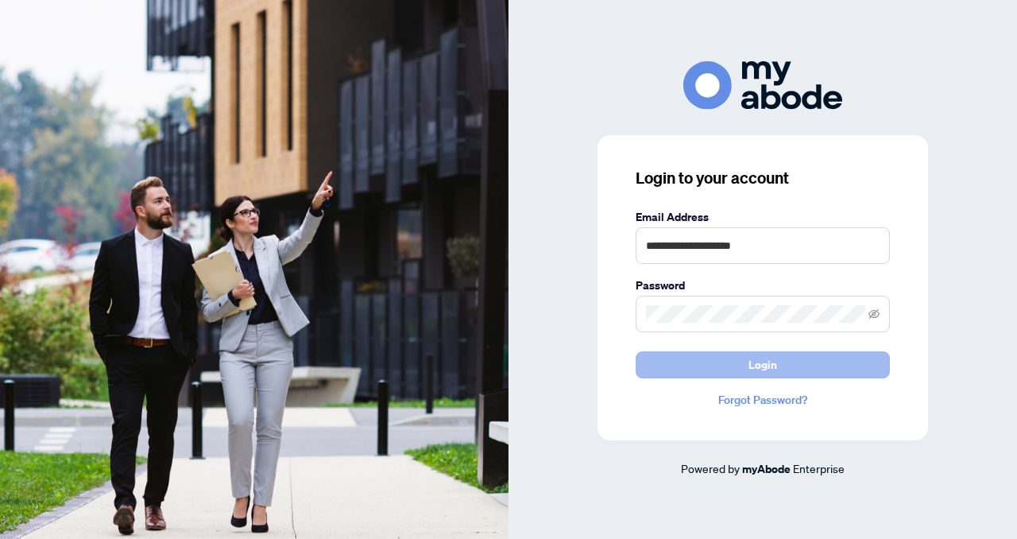
click at [698, 369] on button "Login" at bounding box center [762, 364] width 254 height 27
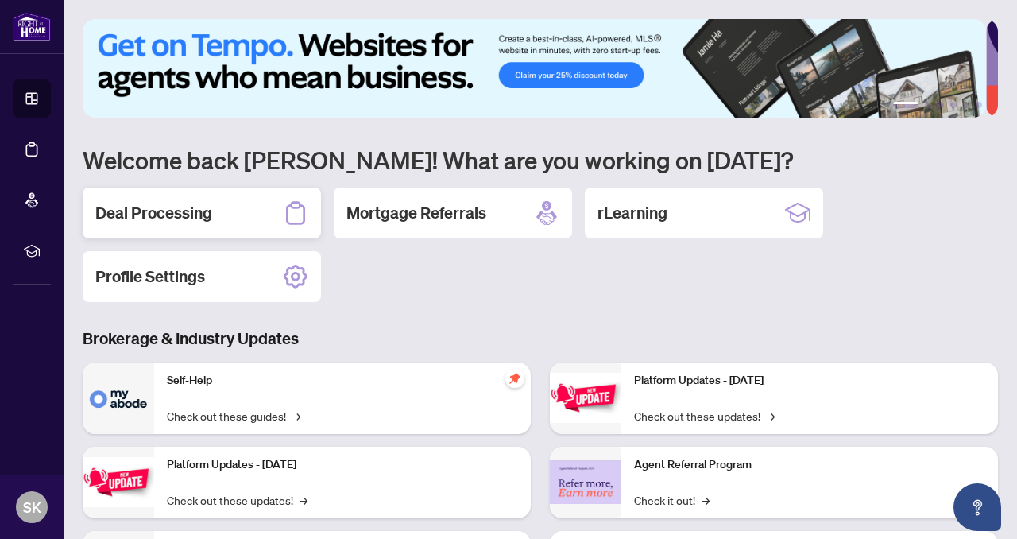
click at [189, 216] on h2 "Deal Processing" at bounding box center [153, 213] width 117 height 22
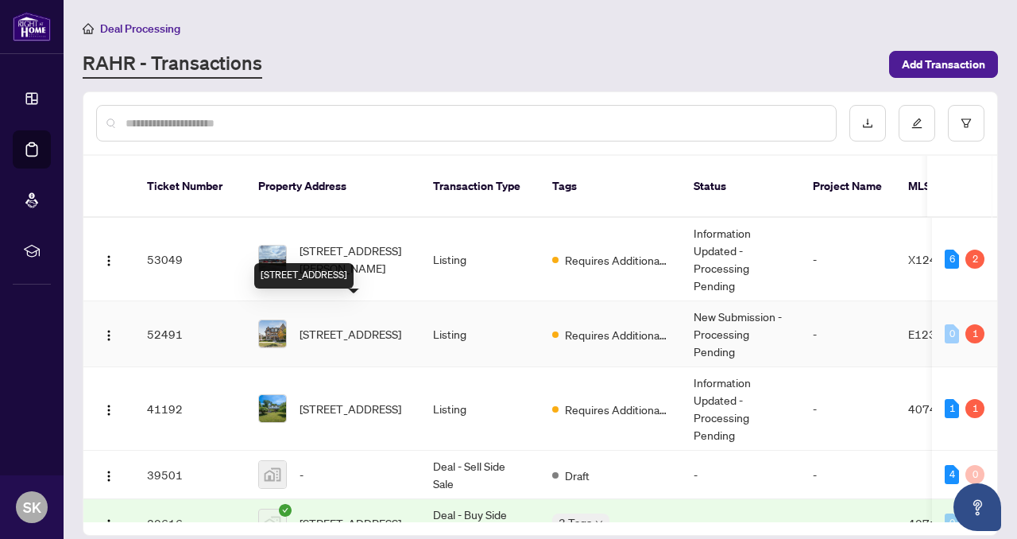
click at [383, 325] on span "[STREET_ADDRESS]" at bounding box center [350, 333] width 102 height 17
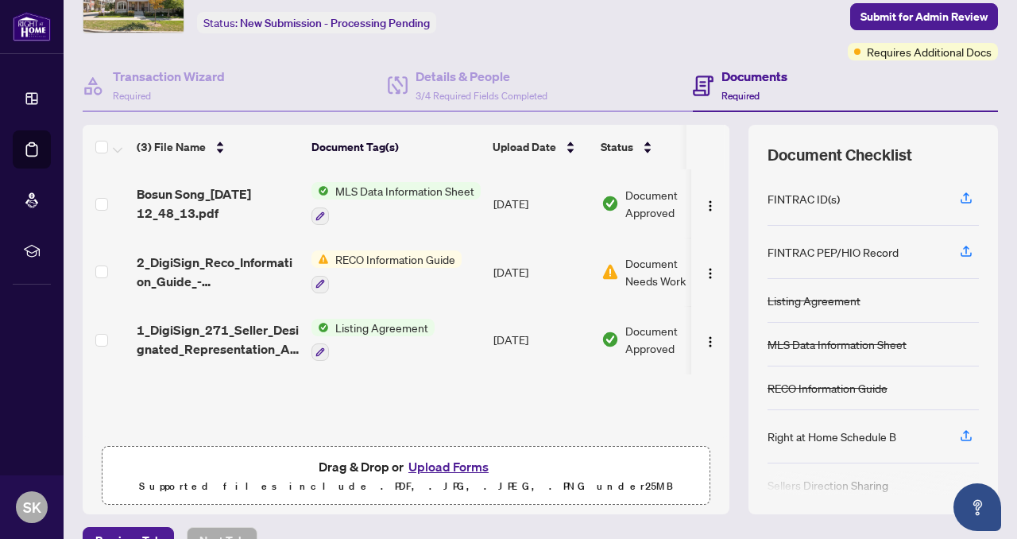
scroll to position [126, 0]
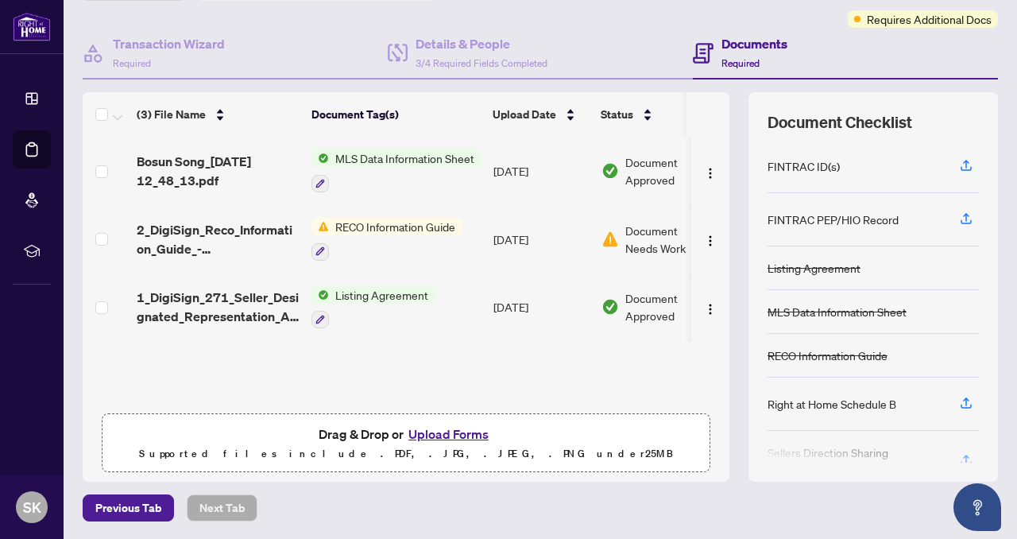
click at [440, 430] on button "Upload Forms" at bounding box center [449, 433] width 90 height 21
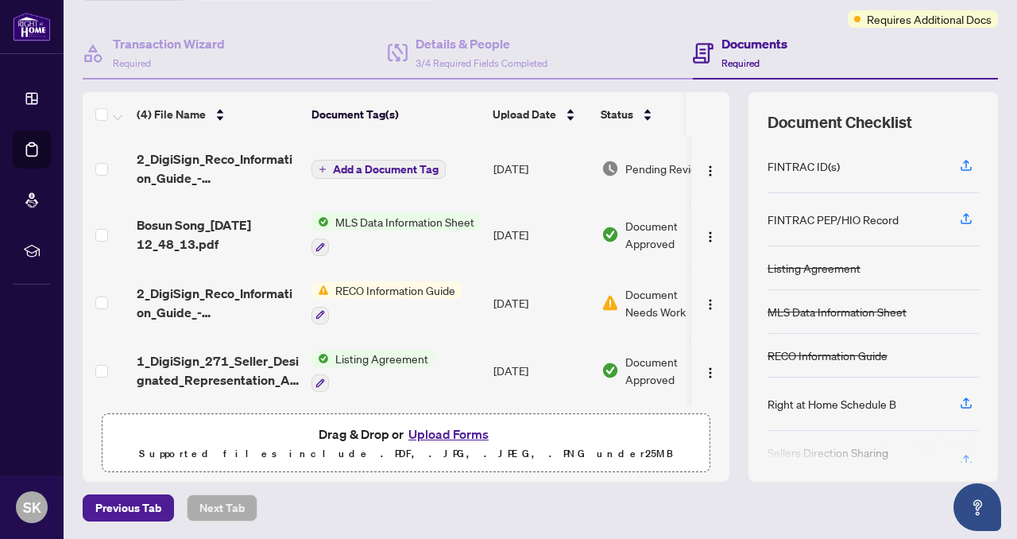
click at [421, 165] on span "Add a Document Tag" at bounding box center [386, 169] width 106 height 11
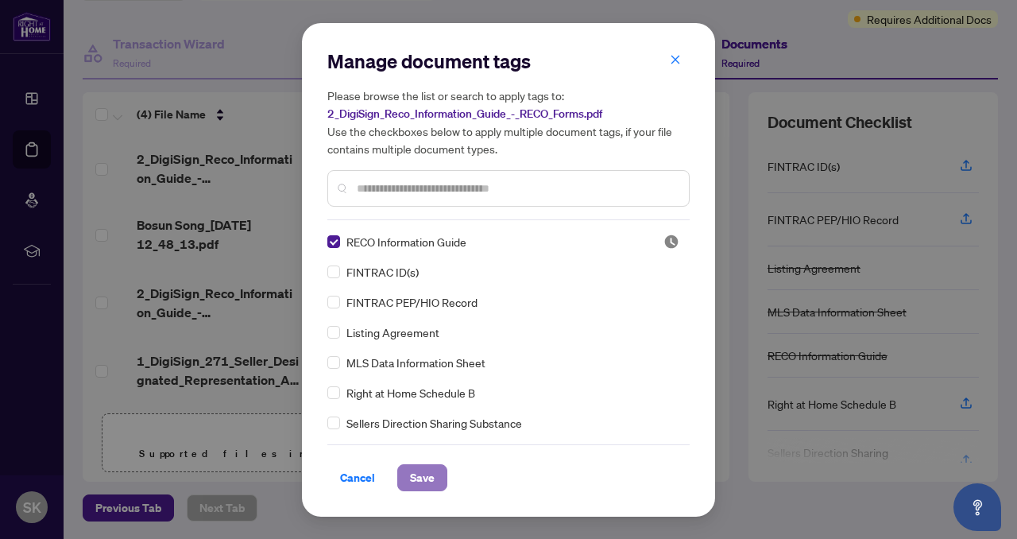
click at [423, 477] on span "Save" at bounding box center [422, 477] width 25 height 25
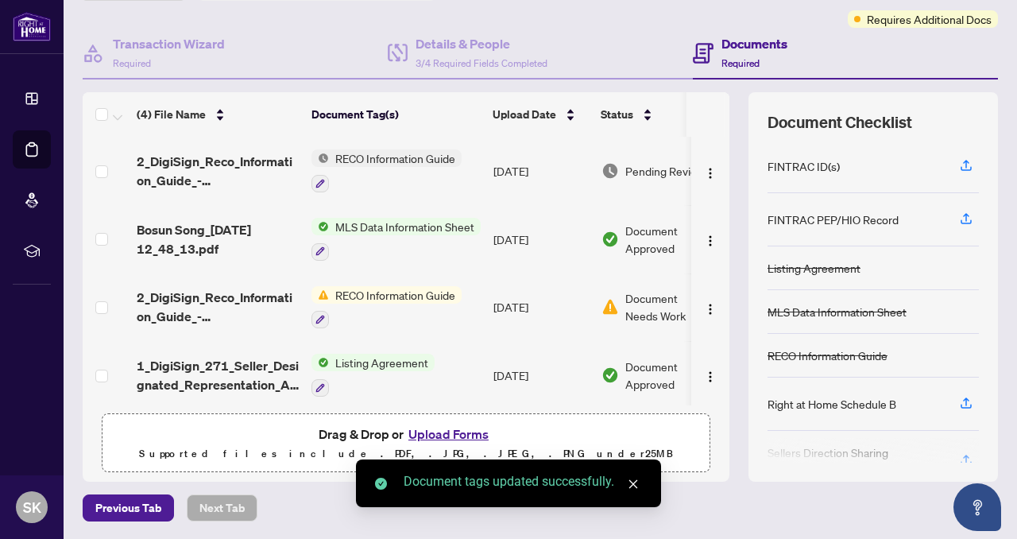
click at [372, 158] on span "RECO Information Guide" at bounding box center [395, 157] width 133 height 17
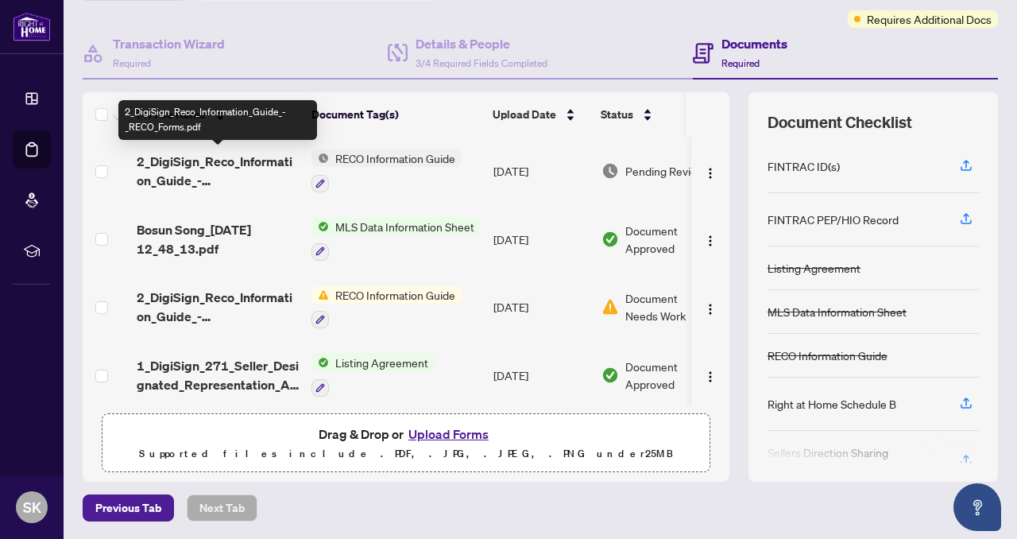
click at [203, 163] on span "2_DigiSign_Reco_Information_Guide_-_RECO_Forms.pdf" at bounding box center [218, 171] width 162 height 38
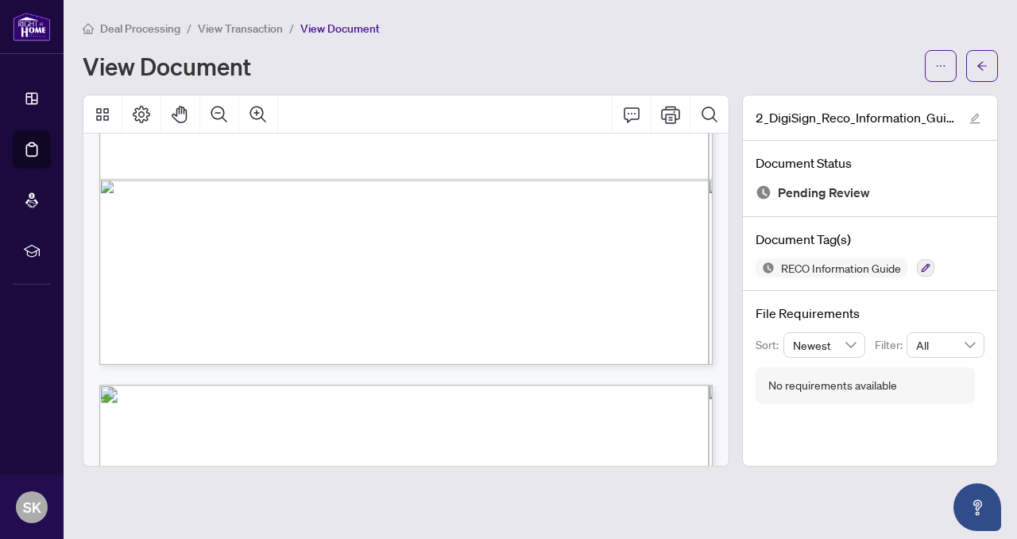
scroll to position [8648, 0]
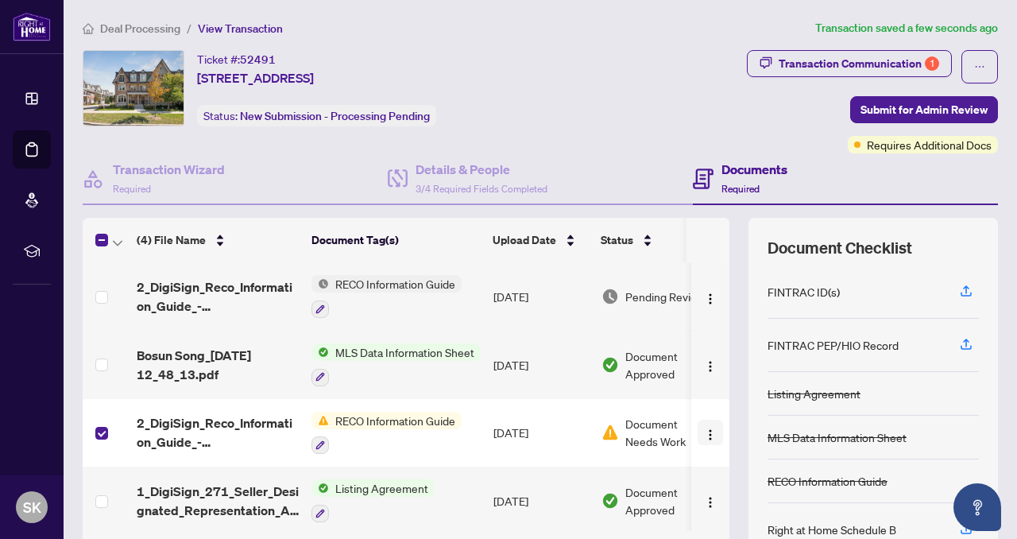
click at [704, 428] on img "button" at bounding box center [710, 434] width 13 height 13
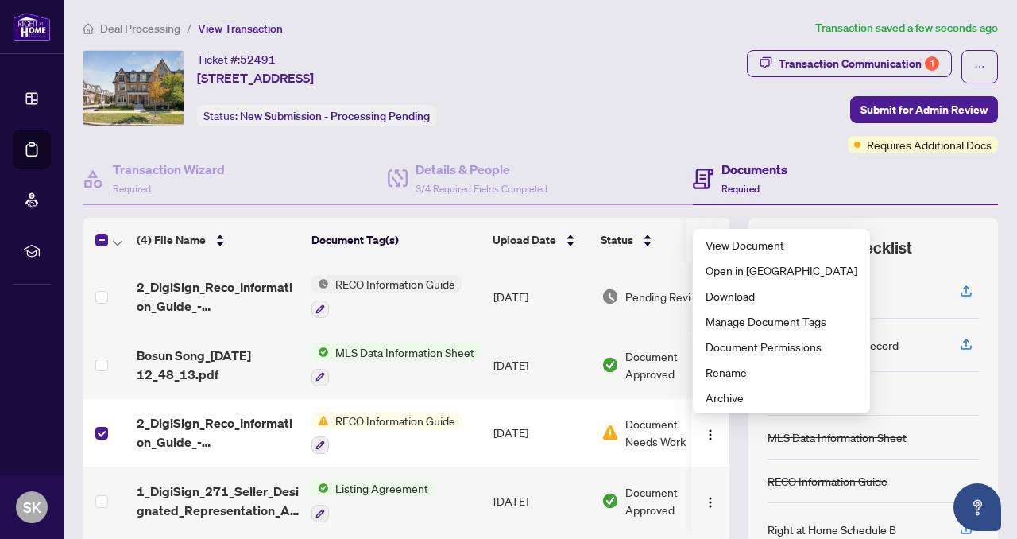
click at [592, 143] on div "Ticket #: 52491 14-1255 Bridletowne Circ, Toronto, Ontario M1W 0A5, Canada Stat…" at bounding box center [335, 101] width 512 height 103
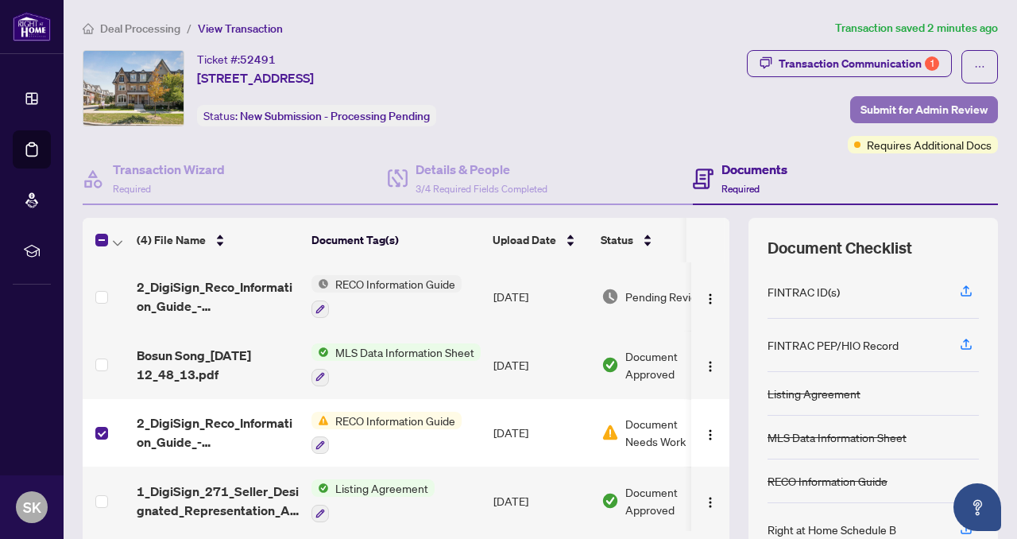
click at [933, 104] on span "Submit for Admin Review" at bounding box center [923, 109] width 127 height 25
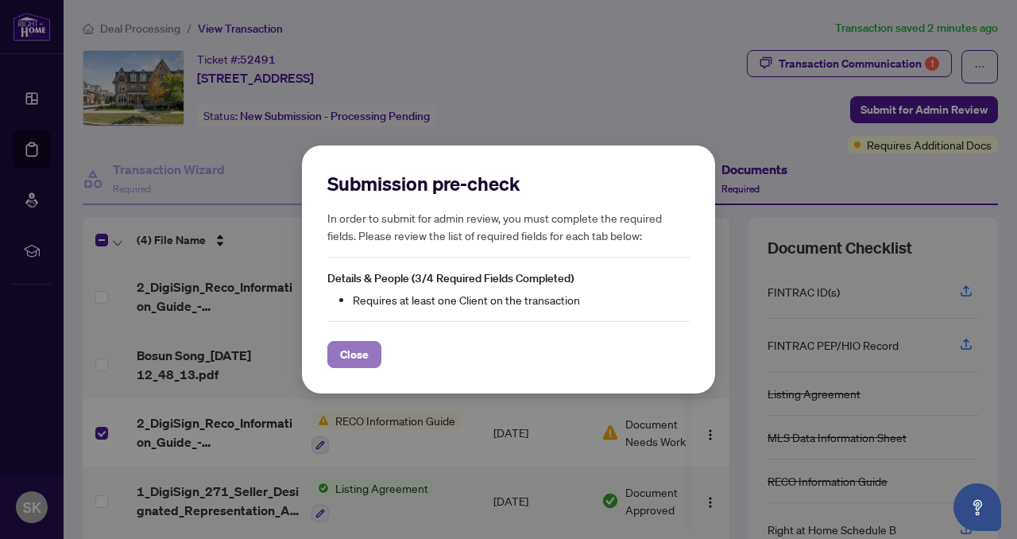
click at [344, 355] on span "Close" at bounding box center [354, 354] width 29 height 25
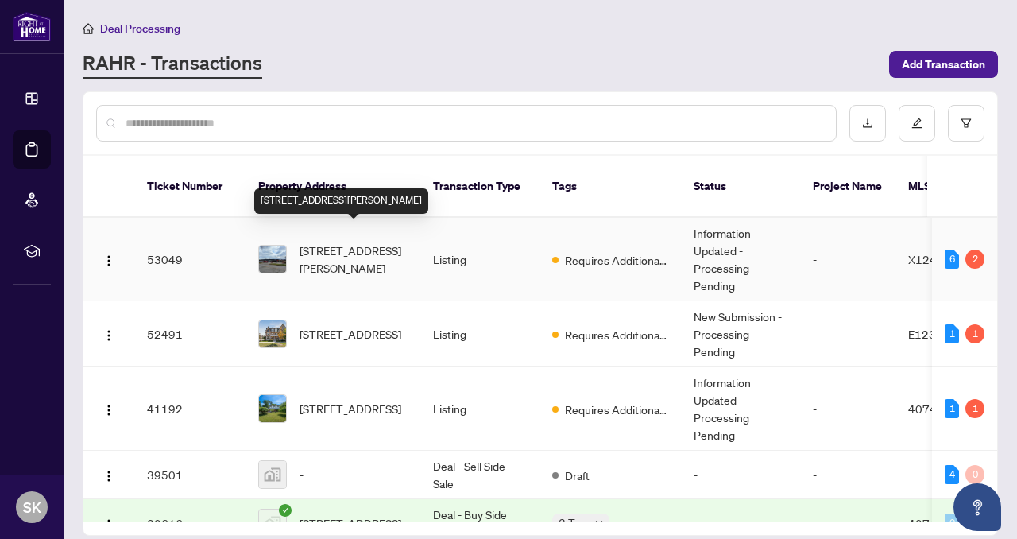
click at [331, 247] on span "[STREET_ADDRESS][PERSON_NAME]" at bounding box center [353, 258] width 108 height 35
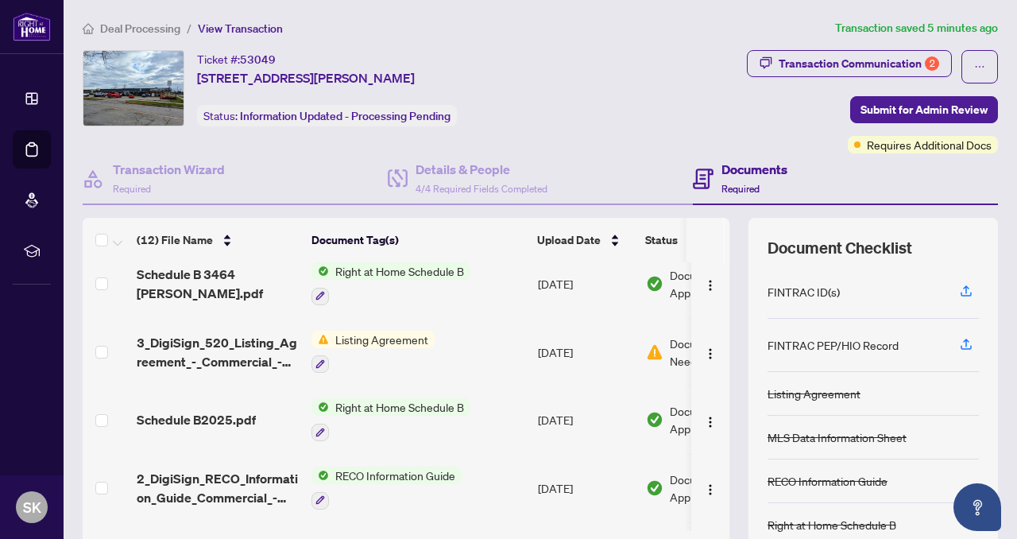
scroll to position [422, 0]
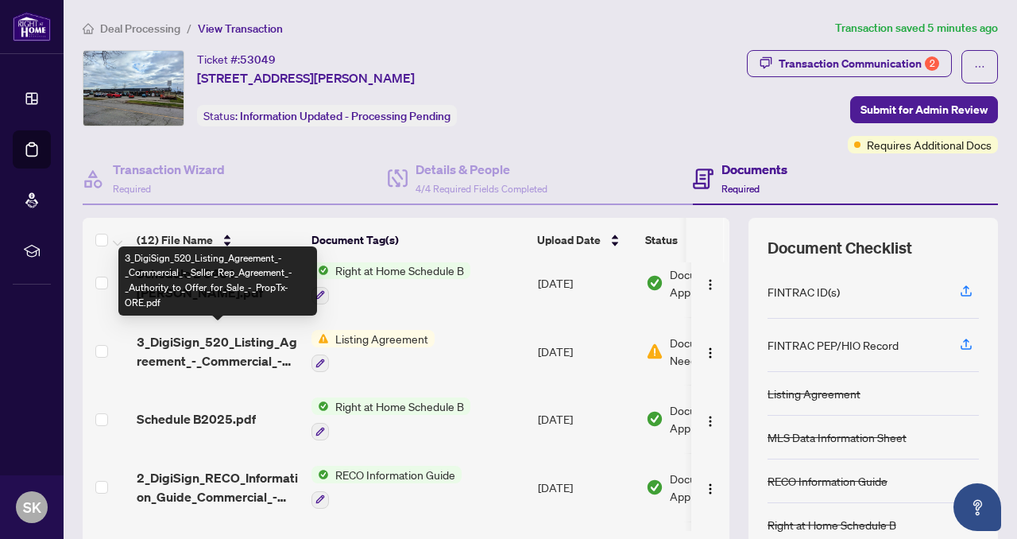
click at [273, 334] on span "3_DigiSign_520_Listing_Agreement_-_Commercial_-_Seller_Rep_Agreement_-_Authorit…" at bounding box center [218, 351] width 162 height 38
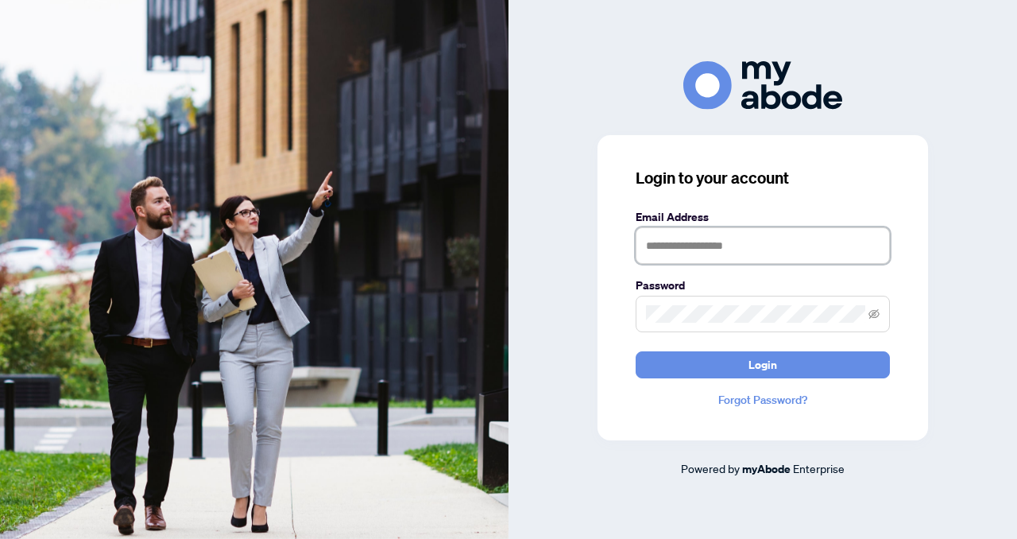
click at [647, 246] on input "text" at bounding box center [762, 245] width 254 height 37
type input "**********"
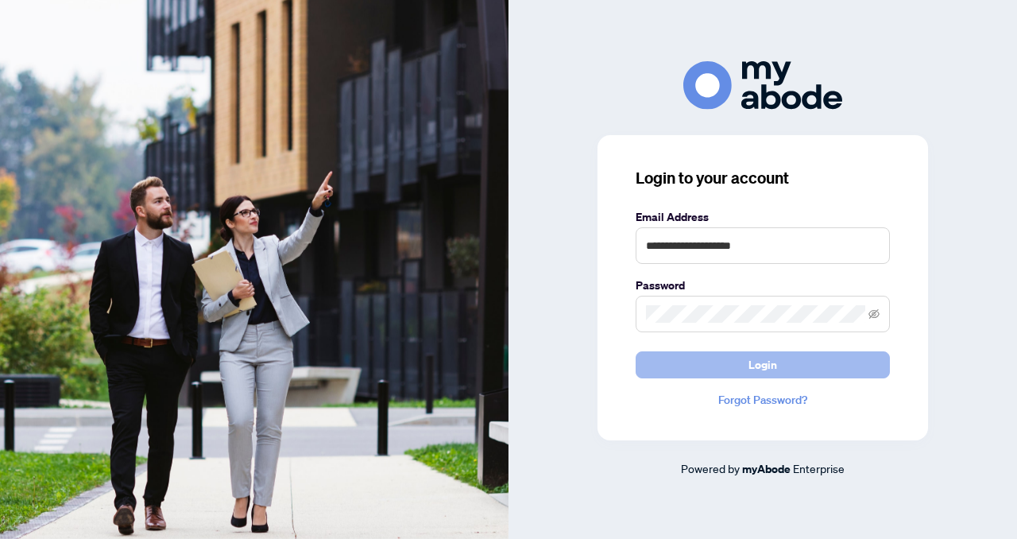
click at [684, 366] on button "Login" at bounding box center [762, 364] width 254 height 27
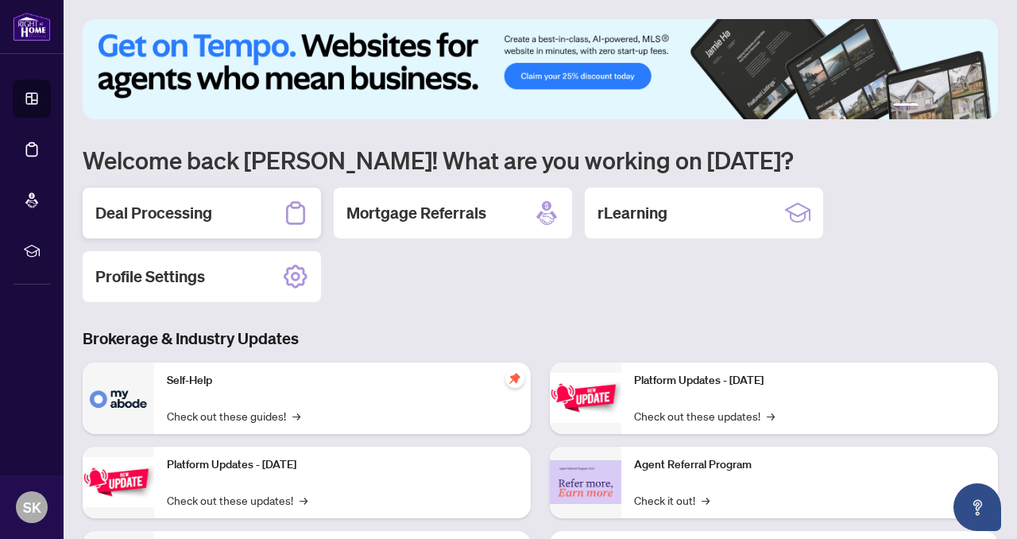
click at [198, 214] on h2 "Deal Processing" at bounding box center [153, 213] width 117 height 22
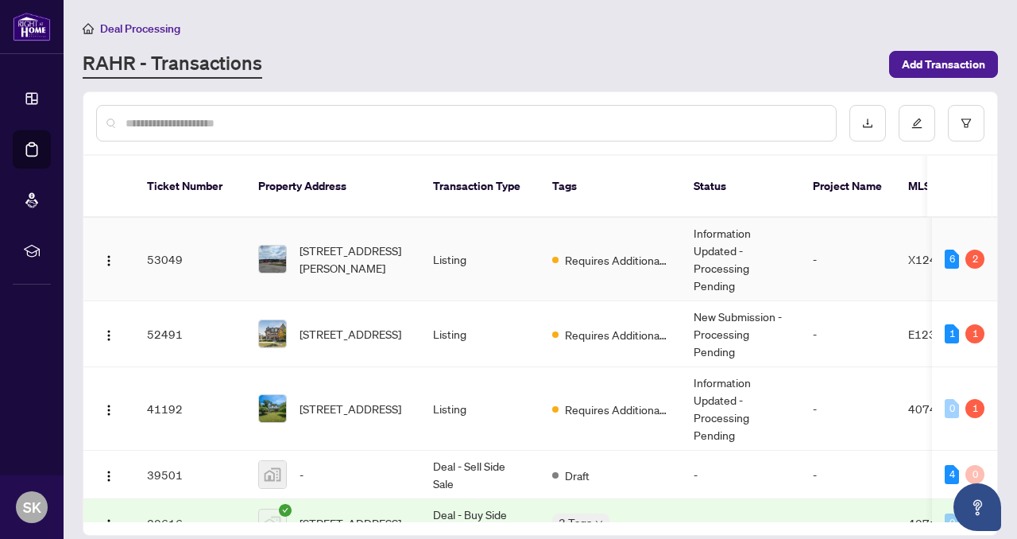
click at [167, 242] on td "53049" at bounding box center [189, 259] width 111 height 83
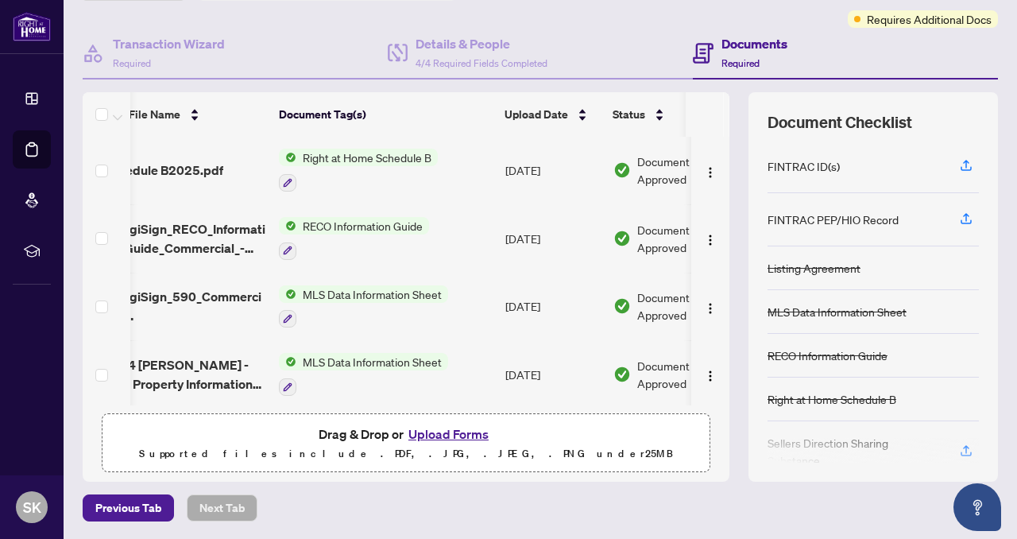
scroll to position [541, 33]
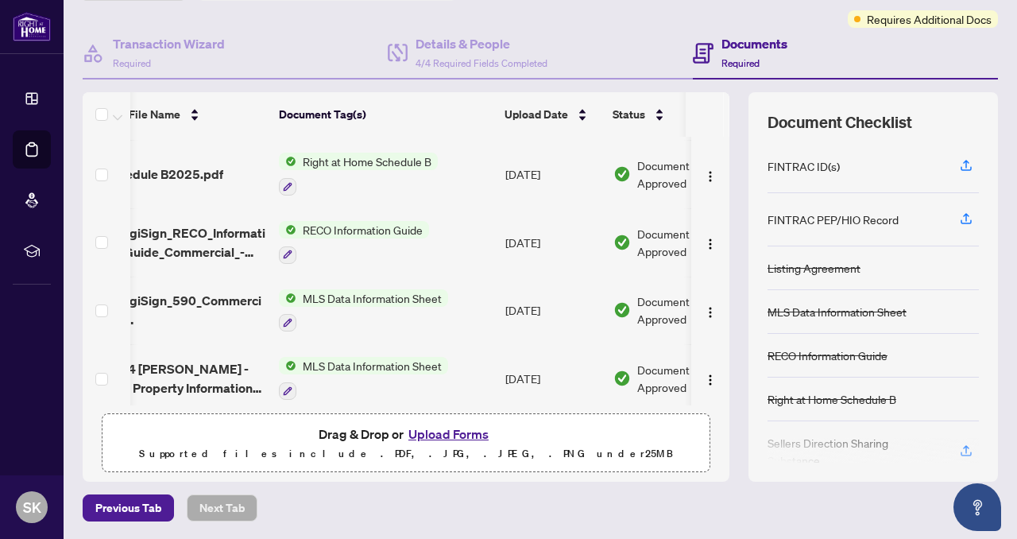
click at [458, 437] on button "Upload Forms" at bounding box center [449, 433] width 90 height 21
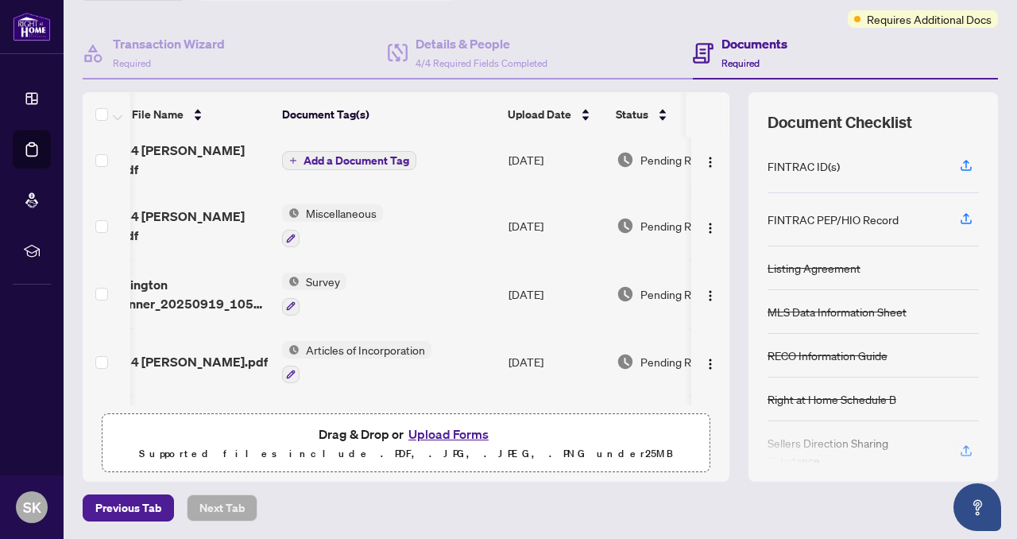
scroll to position [10, 29]
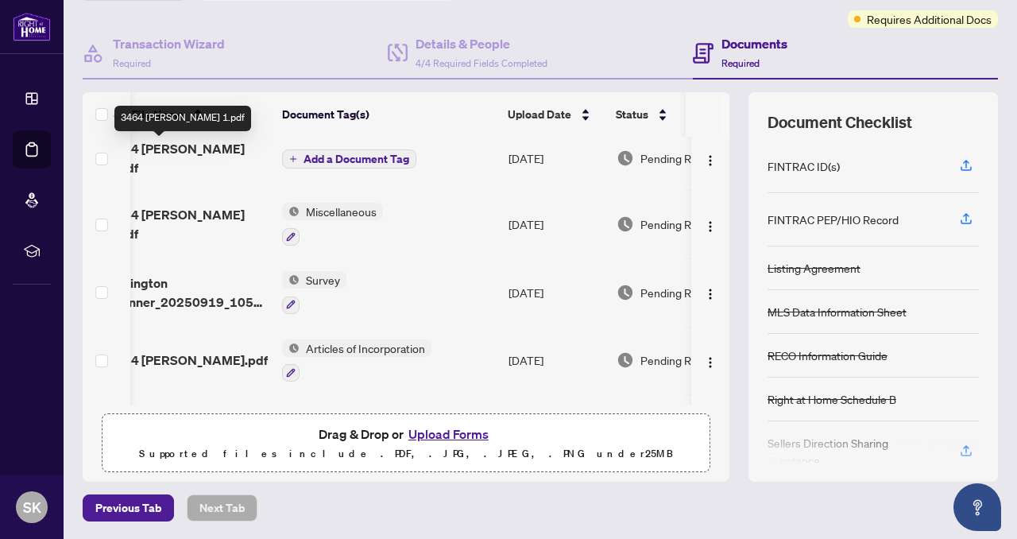
click at [191, 153] on span "3464 [PERSON_NAME] 1.pdf" at bounding box center [188, 158] width 162 height 38
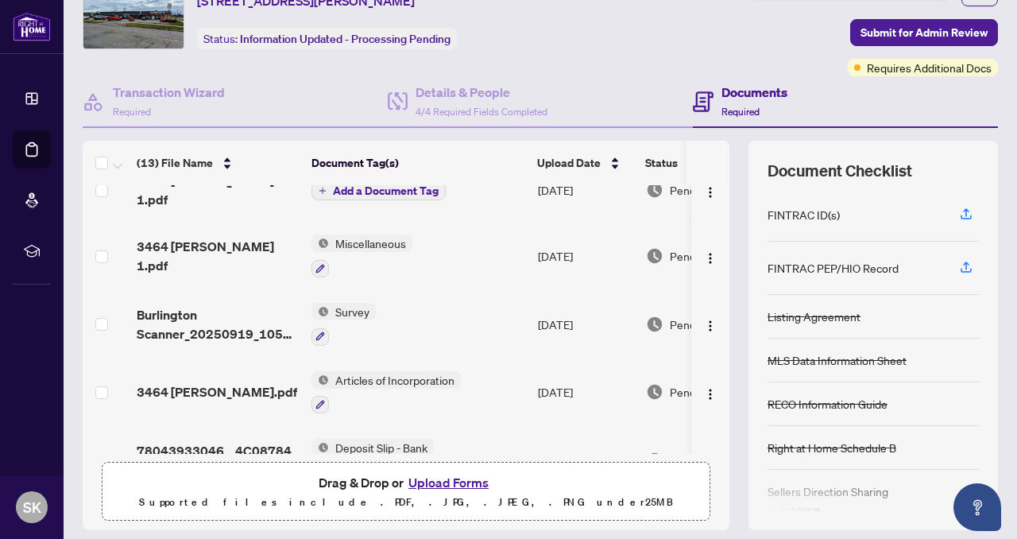
scroll to position [44, 0]
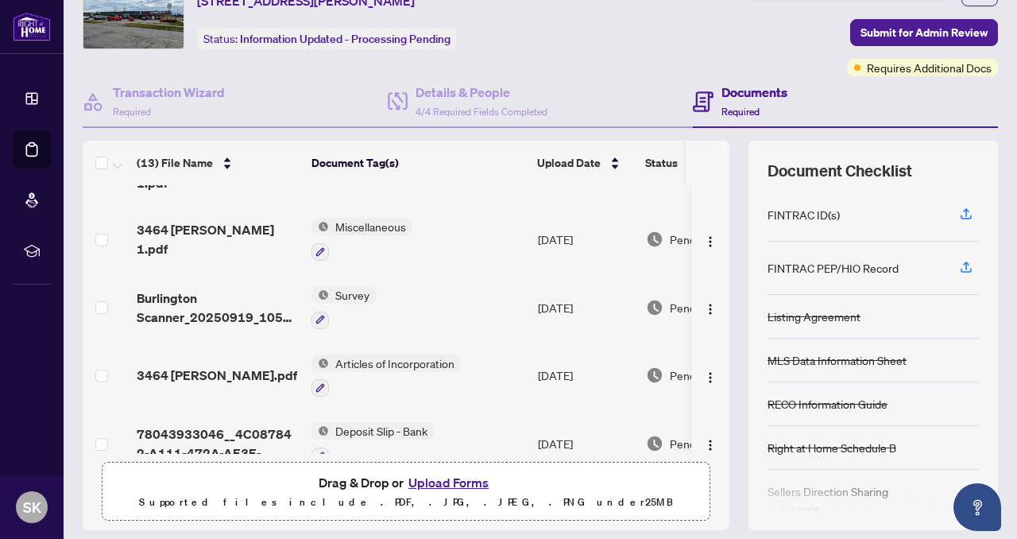
click at [447, 480] on button "Upload Forms" at bounding box center [449, 482] width 90 height 21
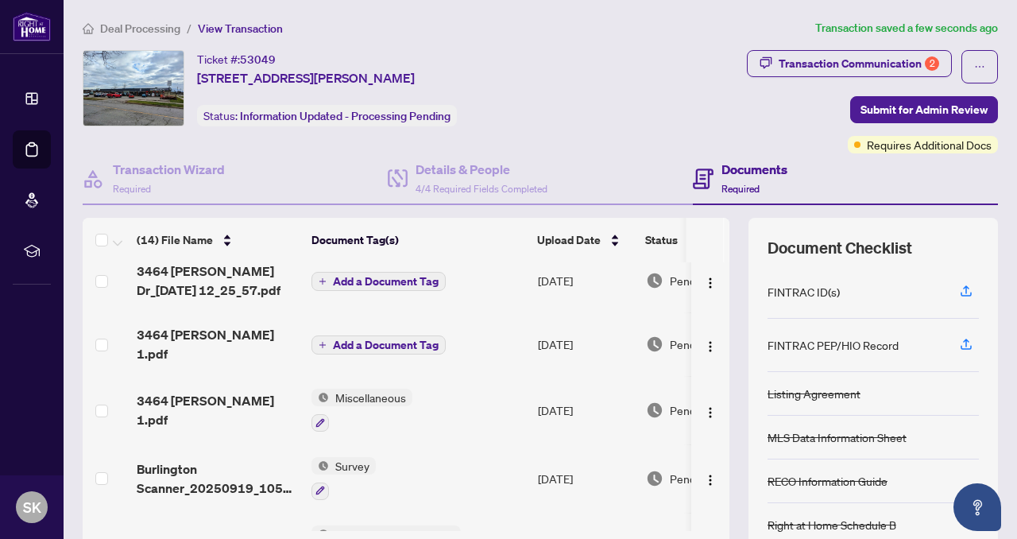
scroll to position [0, 0]
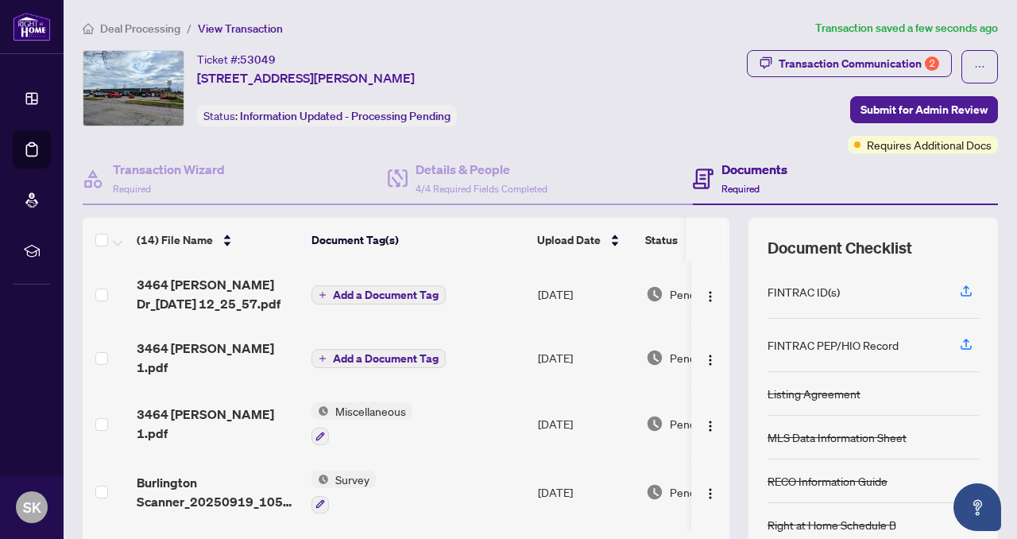
click at [422, 353] on span "Add a Document Tag" at bounding box center [386, 358] width 106 height 11
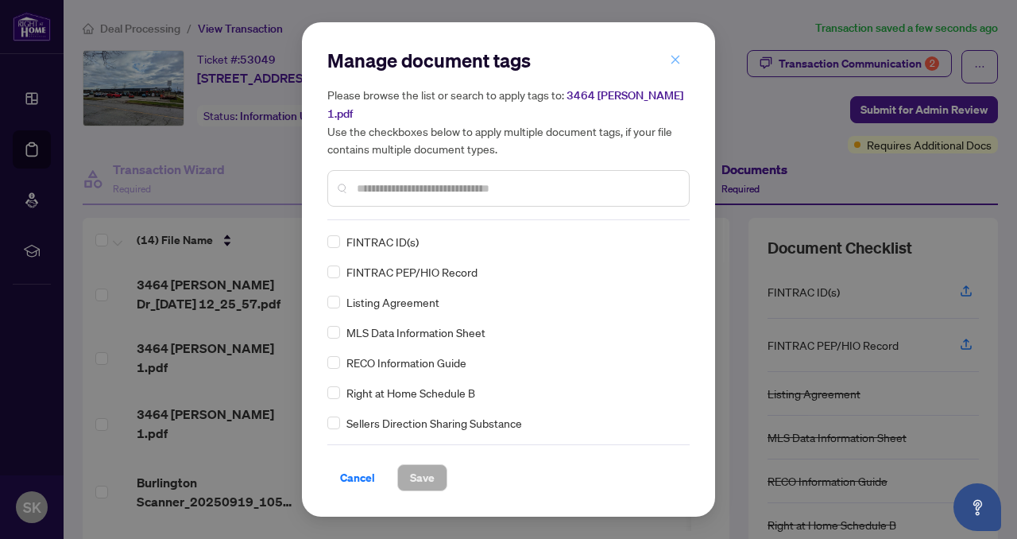
click at [678, 65] on icon "close" at bounding box center [675, 59] width 11 height 11
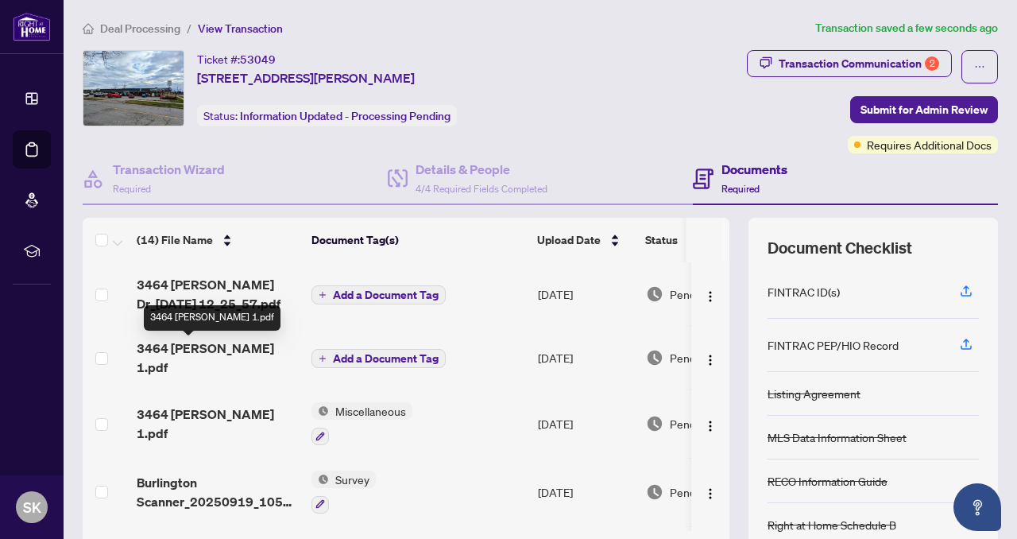
click at [195, 353] on span "3464 [PERSON_NAME] 1.pdf" at bounding box center [218, 357] width 162 height 38
click at [388, 293] on span "Add a Document Tag" at bounding box center [386, 294] width 106 height 11
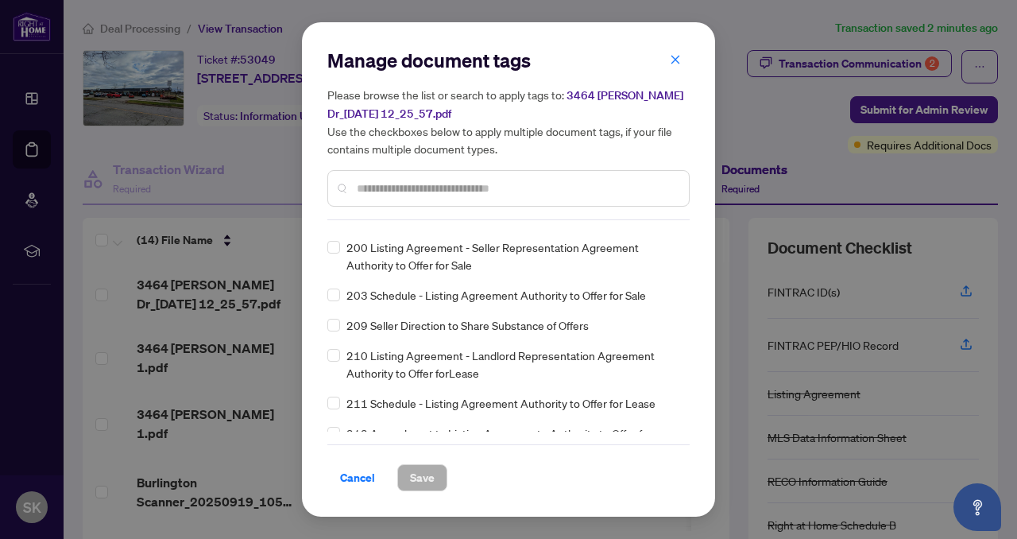
scroll to position [5674, 0]
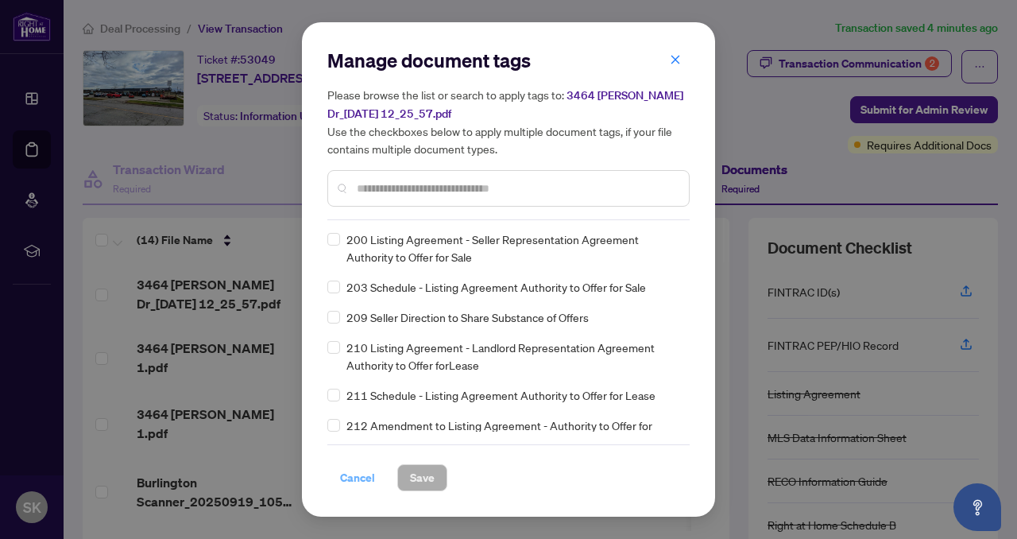
click at [352, 480] on span "Cancel" at bounding box center [357, 477] width 35 height 25
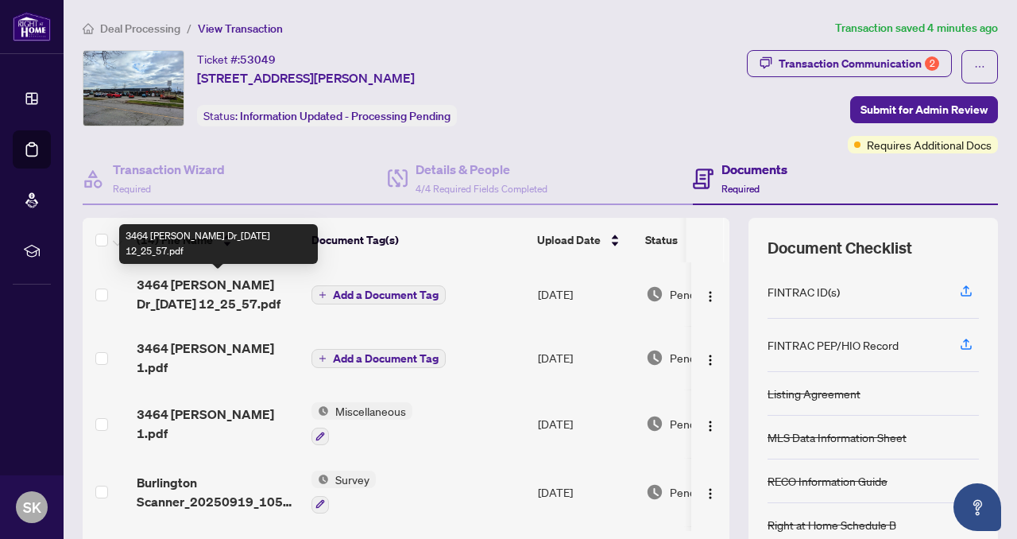
click at [206, 286] on span "3464 [PERSON_NAME] Dr_[DATE] 12_25_57.pdf" at bounding box center [218, 294] width 162 height 38
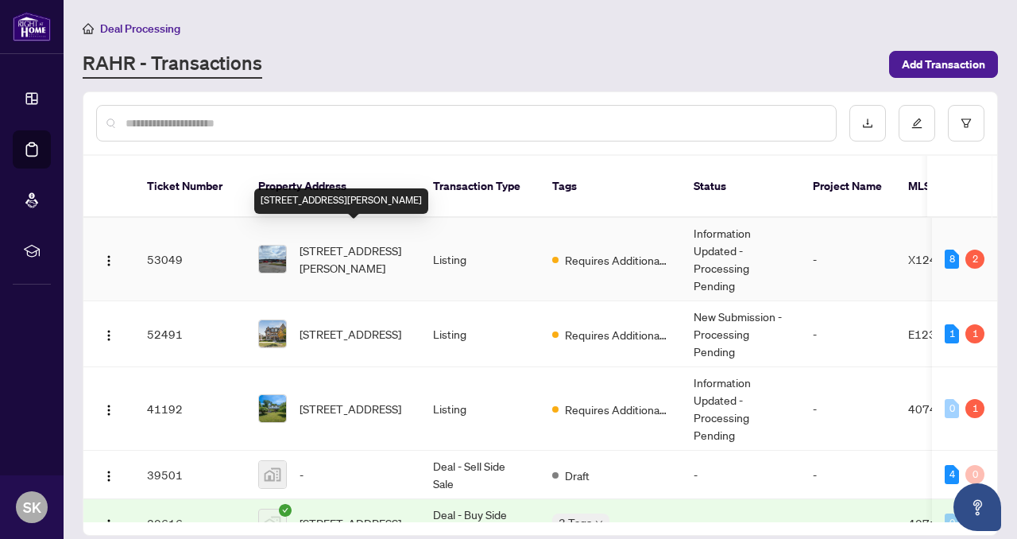
click at [322, 253] on span "[STREET_ADDRESS][PERSON_NAME]" at bounding box center [353, 258] width 108 height 35
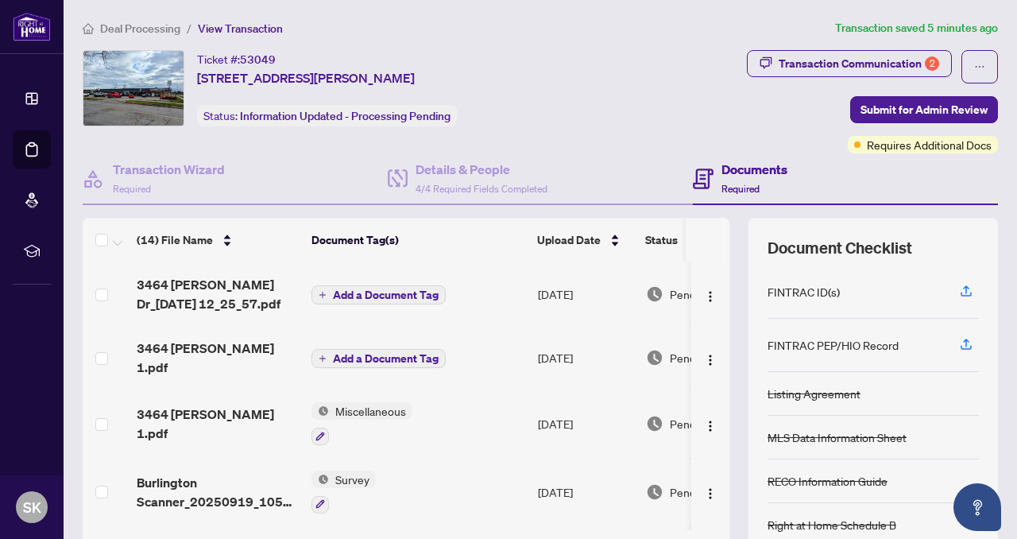
click at [402, 289] on span "Add a Document Tag" at bounding box center [386, 294] width 106 height 11
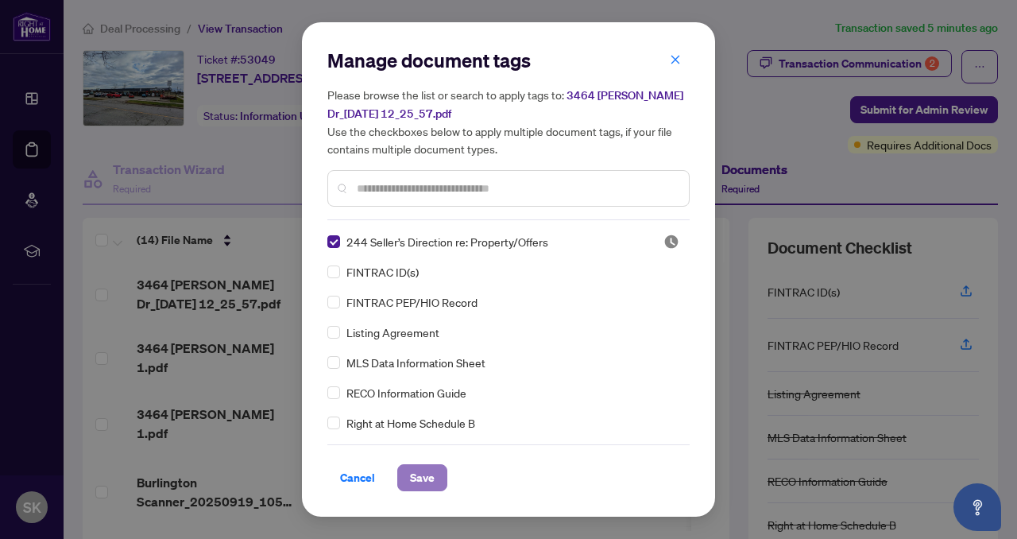
click at [421, 477] on span "Save" at bounding box center [422, 477] width 25 height 25
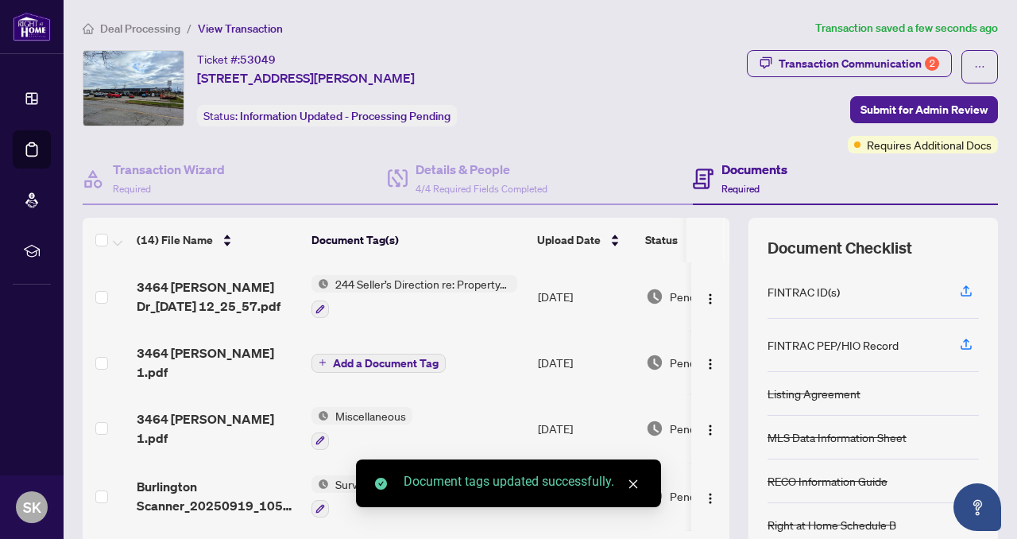
click at [379, 357] on span "Add a Document Tag" at bounding box center [386, 362] width 106 height 11
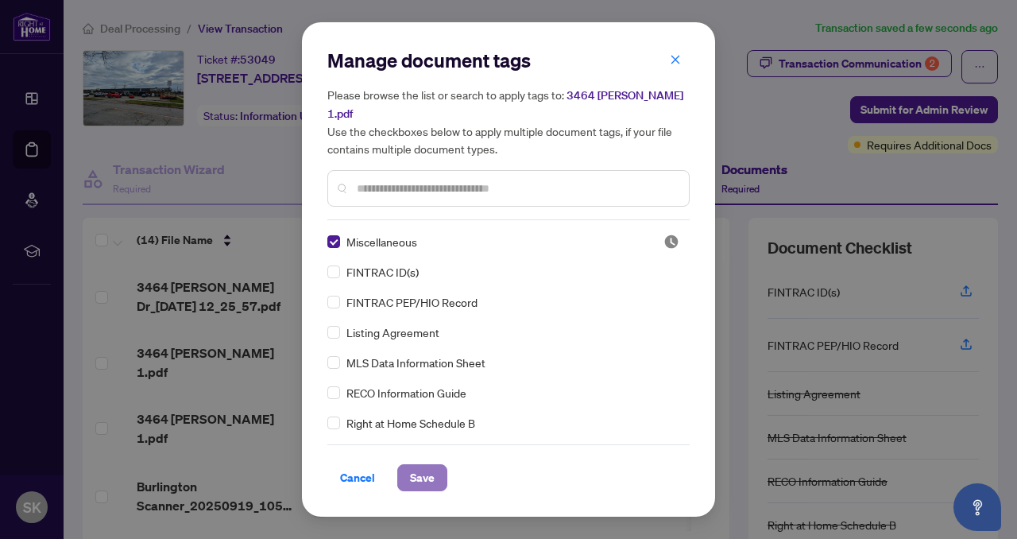
click at [415, 465] on span "Save" at bounding box center [422, 477] width 25 height 25
